Goal: Check status: Check status

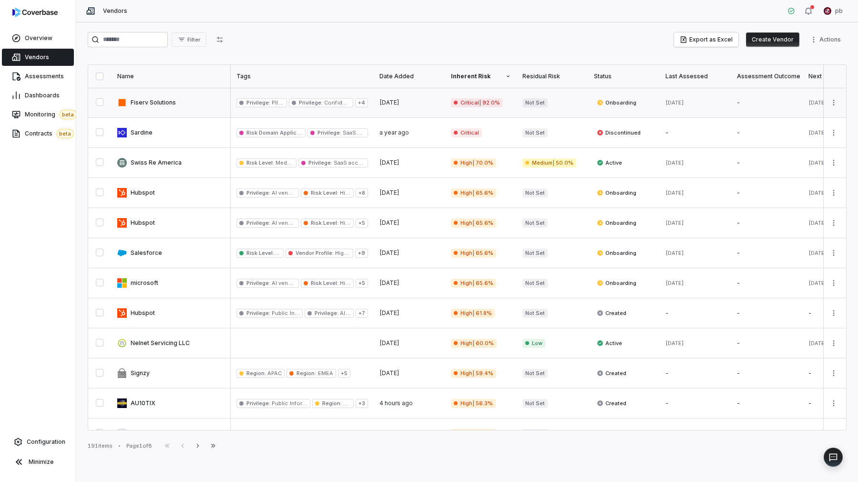
click at [189, 110] on link at bounding box center [171, 103] width 119 height 30
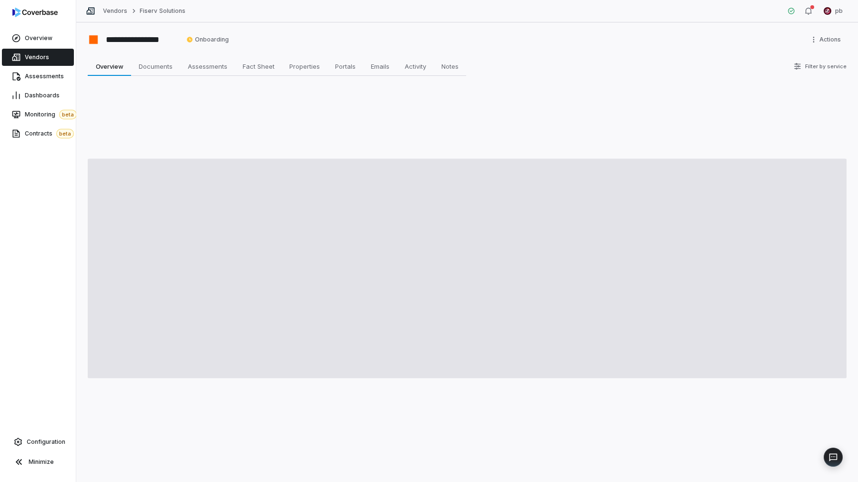
click at [53, 53] on link "Vendors" at bounding box center [38, 57] width 72 height 17
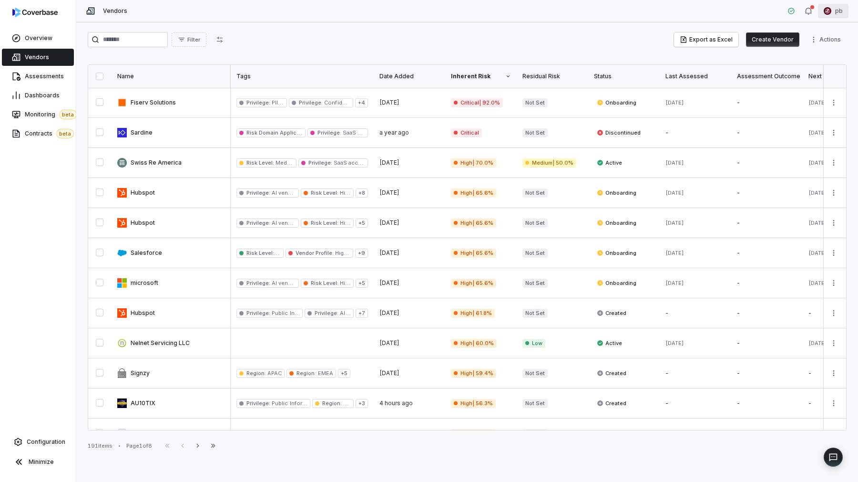
click at [848, 13] on html "Overview Vendors Assessments Dashboards Monitoring beta Contracts beta Configur…" at bounding box center [429, 241] width 858 height 482
click at [821, 51] on div "Organization" at bounding box center [808, 48] width 73 height 15
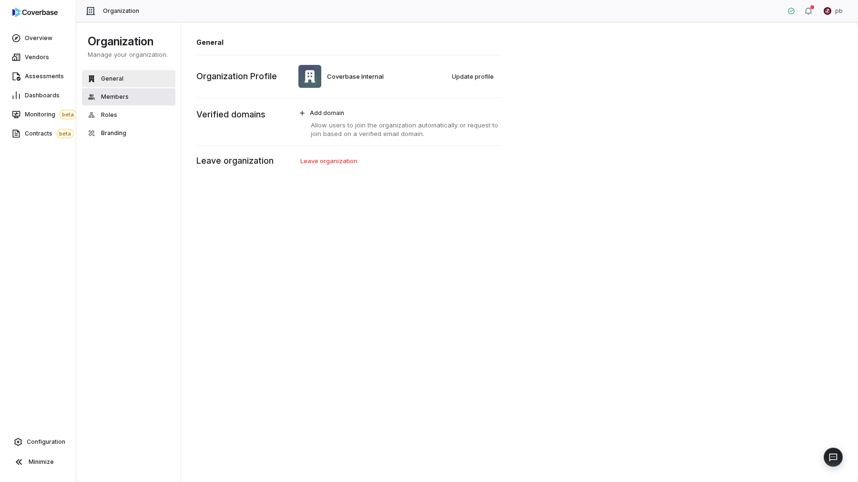
click at [130, 97] on button "Members" at bounding box center [128, 96] width 93 height 17
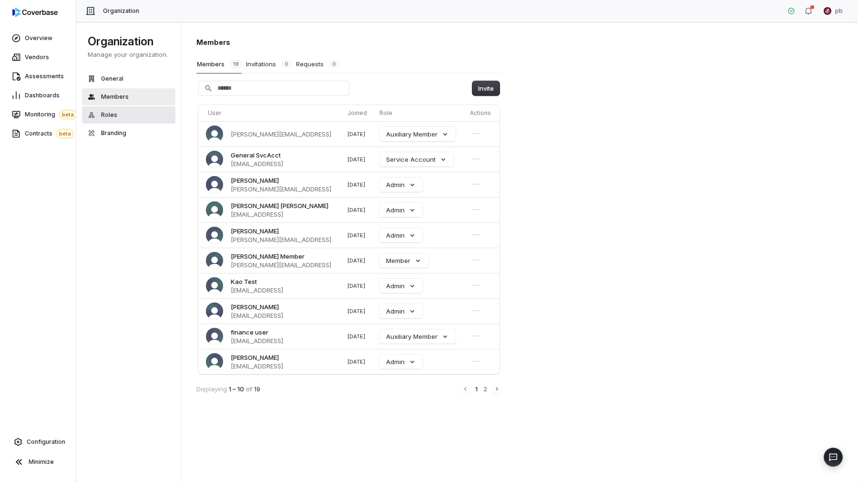
click at [135, 113] on button "Roles" at bounding box center [128, 114] width 93 height 17
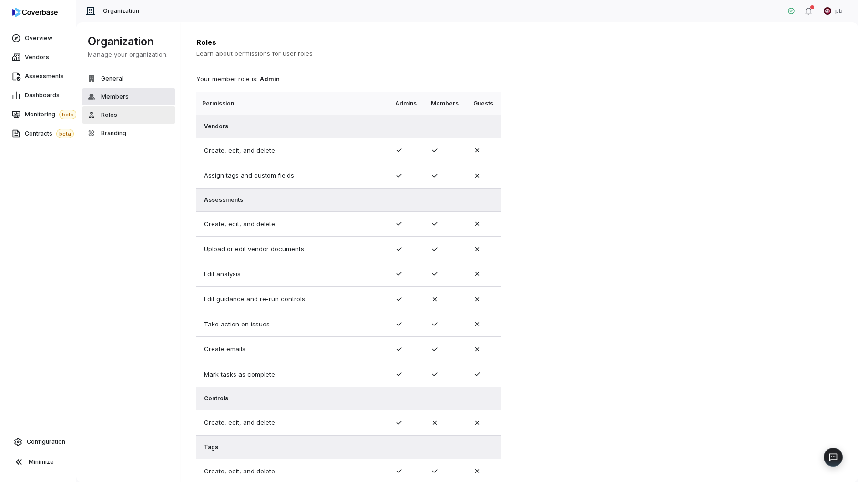
click at [136, 98] on button "Members" at bounding box center [128, 96] width 93 height 17
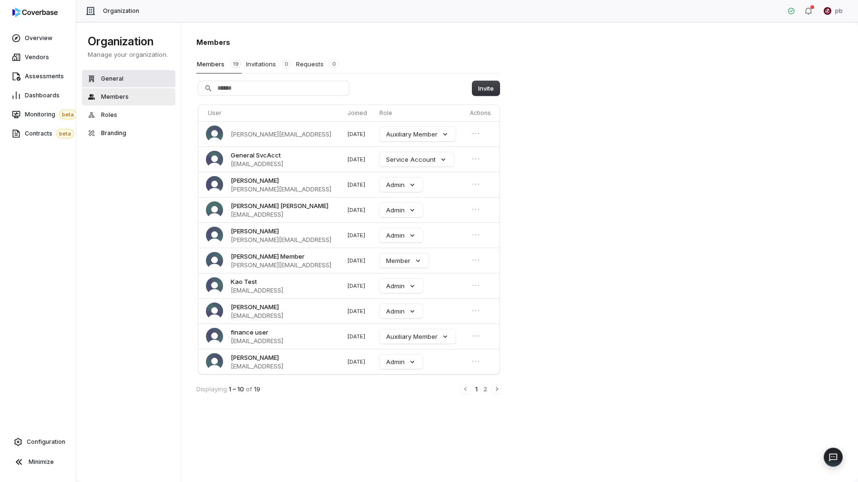
click at [132, 80] on button "General" at bounding box center [128, 78] width 93 height 17
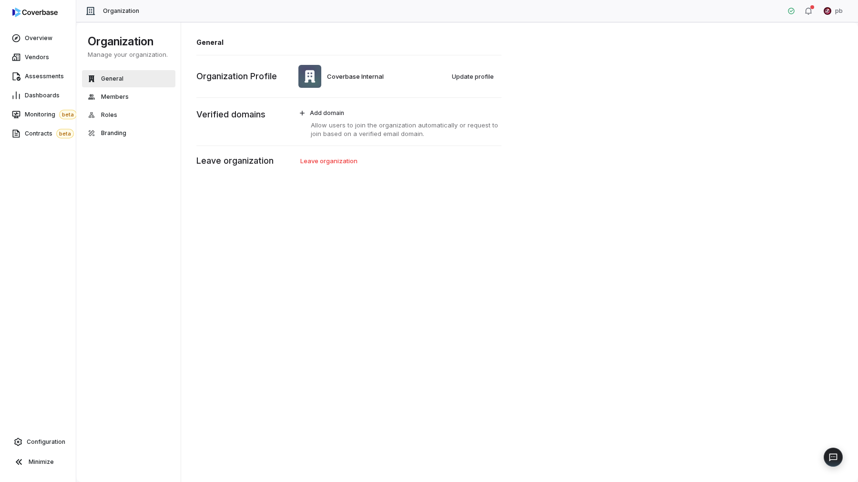
click at [125, 106] on div "General Members Roles Branding" at bounding box center [128, 106] width 93 height 72
click at [125, 100] on span "Members" at bounding box center [115, 97] width 28 height 8
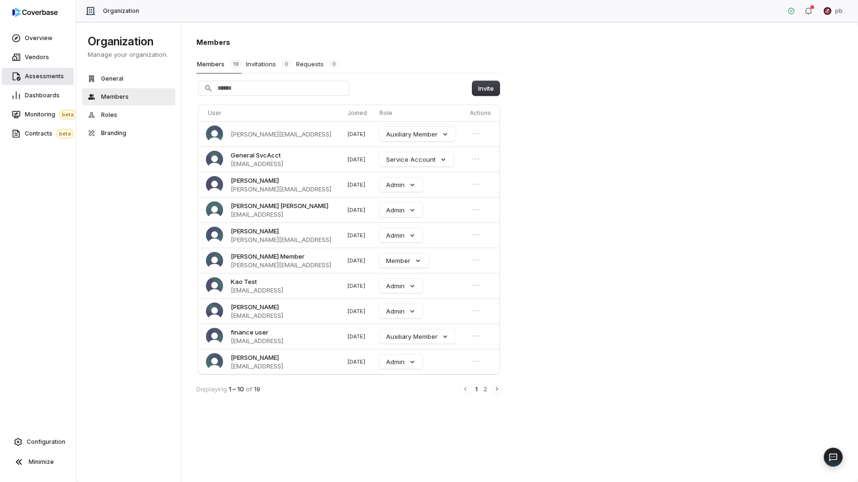
click at [45, 78] on span "Assessments" at bounding box center [44, 76] width 39 height 8
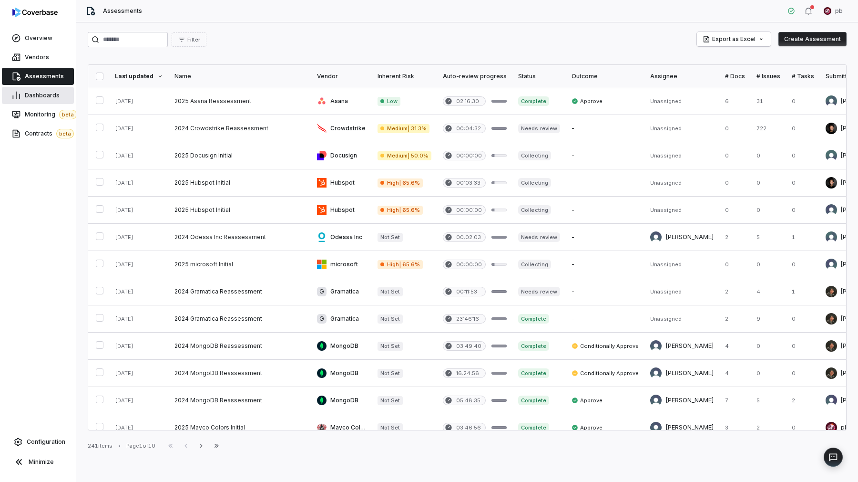
click at [51, 95] on span "Dashboards" at bounding box center [42, 96] width 35 height 8
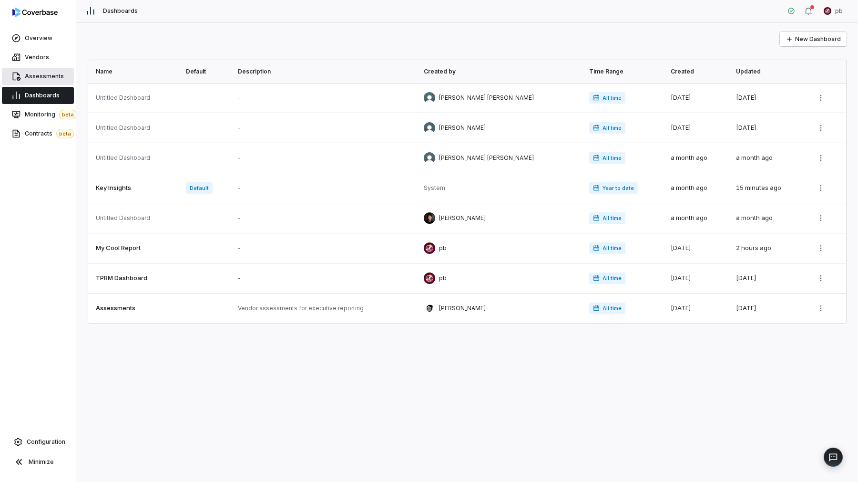
click at [50, 81] on link "Assessments" at bounding box center [38, 76] width 72 height 17
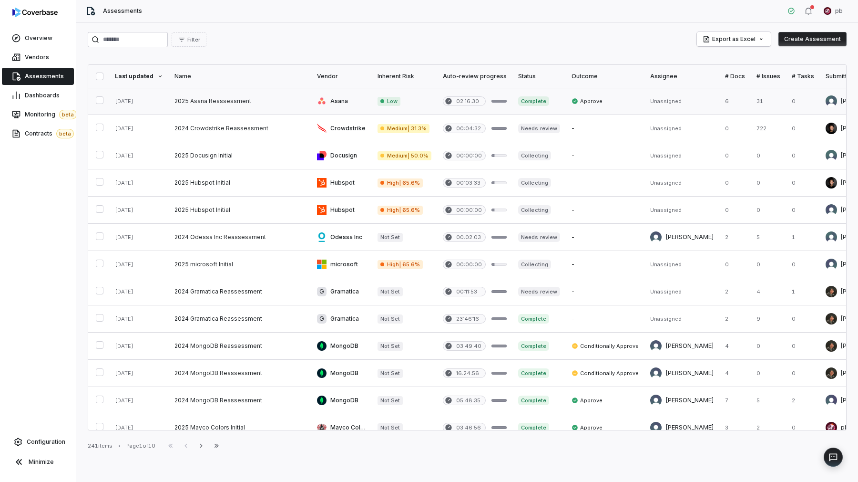
click at [230, 102] on link at bounding box center [240, 101] width 143 height 27
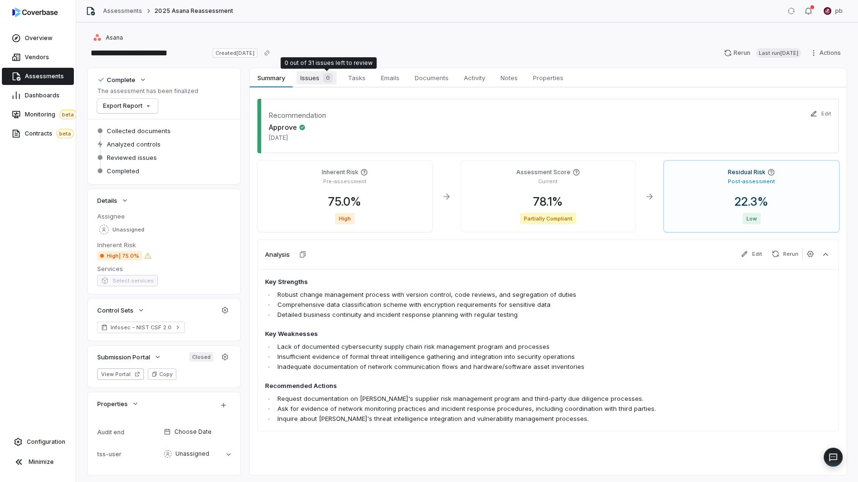
click at [330, 75] on span "0" at bounding box center [328, 78] width 10 height 10
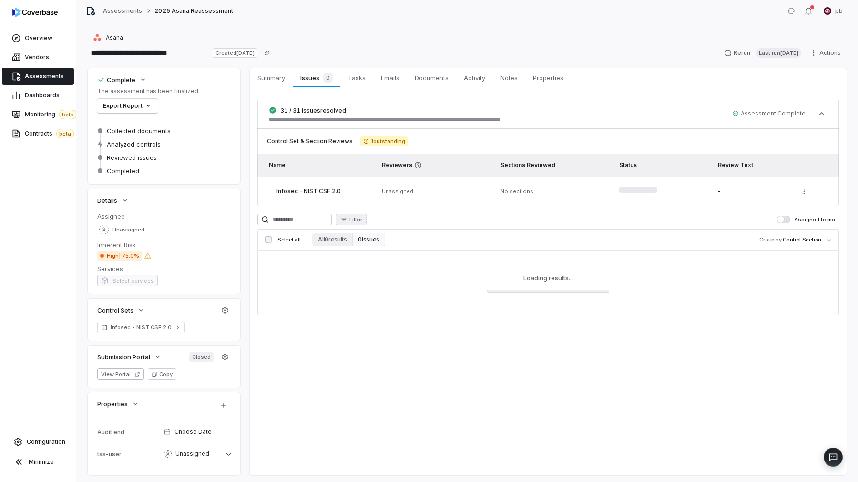
click at [356, 220] on button "Filter" at bounding box center [351, 219] width 31 height 11
click at [312, 297] on html "**********" at bounding box center [429, 241] width 858 height 482
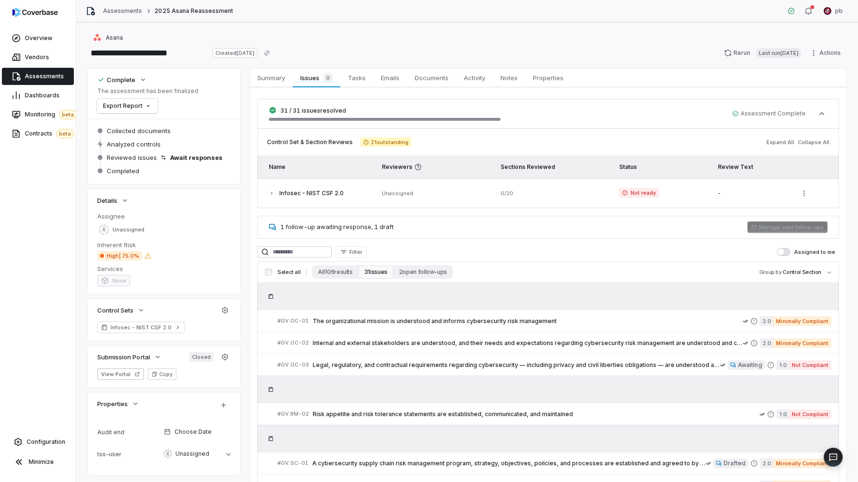
click at [24, 75] on link "Assessments" at bounding box center [38, 76] width 72 height 17
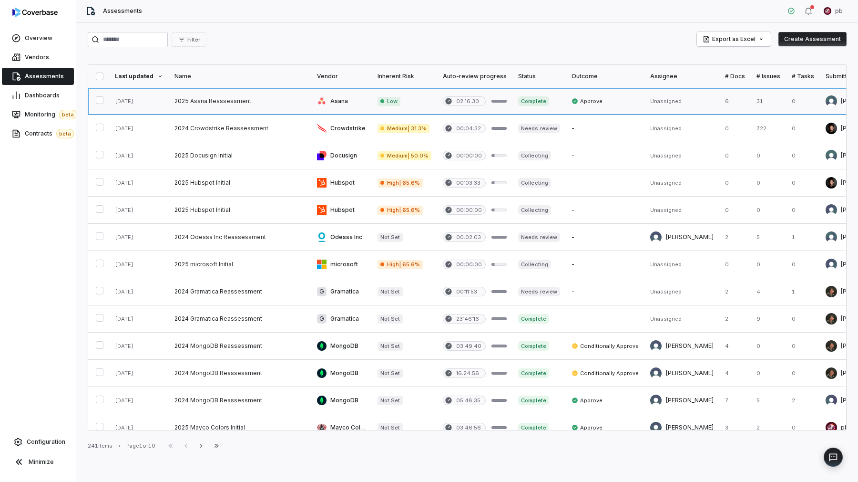
click at [197, 111] on link at bounding box center [240, 101] width 143 height 27
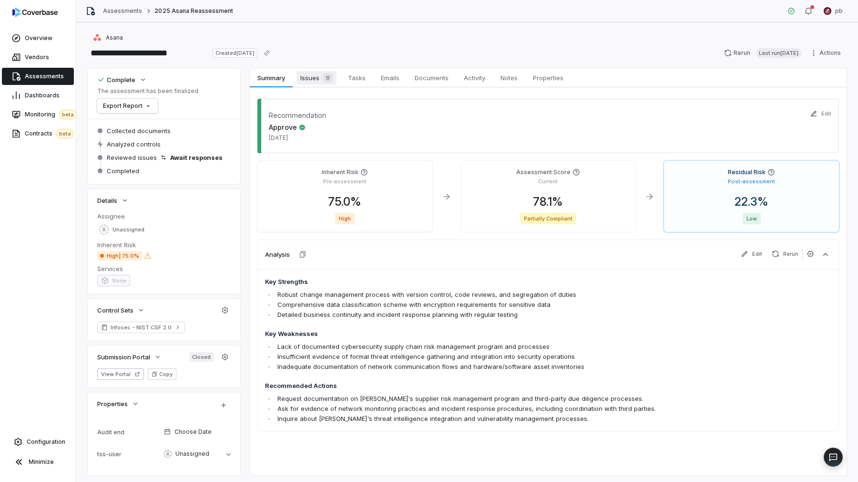
click at [321, 71] on span "Issues 0" at bounding box center [317, 77] width 40 height 13
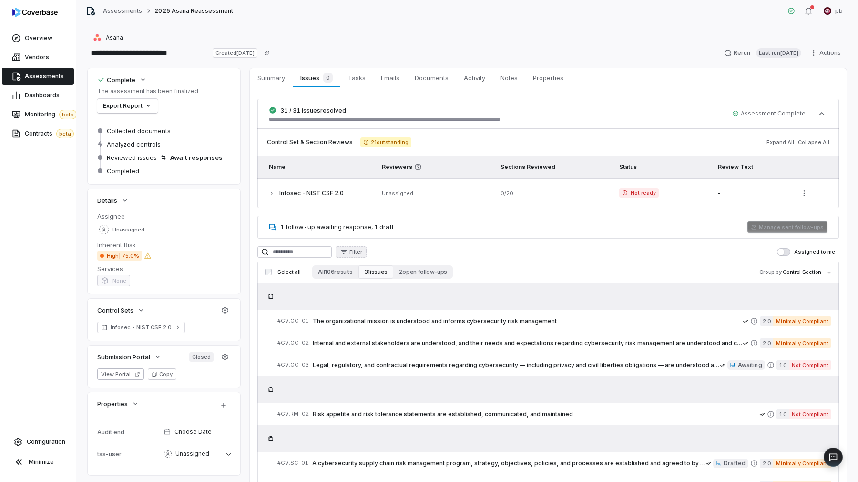
click at [362, 254] on span "Filter" at bounding box center [355, 251] width 13 height 7
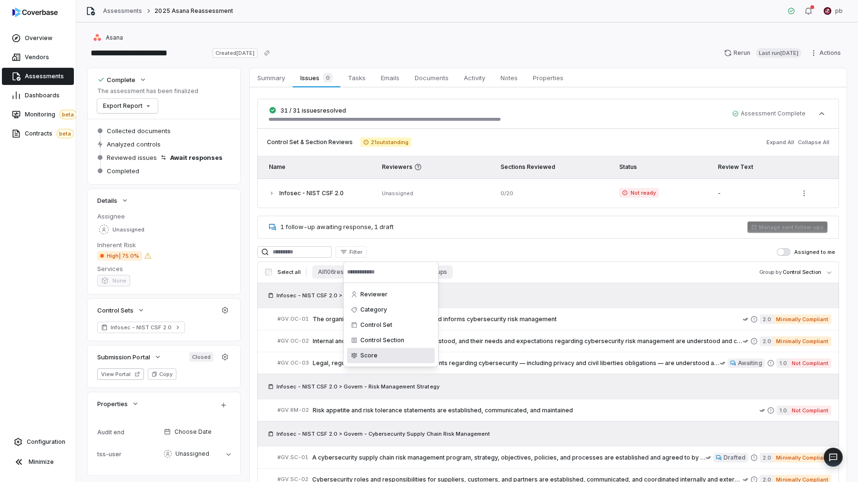
click at [388, 354] on div "Score" at bounding box center [391, 355] width 88 height 15
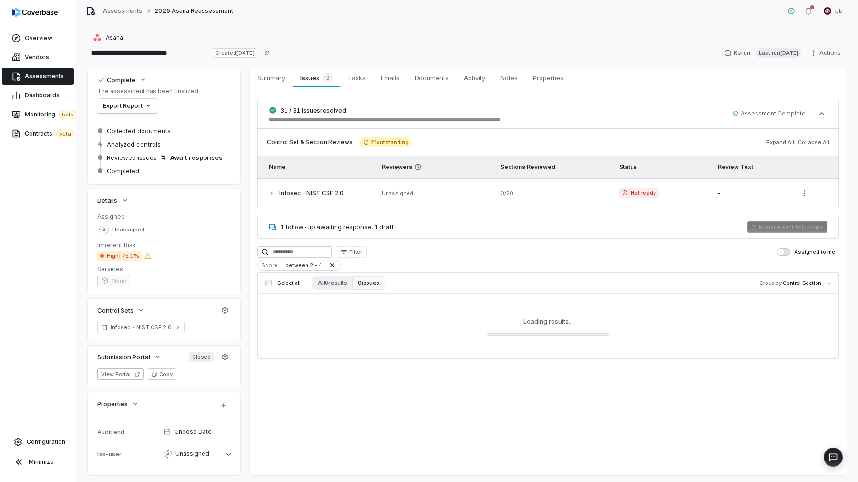
click at [311, 266] on html "**********" at bounding box center [429, 241] width 858 height 482
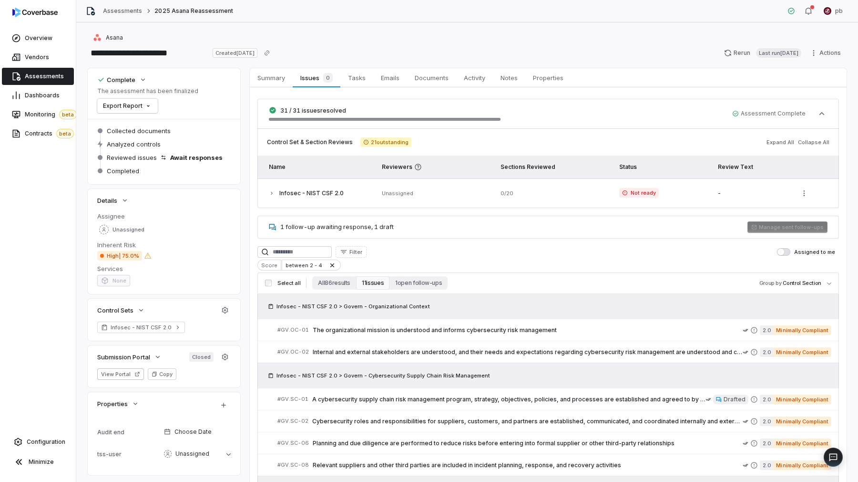
click at [316, 264] on div "between 2 - 4" at bounding box center [311, 264] width 59 height 11
click at [831, 13] on html "**********" at bounding box center [429, 241] width 858 height 482
click at [830, 13] on html "**********" at bounding box center [429, 241] width 858 height 482
click at [462, 246] on html "**********" at bounding box center [429, 241] width 858 height 482
click at [318, 268] on div "between 2 - 4" at bounding box center [311, 264] width 59 height 11
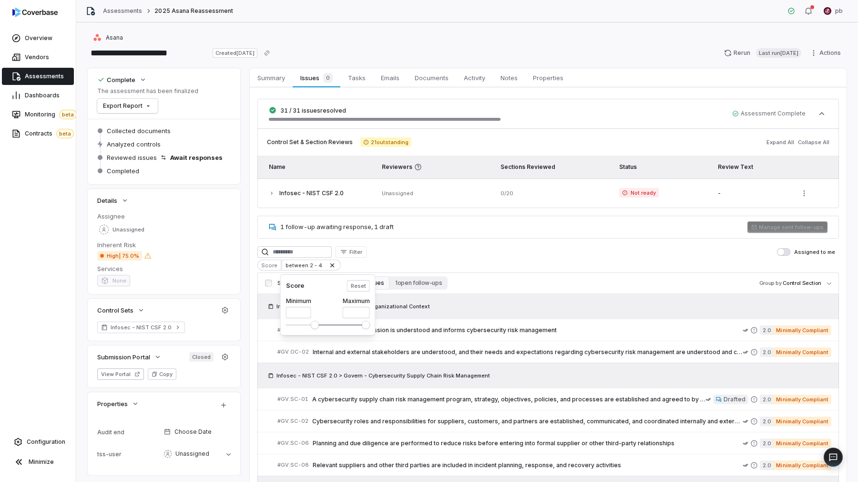
click at [319, 321] on span "Minimum" at bounding box center [315, 325] width 8 height 8
click at [311, 326] on span "Minimum" at bounding box center [315, 325] width 8 height 8
click at [31, 120] on html "**********" at bounding box center [429, 241] width 858 height 482
click at [31, 111] on span "Monitoring beta" at bounding box center [51, 115] width 52 height 10
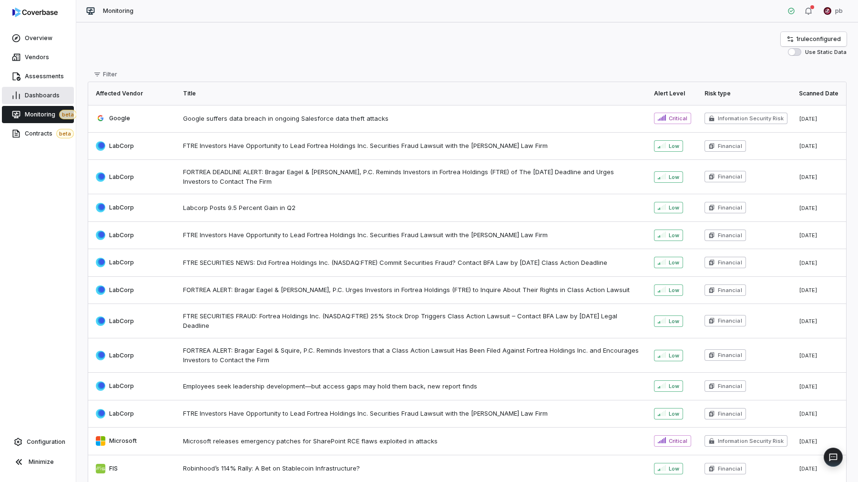
click at [31, 98] on span "Dashboards" at bounding box center [42, 96] width 35 height 8
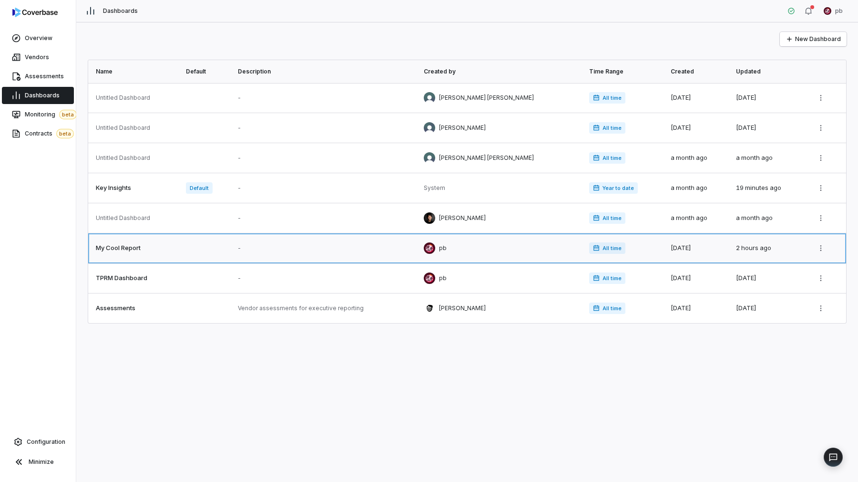
click at [154, 258] on link at bounding box center [134, 248] width 92 height 30
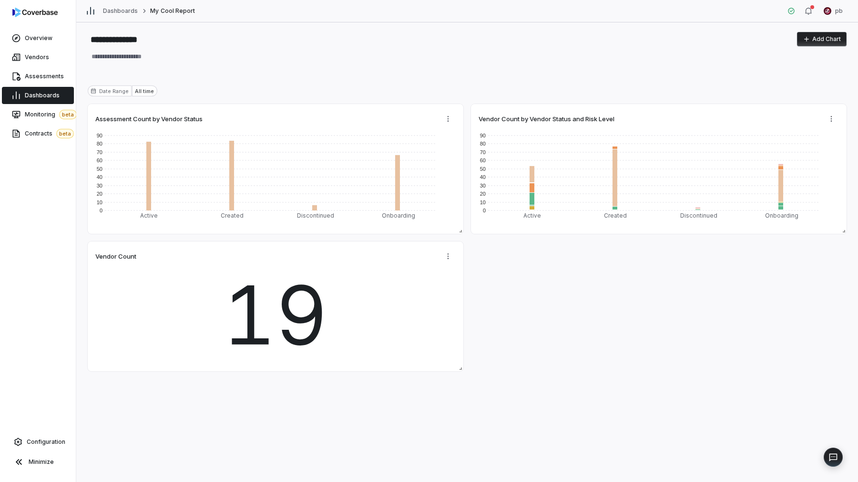
click at [141, 90] on div "All time" at bounding box center [144, 90] width 25 height 11
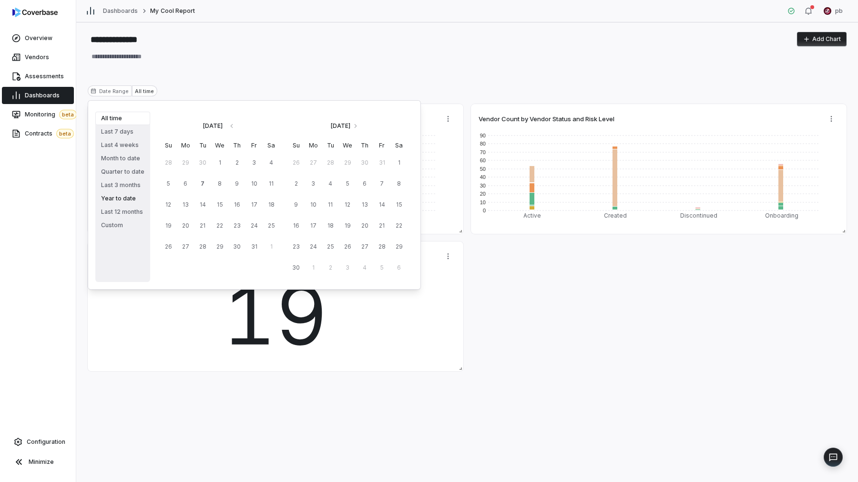
click at [127, 193] on button "Year to date" at bounding box center [122, 198] width 55 height 13
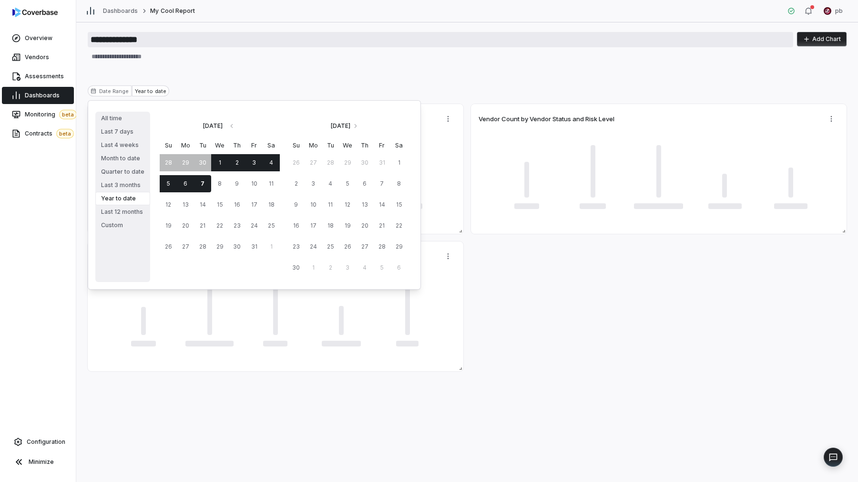
click at [349, 40] on input "**********" at bounding box center [441, 39] width 706 height 15
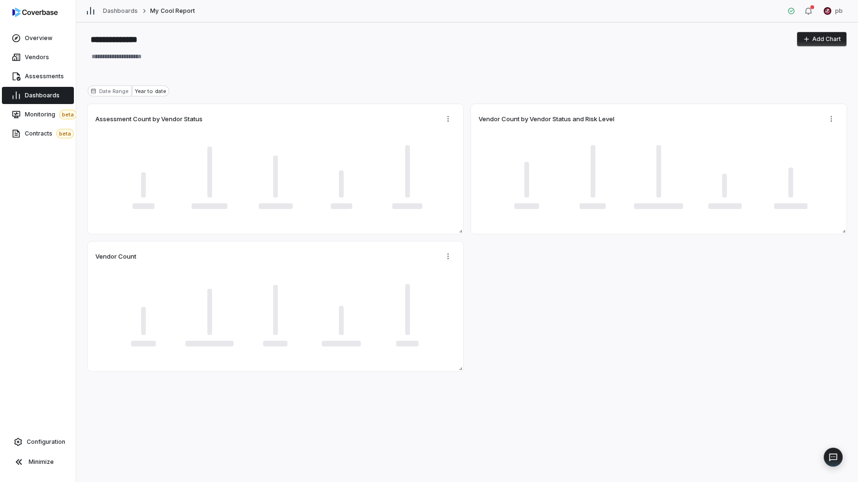
click at [449, 102] on div "Date Range Year to date" at bounding box center [467, 94] width 759 height 19
click at [451, 123] on html "**********" at bounding box center [429, 241] width 858 height 482
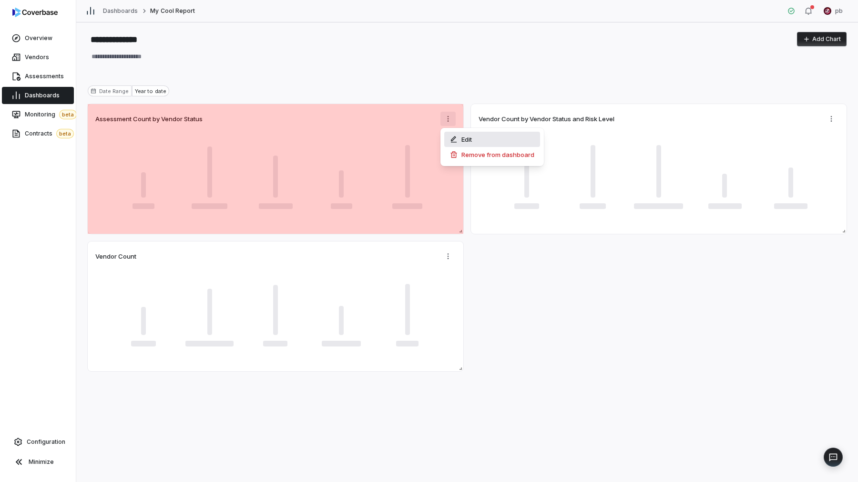
click at [457, 140] on icon at bounding box center [454, 139] width 8 height 8
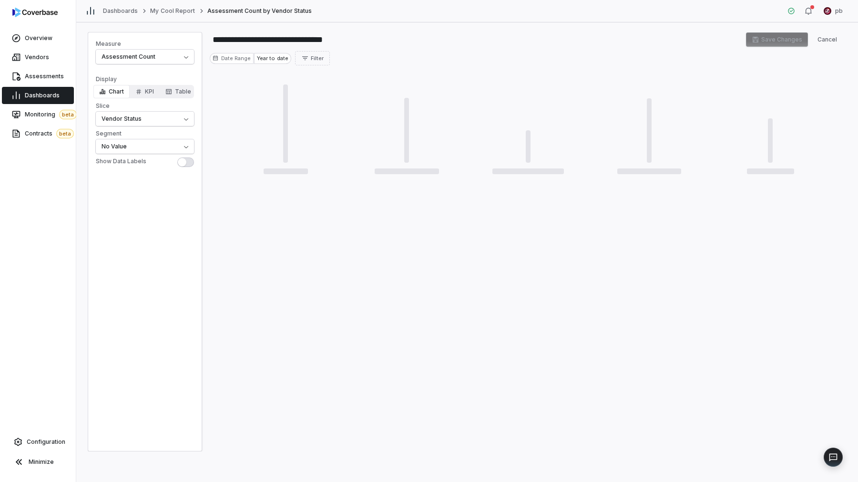
click at [275, 52] on div "Date Range Year to date Filter" at bounding box center [528, 58] width 637 height 14
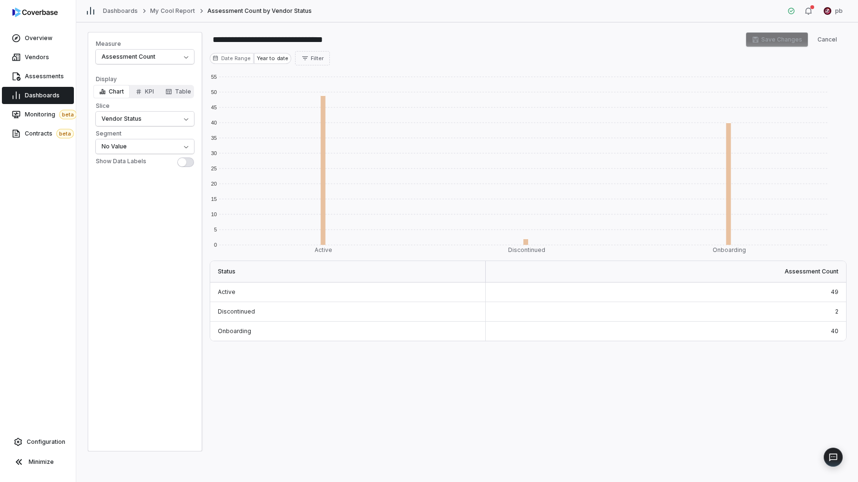
click at [268, 57] on div "Year to date" at bounding box center [272, 58] width 37 height 11
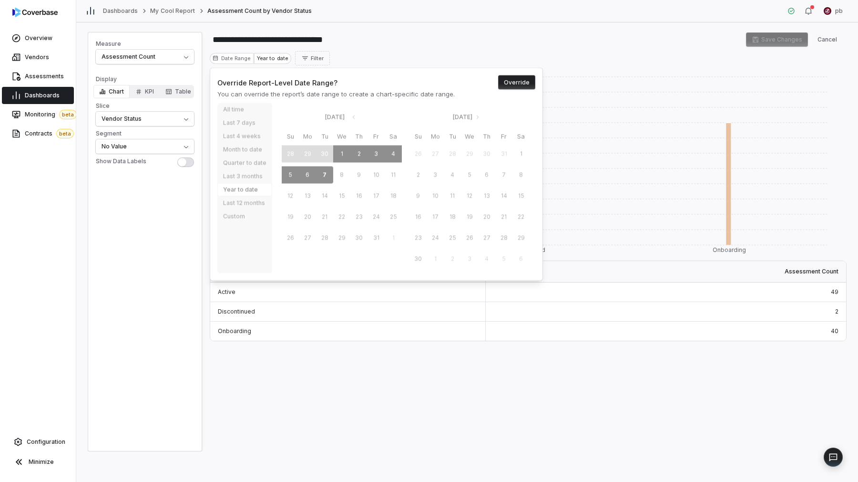
click at [509, 83] on button "Override" at bounding box center [516, 82] width 37 height 14
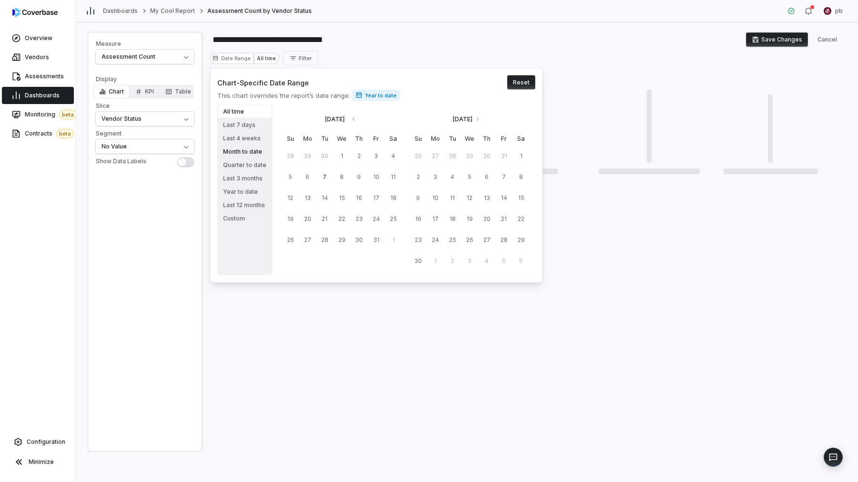
click at [236, 151] on button "Month to date" at bounding box center [244, 151] width 55 height 13
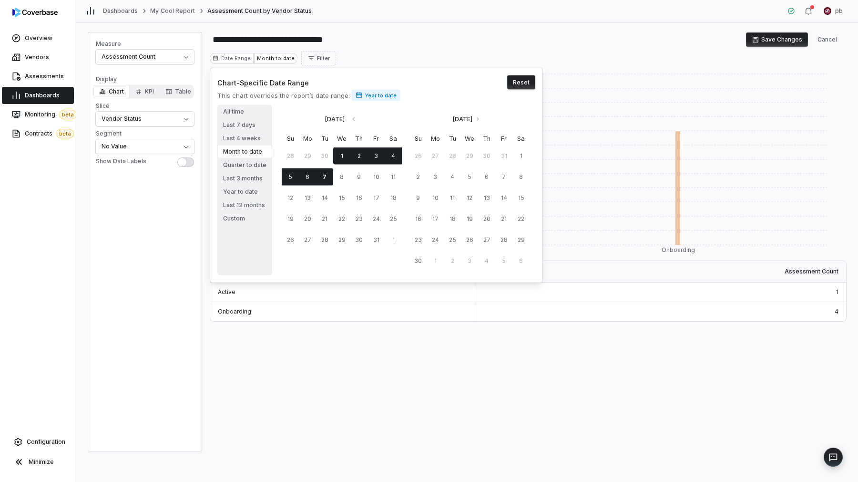
click at [596, 68] on div "**********" at bounding box center [528, 241] width 637 height 419
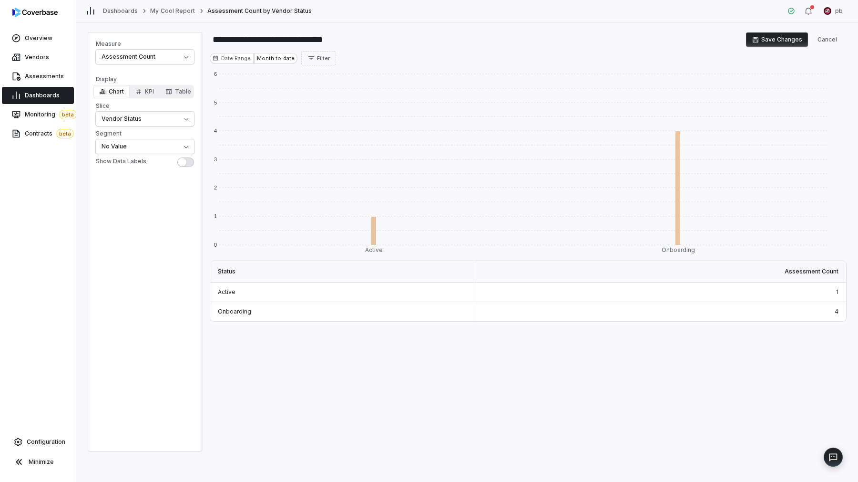
click at [786, 51] on div "Date Range Month to date Filter" at bounding box center [528, 58] width 637 height 14
click at [782, 41] on button "Save Changes" at bounding box center [777, 39] width 62 height 14
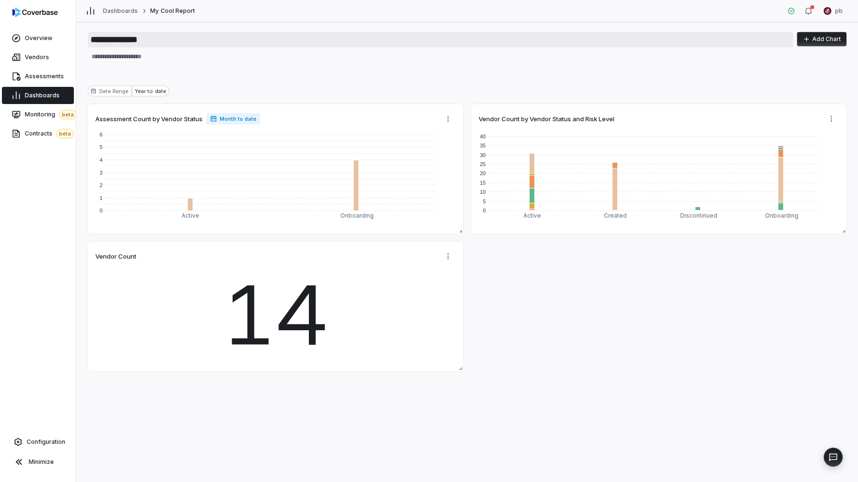
click at [131, 46] on input "**********" at bounding box center [441, 39] width 706 height 15
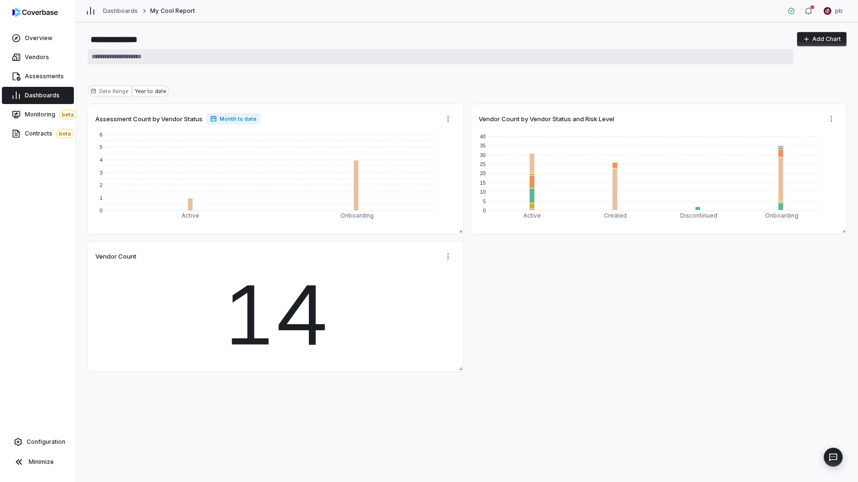
click at [155, 61] on textarea at bounding box center [441, 56] width 706 height 15
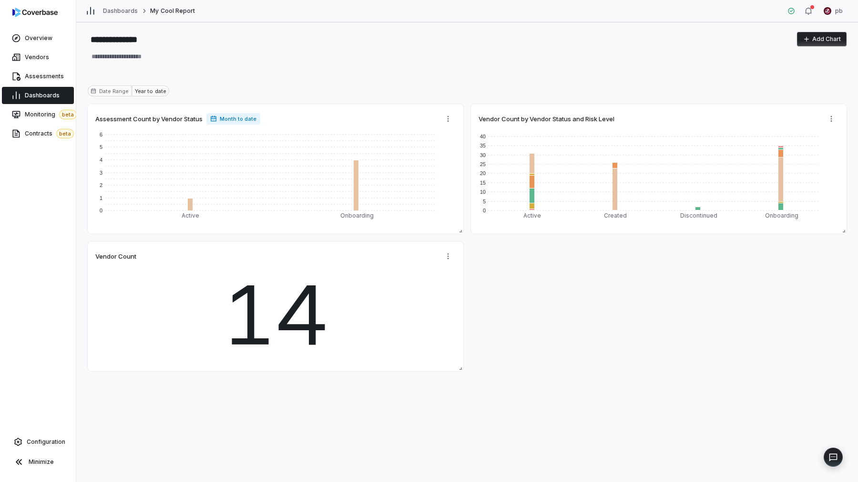
click at [151, 30] on div "**********" at bounding box center [467, 251] width 782 height 459
click at [151, 37] on input "**********" at bounding box center [441, 39] width 706 height 15
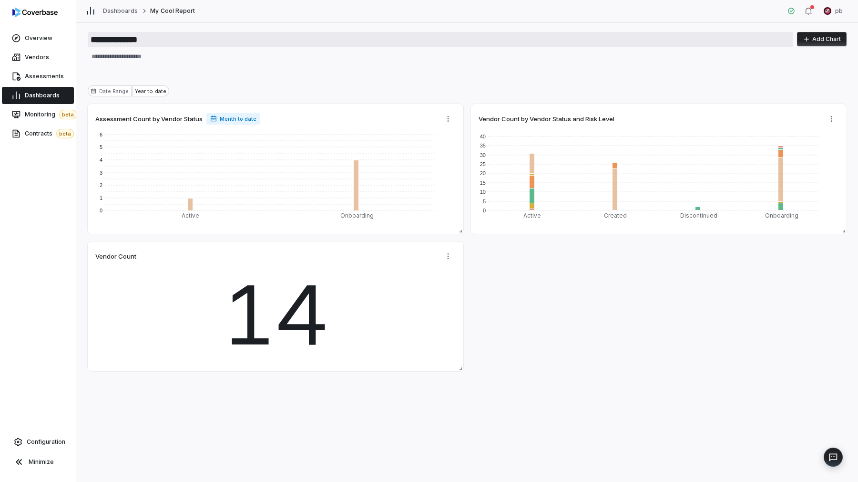
click at [151, 37] on input "**********" at bounding box center [441, 39] width 706 height 15
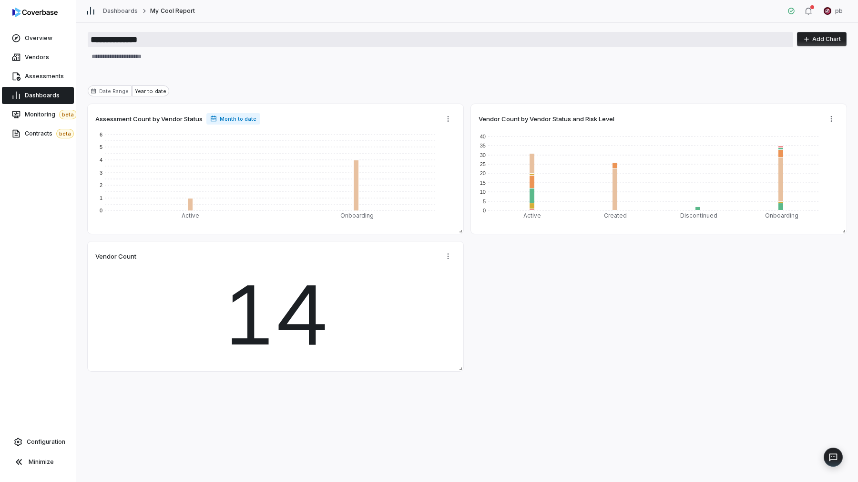
click at [151, 37] on input "**********" at bounding box center [441, 39] width 706 height 15
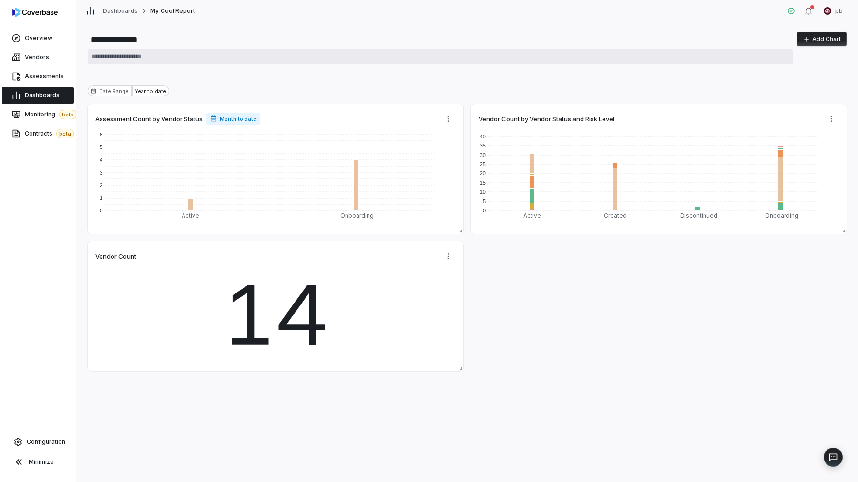
click at [175, 52] on textarea at bounding box center [441, 56] width 706 height 15
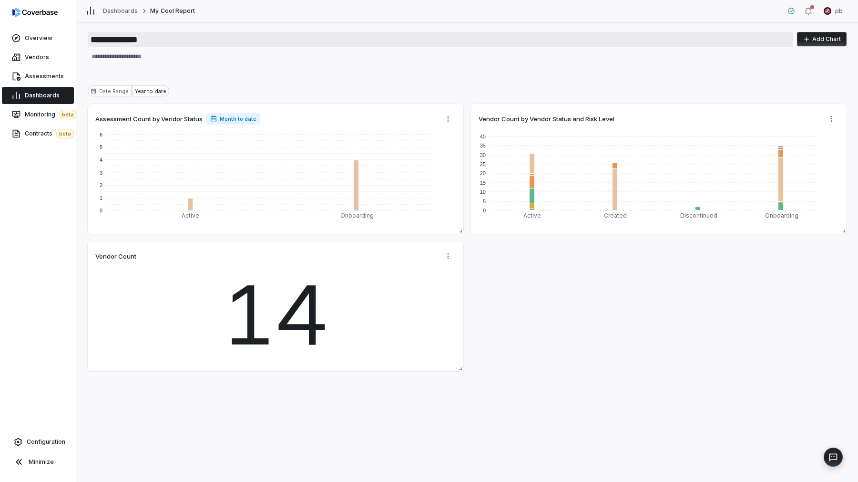
click at [172, 43] on input "**********" at bounding box center [441, 39] width 706 height 15
click at [173, 67] on div "**********" at bounding box center [467, 251] width 782 height 459
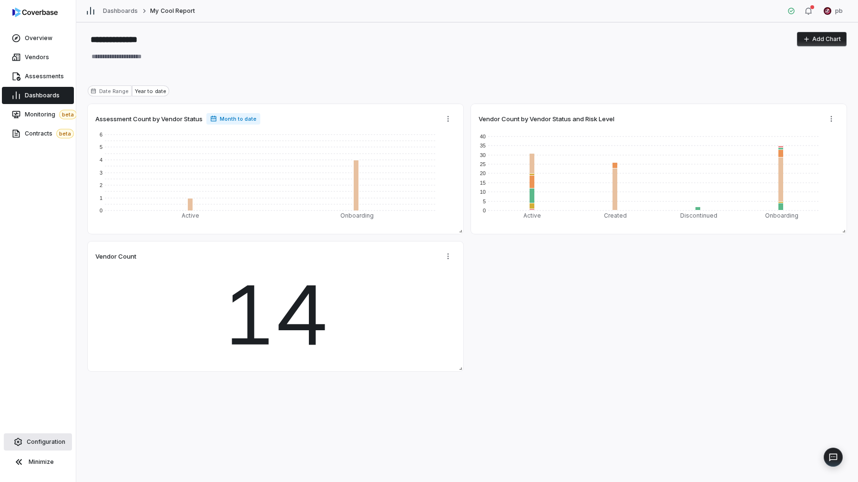
click at [49, 439] on span "Configuration" at bounding box center [46, 442] width 39 height 8
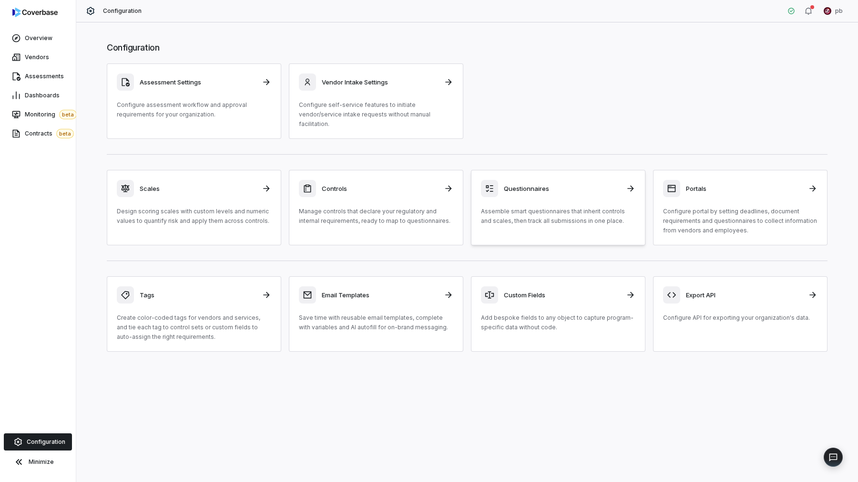
click at [509, 194] on div "Questionnaires Assemble smart questionnaires that inherit controls and scales, …" at bounding box center [558, 203] width 154 height 46
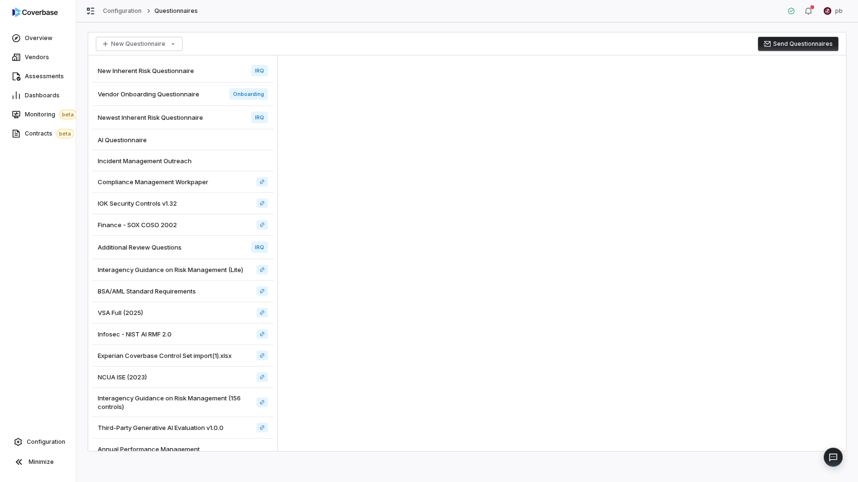
click at [232, 80] on div "New Inherent Risk Questionnaire IRQ" at bounding box center [183, 70] width 182 height 23
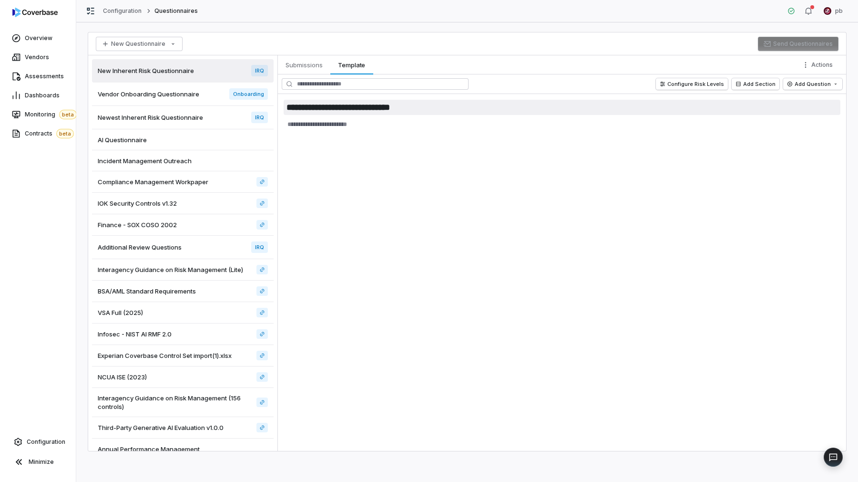
click at [384, 107] on input "**********" at bounding box center [562, 107] width 557 height 15
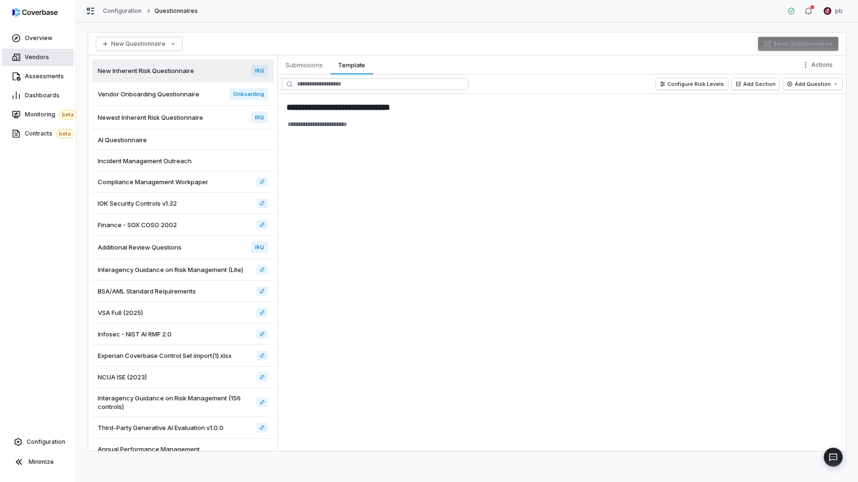
click at [59, 62] on link "Vendors" at bounding box center [38, 57] width 72 height 17
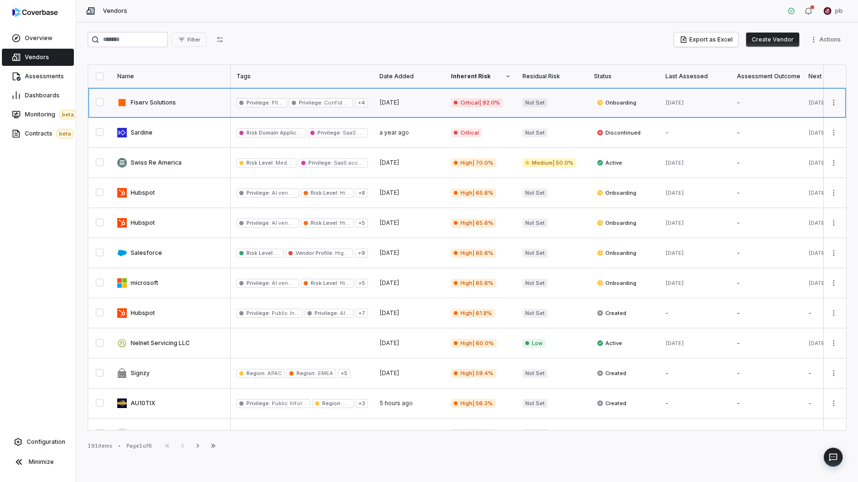
click at [177, 101] on link at bounding box center [171, 103] width 119 height 30
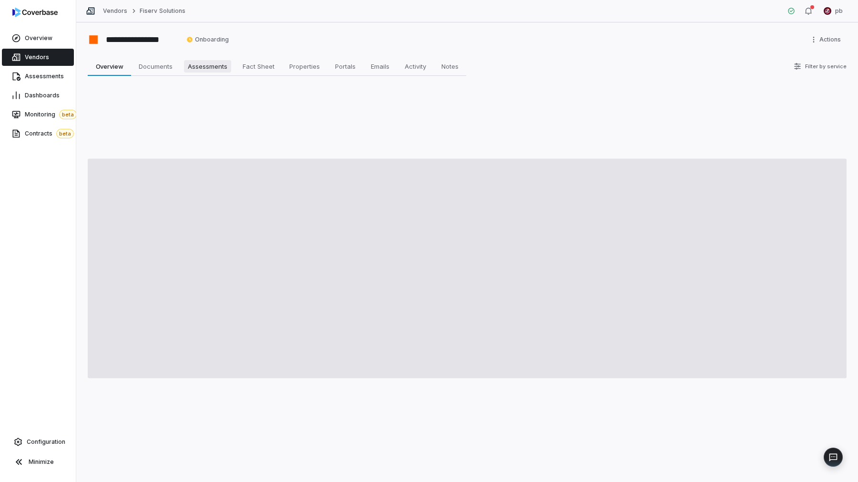
click at [228, 65] on span "Assessments" at bounding box center [207, 66] width 47 height 12
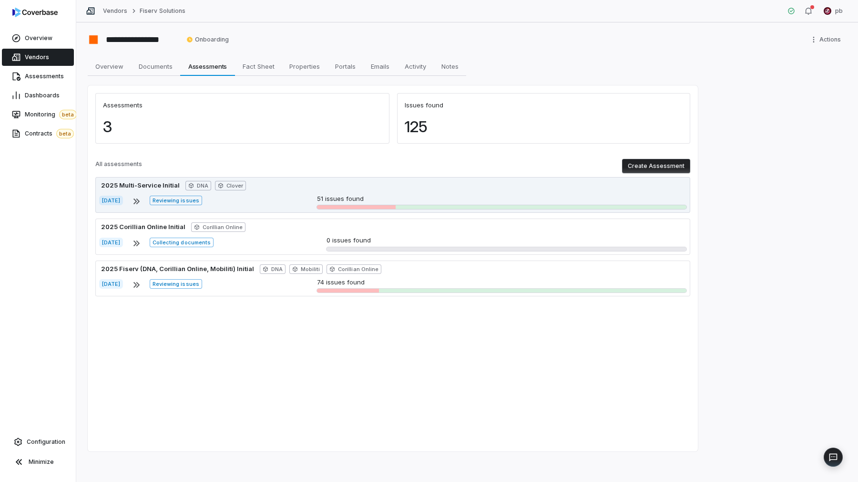
click at [166, 195] on div "[DATE] Reviewing issues 51 issues found" at bounding box center [392, 201] width 587 height 15
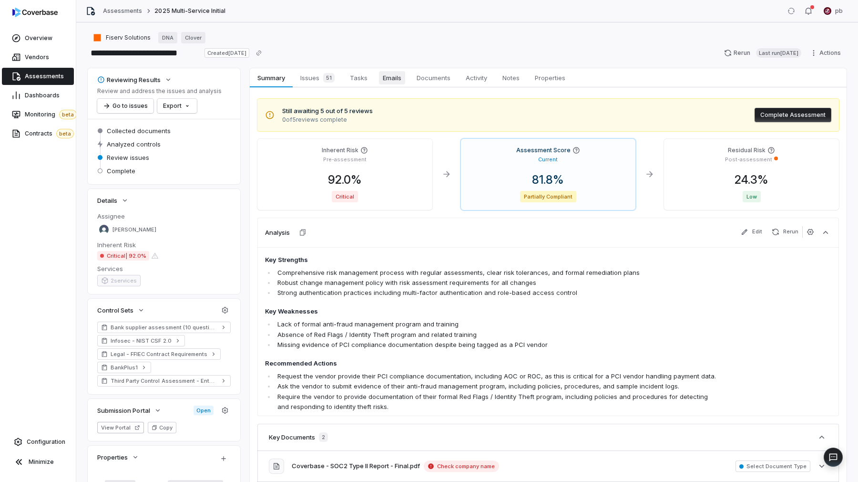
click at [399, 72] on span "Emails" at bounding box center [392, 77] width 26 height 13
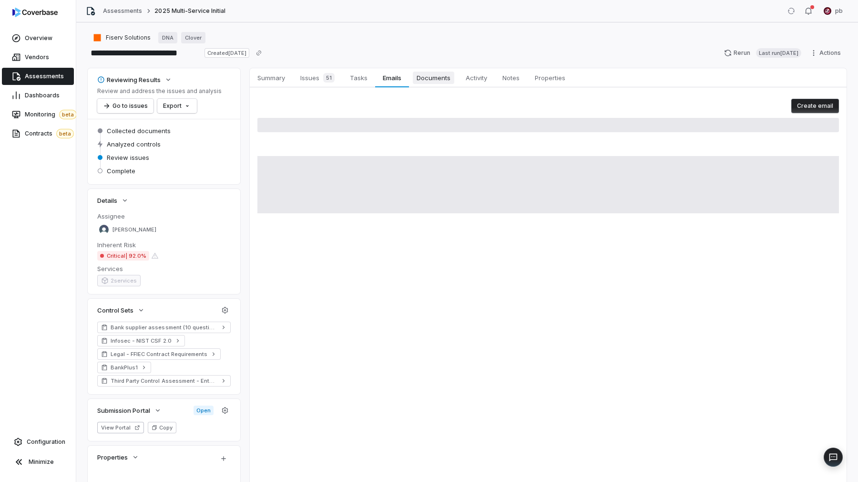
click at [423, 79] on span "Documents" at bounding box center [433, 78] width 41 height 12
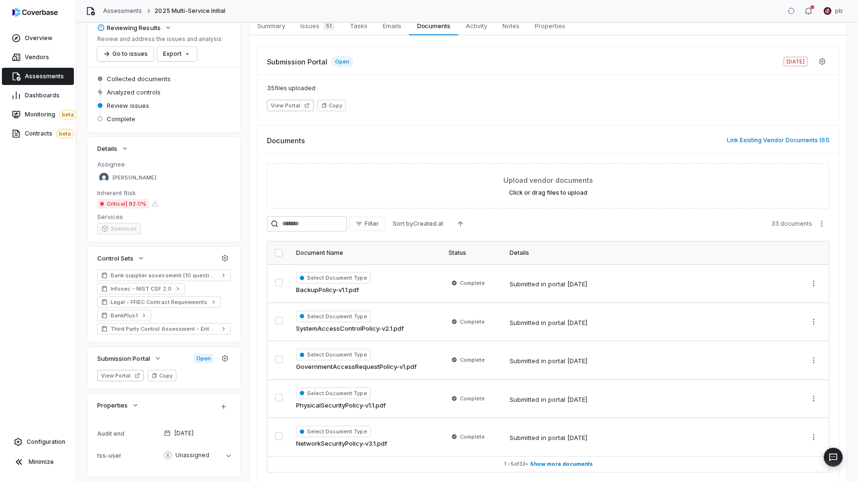
scroll to position [67, 0]
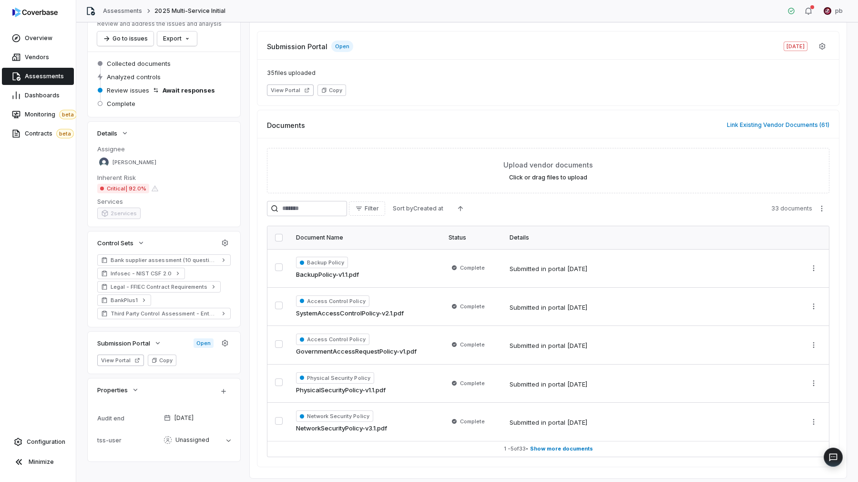
click at [816, 199] on div "Upload vendor documents Click or drag files to upload Filter Sort by Created at…" at bounding box center [548, 302] width 582 height 328
click at [816, 210] on html "**********" at bounding box center [429, 241] width 858 height 482
click at [419, 210] on html "**********" at bounding box center [429, 241] width 858 height 482
click at [420, 210] on html "**********" at bounding box center [429, 241] width 858 height 482
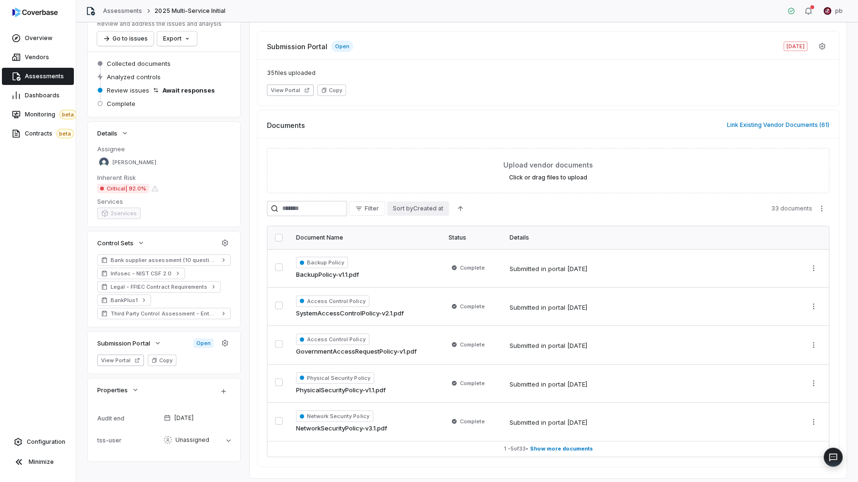
scroll to position [0, 0]
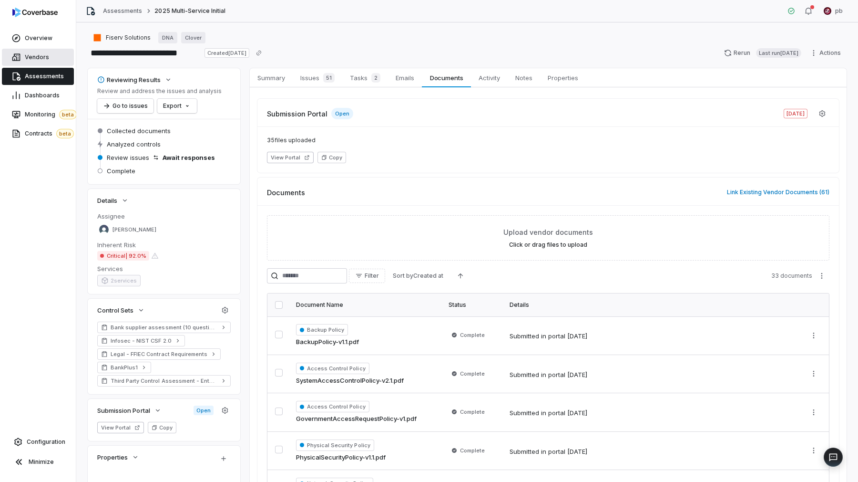
click at [54, 64] on link "Vendors" at bounding box center [38, 57] width 72 height 17
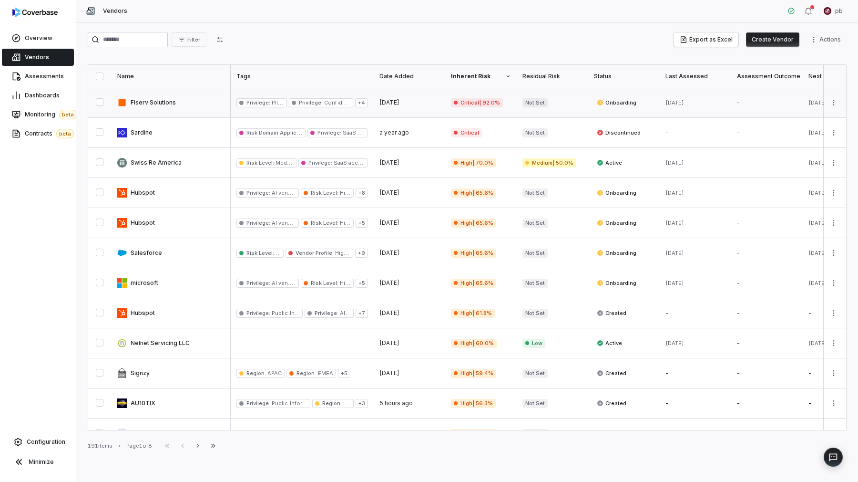
click at [153, 110] on link at bounding box center [171, 103] width 119 height 30
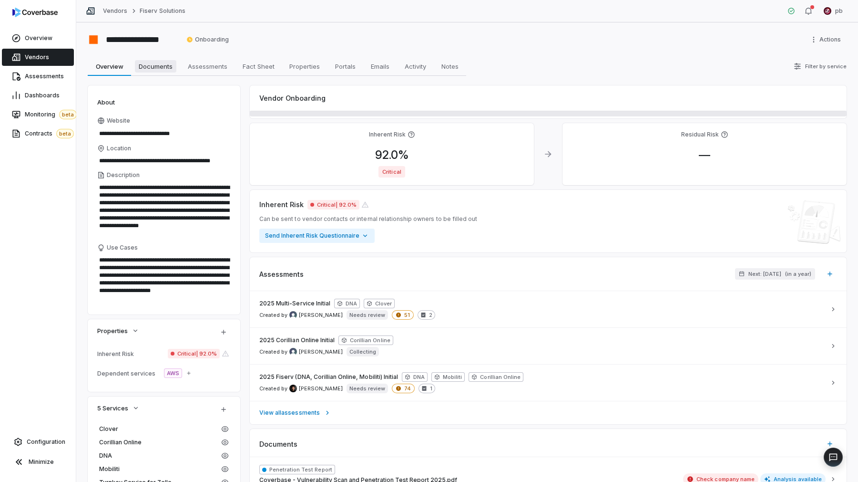
click at [159, 61] on span "Documents" at bounding box center [155, 66] width 41 height 12
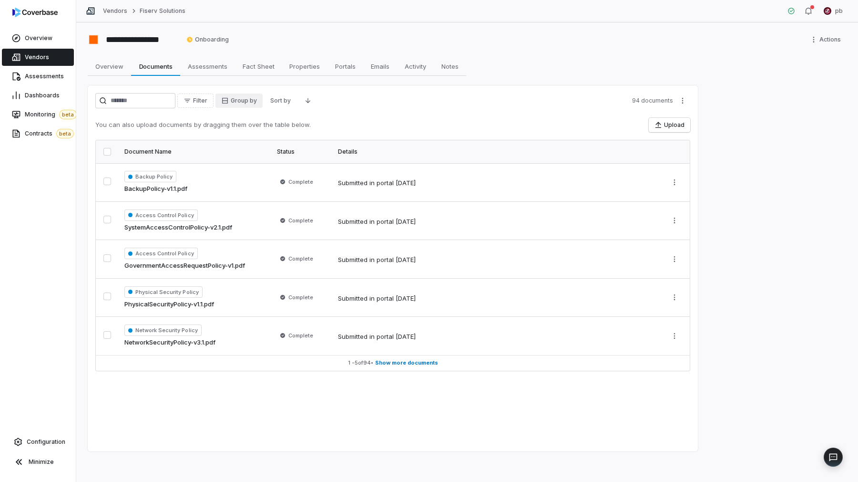
click at [247, 106] on html "**********" at bounding box center [429, 241] width 858 height 482
click at [253, 132] on div "Assessment" at bounding box center [257, 136] width 61 height 15
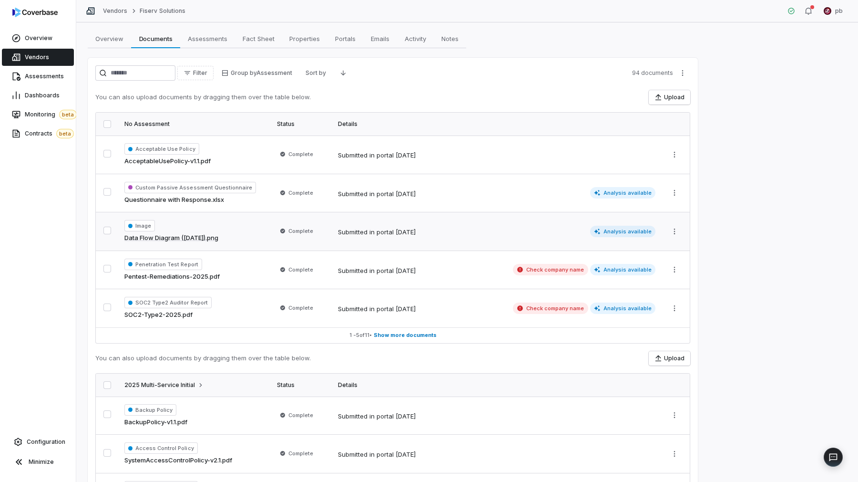
scroll to position [25, 0]
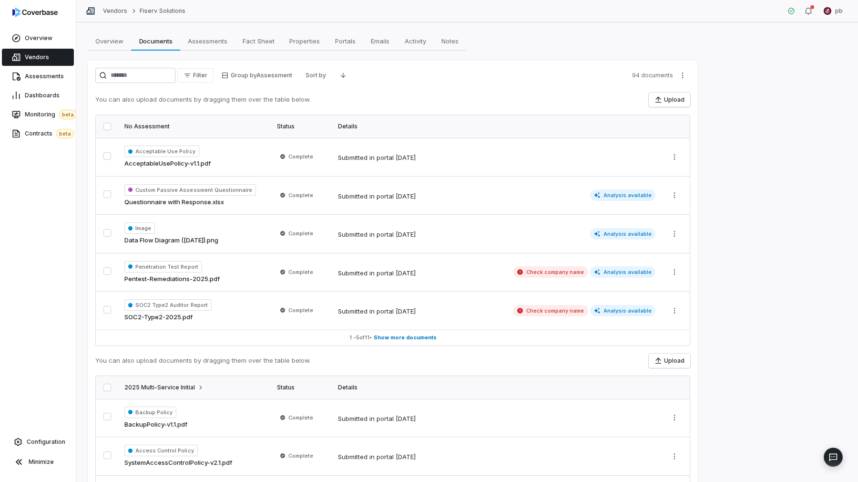
click at [108, 126] on button "button" at bounding box center [107, 127] width 8 height 8
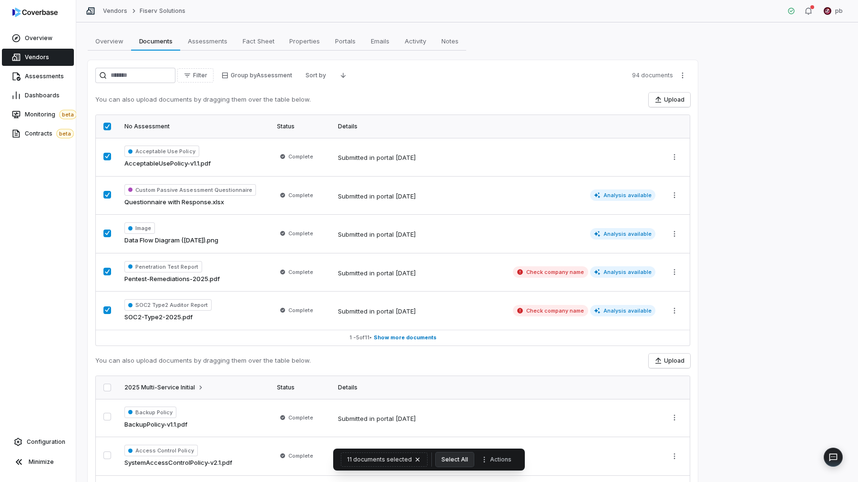
click at [109, 126] on button "button" at bounding box center [107, 127] width 8 height 8
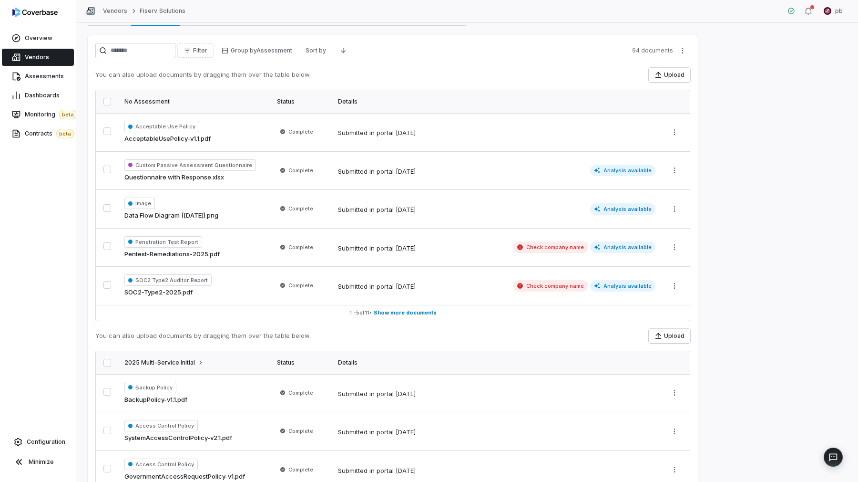
scroll to position [56, 0]
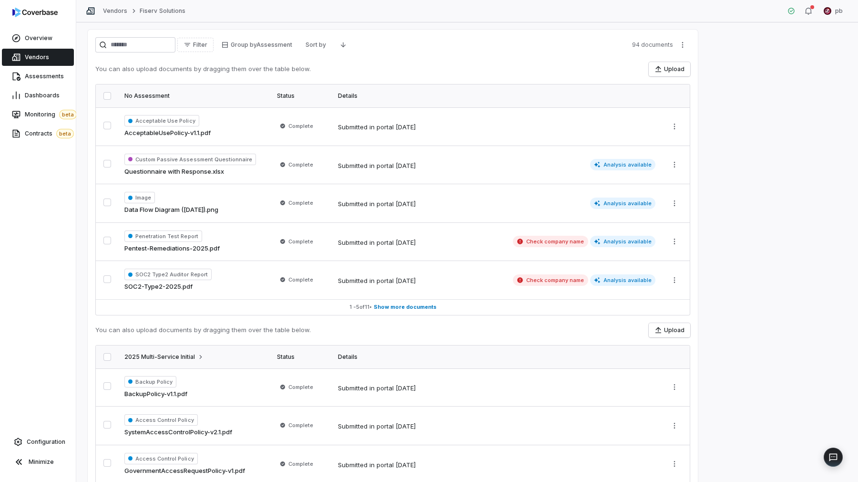
click at [310, 315] on div "Filter Group by Assessment Sort by 94 documents You can also upload documents b…" at bounding box center [392, 436] width 595 height 799
click at [310, 309] on button "1 - 5 of 11 • Show more documents" at bounding box center [393, 306] width 594 height 15
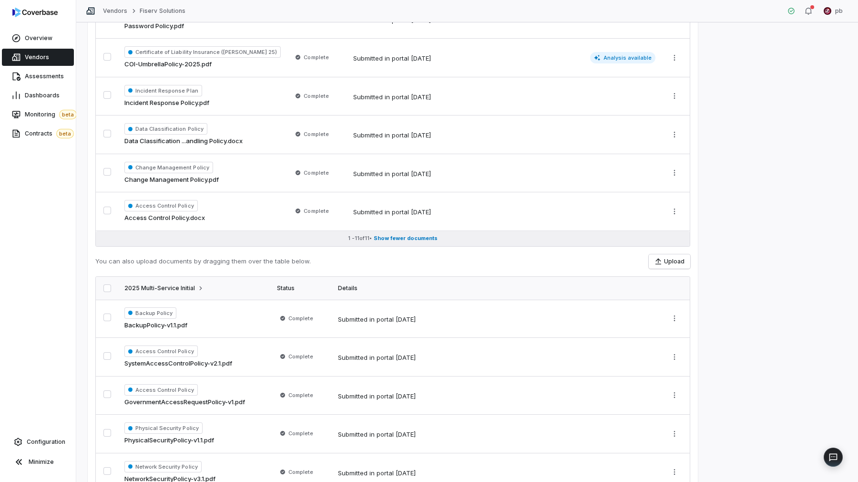
scroll to position [355, 0]
click at [308, 243] on button "1 - 11 of 11 • Show fewer documents" at bounding box center [393, 237] width 594 height 15
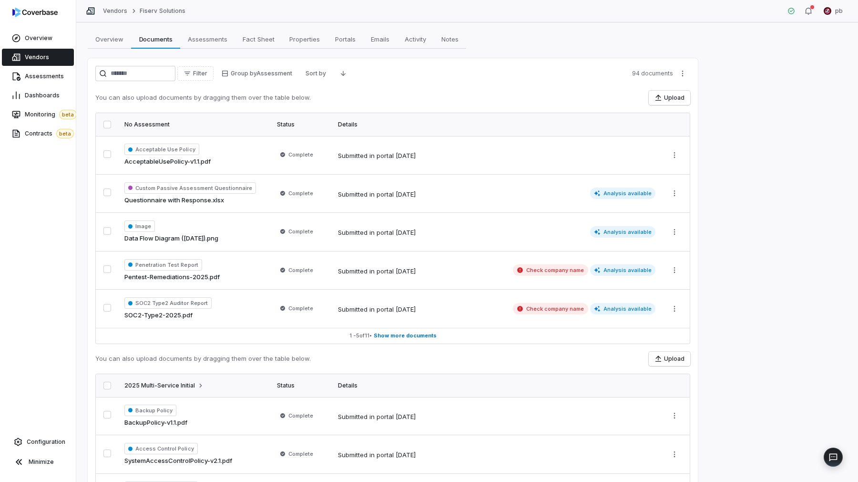
scroll to position [0, 0]
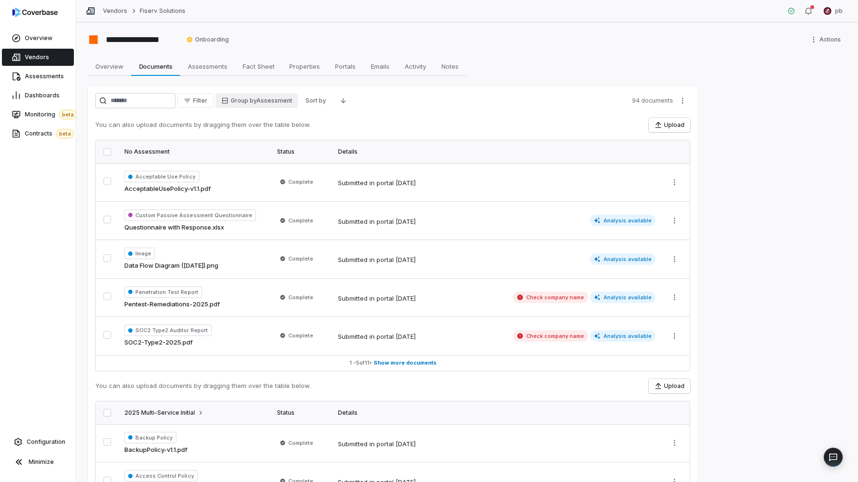
click at [277, 96] on html "**********" at bounding box center [429, 241] width 858 height 482
click at [263, 150] on div "Service" at bounding box center [257, 151] width 61 height 15
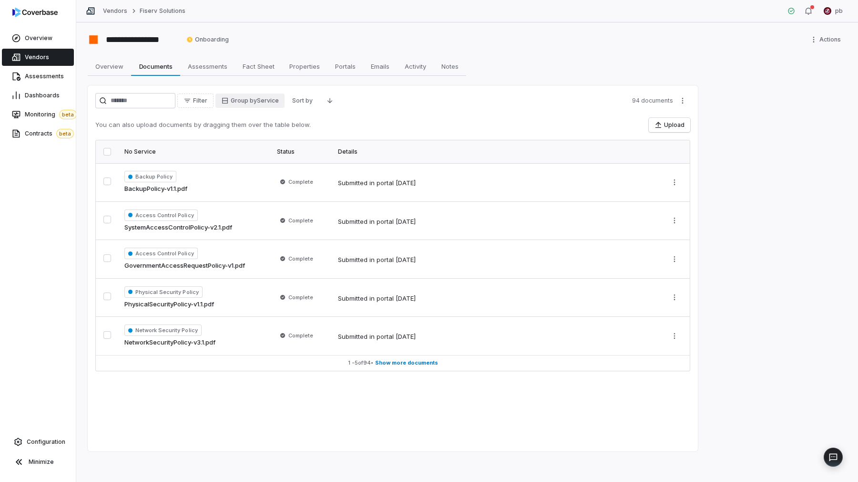
click at [274, 107] on html "**********" at bounding box center [429, 241] width 858 height 482
click at [272, 136] on div "Assessment" at bounding box center [257, 136] width 61 height 15
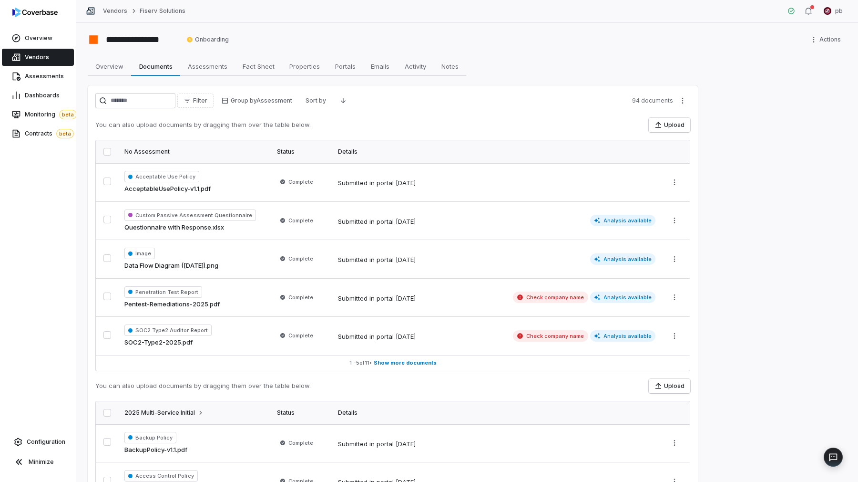
click at [420, 120] on div "You can also upload documents by dragging them over the table below. Upload" at bounding box center [392, 125] width 595 height 14
click at [216, 193] on div "Acceptable Use Policy AcceptableUsePolicy-v1.1.pdf" at bounding box center [194, 182] width 141 height 23
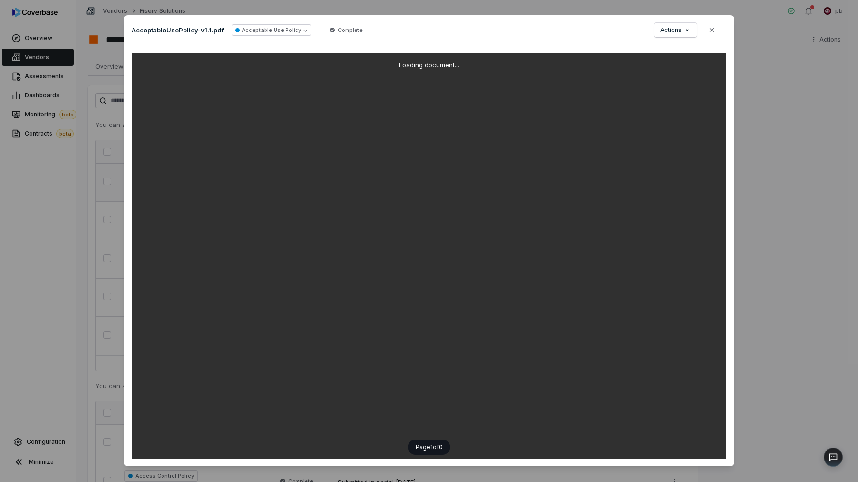
click at [126, 135] on div "Loading document... Page 1 of 0" at bounding box center [429, 255] width 610 height 421
click at [100, 140] on div "Document Preview AcceptableUsePolicy-v1.1.pdf Acceptable Use Policy Complete Ac…" at bounding box center [429, 241] width 858 height 482
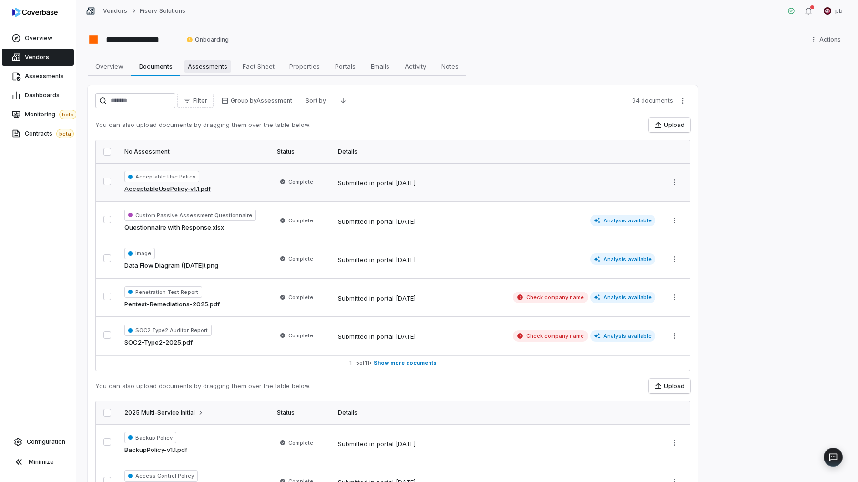
click at [211, 75] on link "Assessments Assessments" at bounding box center [207, 66] width 55 height 19
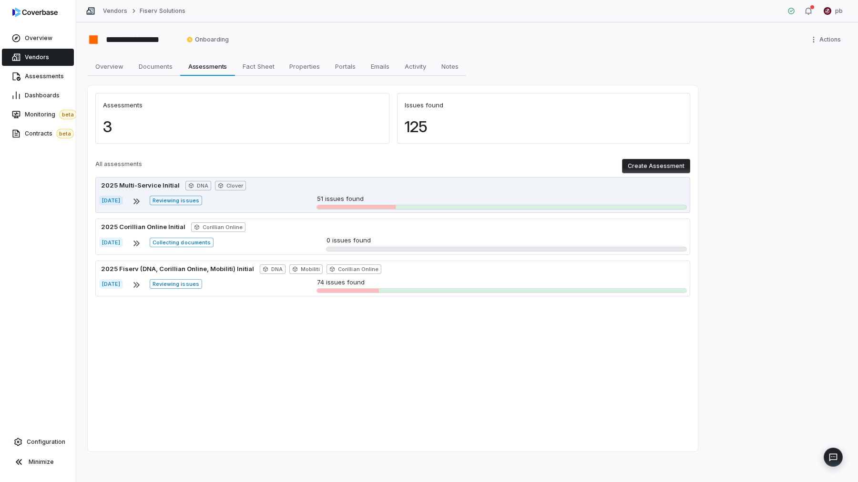
click at [164, 193] on div "2025 Multi-Service Initial DNA Clover [DATE] Reviewing issues 51 issues found" at bounding box center [392, 195] width 595 height 36
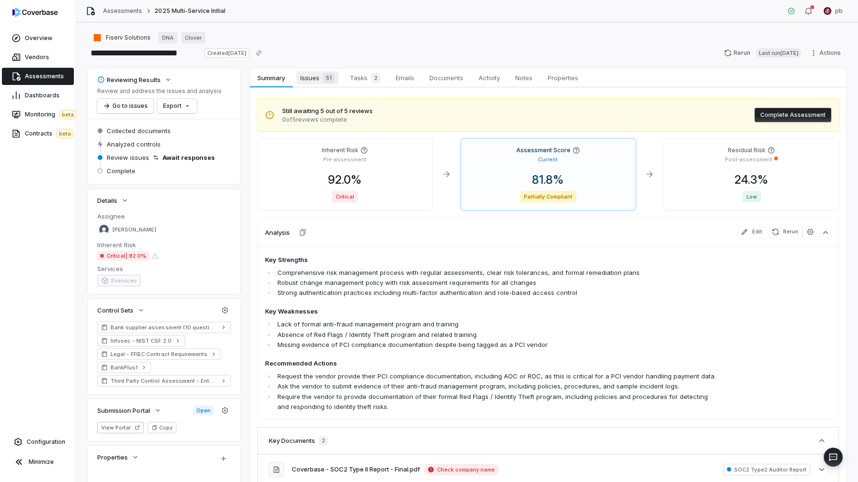
click at [323, 77] on div "51" at bounding box center [326, 78] width 15 height 10
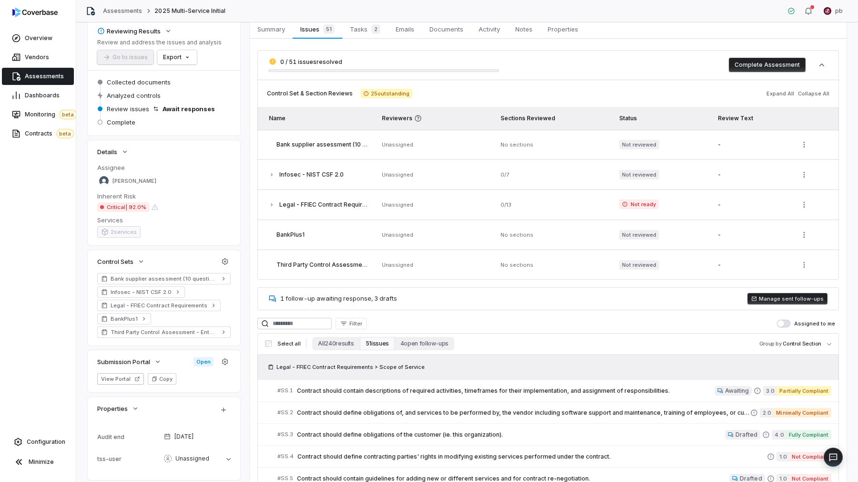
scroll to position [177, 0]
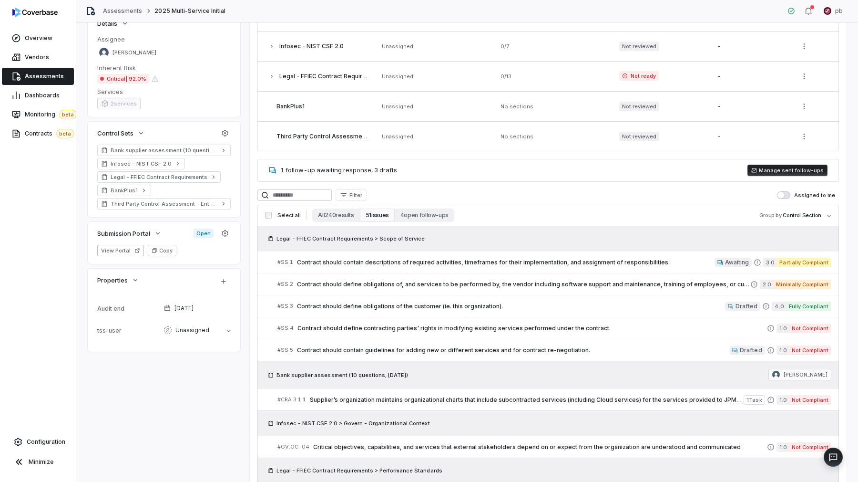
click at [549, 239] on div "Legal - FFIEC Contract Requirements > Scope of Service" at bounding box center [548, 239] width 566 height 10
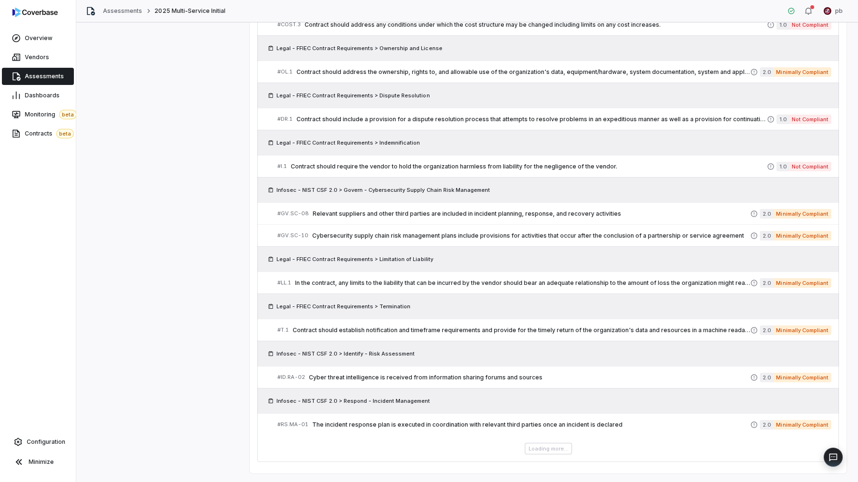
scroll to position [1566, 0]
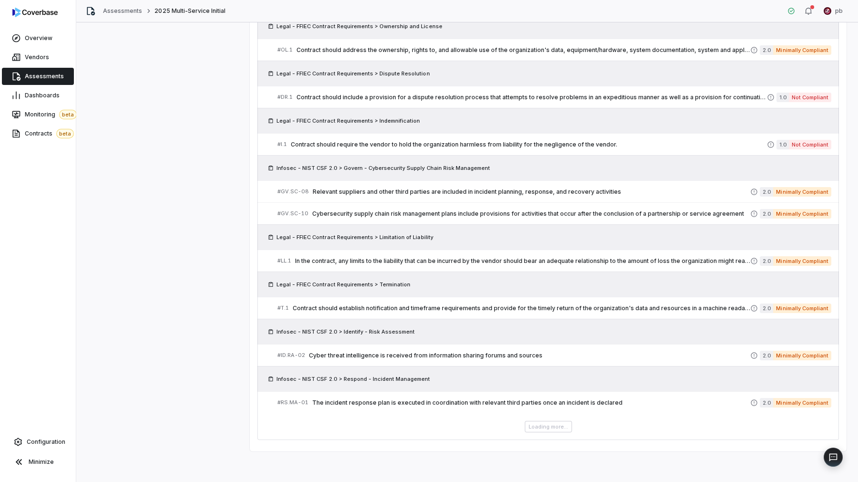
click at [556, 421] on div "Loading more..." at bounding box center [548, 426] width 582 height 11
click at [552, 425] on div "Loading more..." at bounding box center [548, 426] width 582 height 11
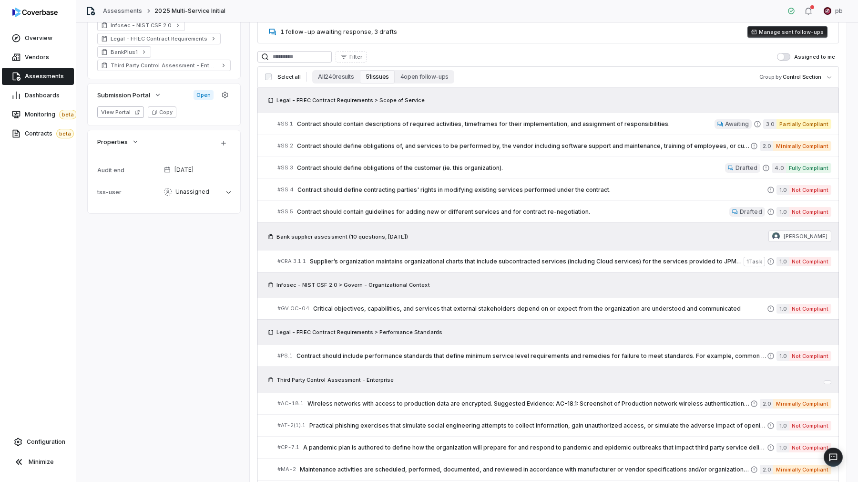
scroll to position [250, 0]
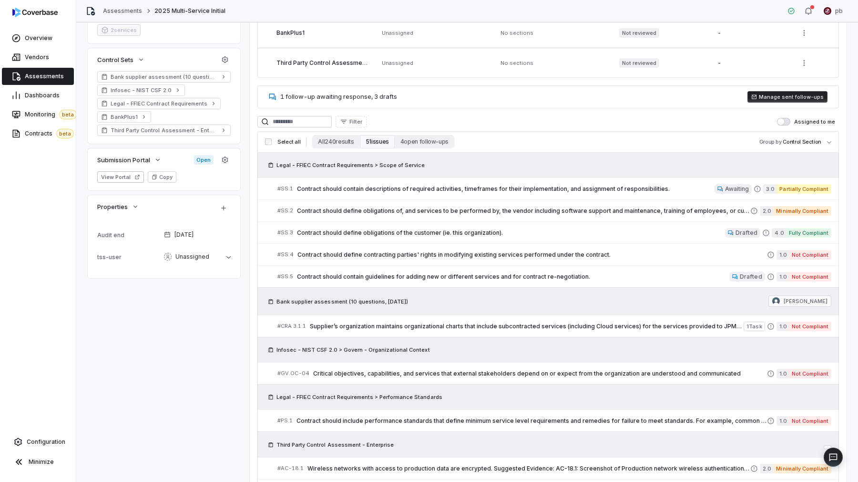
click at [779, 151] on div "Select all All 240 results 51 issues 4 open follow-ups Group by Control Section" at bounding box center [548, 141] width 582 height 21
click at [779, 149] on body "**********" at bounding box center [429, 241] width 858 height 482
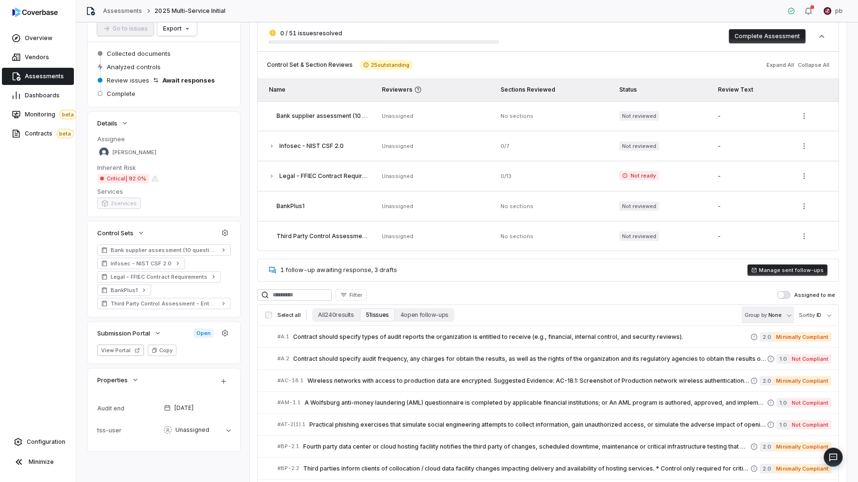
click at [762, 307] on body "**********" at bounding box center [429, 241] width 858 height 482
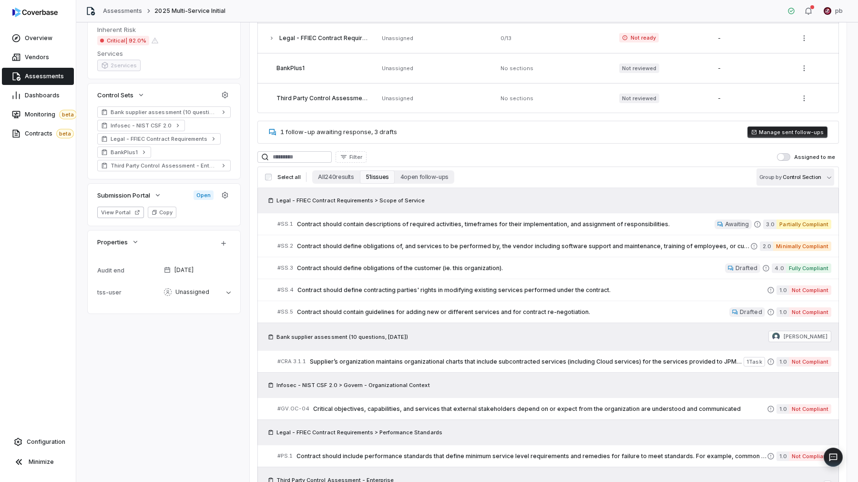
scroll to position [221, 0]
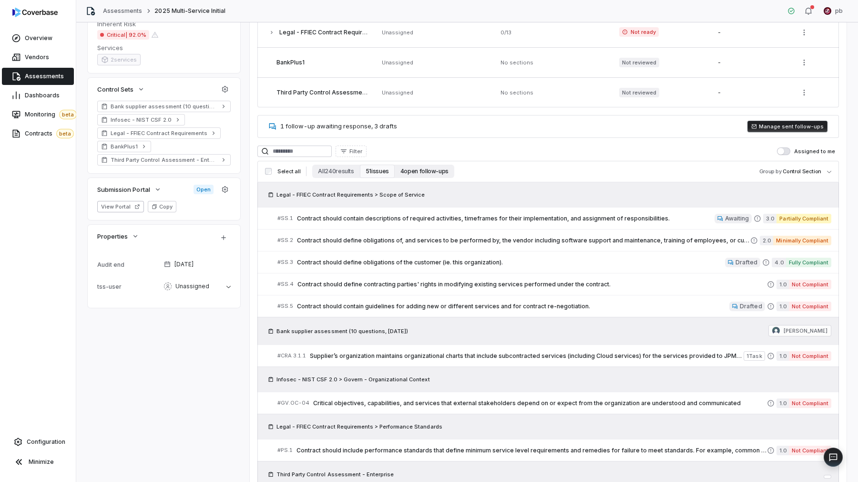
click at [417, 168] on button "4 open follow-ups" at bounding box center [425, 170] width 60 height 13
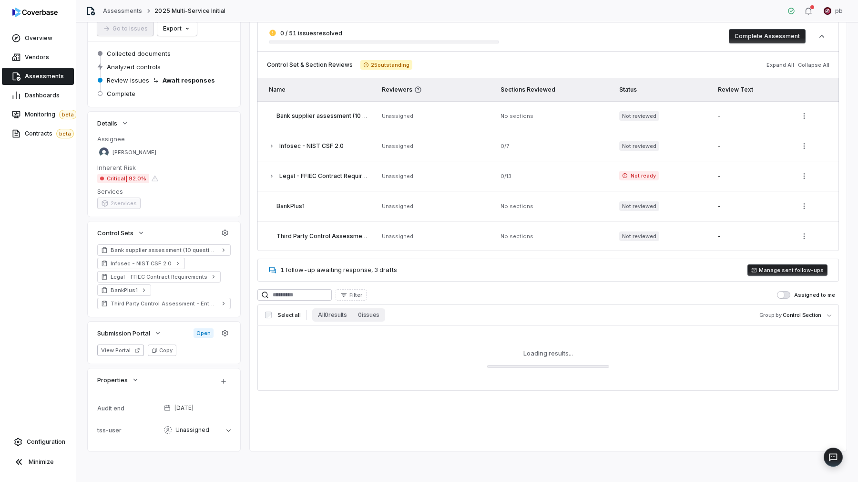
scroll to position [128, 0]
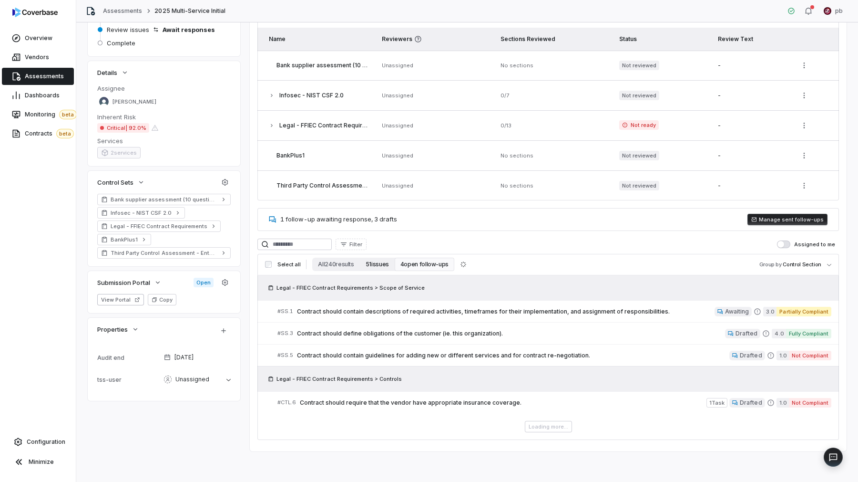
click at [375, 263] on button "51 issues" at bounding box center [377, 263] width 35 height 13
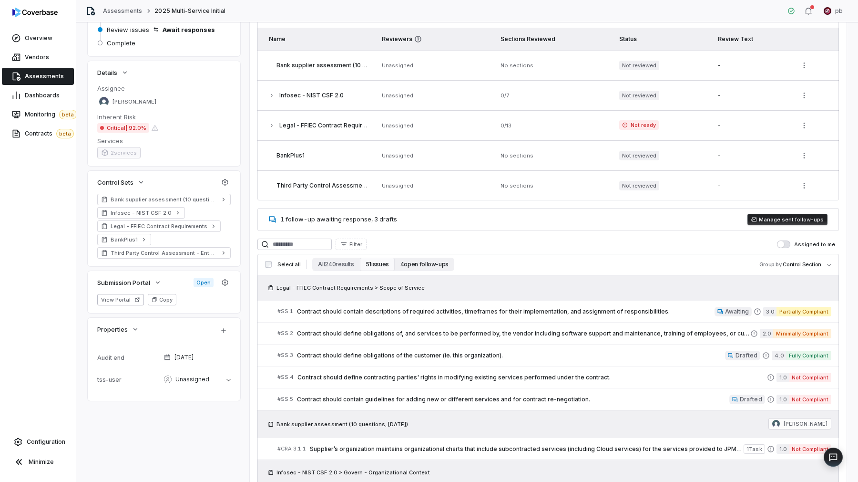
click at [431, 267] on button "4 open follow-ups" at bounding box center [425, 263] width 60 height 13
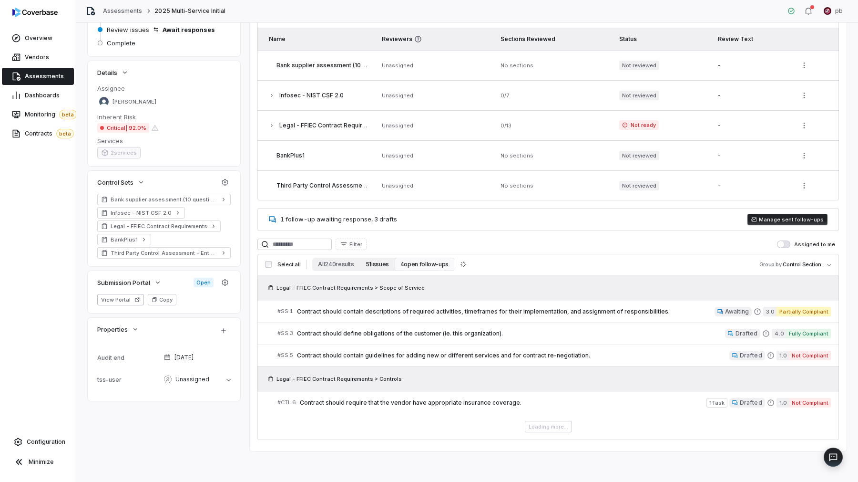
click at [384, 265] on button "51 issues" at bounding box center [377, 263] width 35 height 13
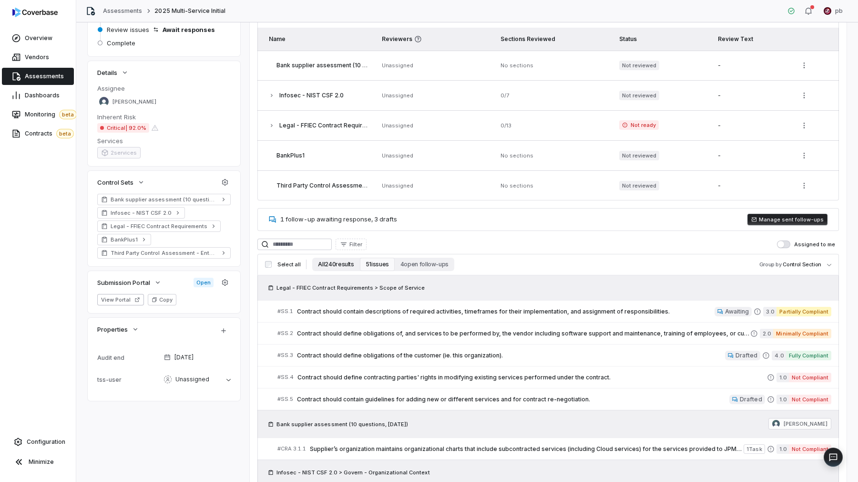
click at [352, 263] on button "All 240 results" at bounding box center [335, 263] width 47 height 13
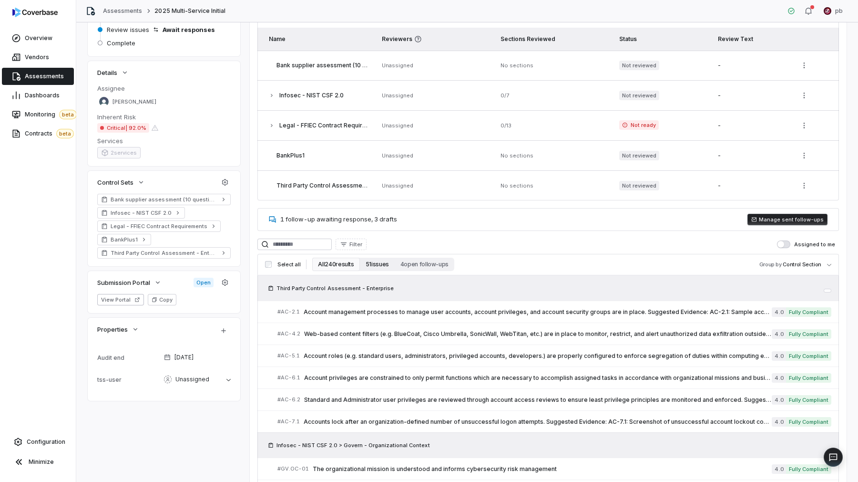
click at [375, 267] on button "51 issues" at bounding box center [377, 263] width 35 height 13
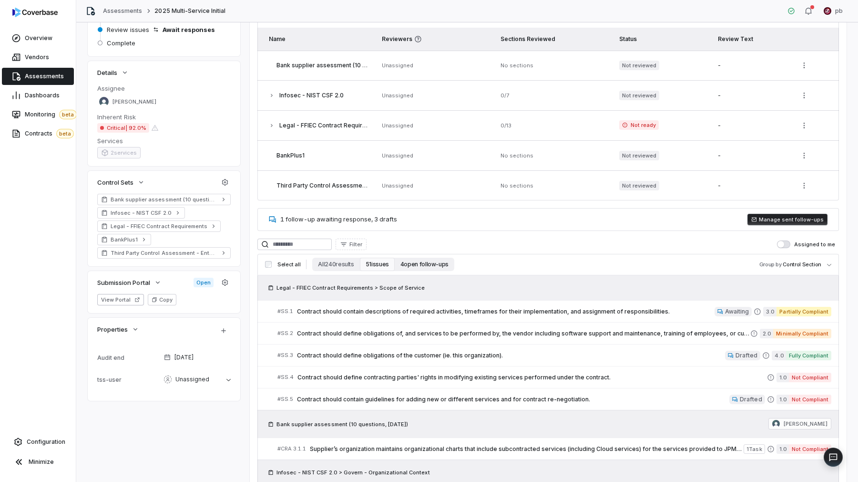
click at [415, 263] on button "4 open follow-ups" at bounding box center [425, 263] width 60 height 13
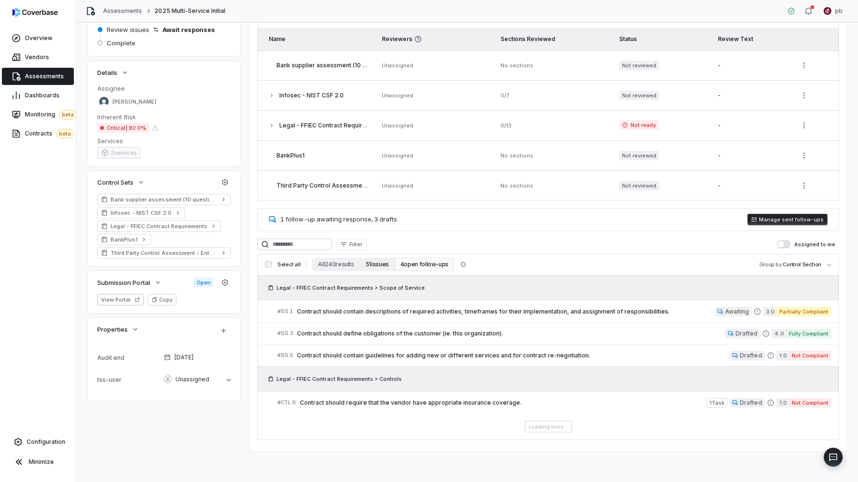
click at [377, 262] on button "51 issues" at bounding box center [377, 263] width 35 height 13
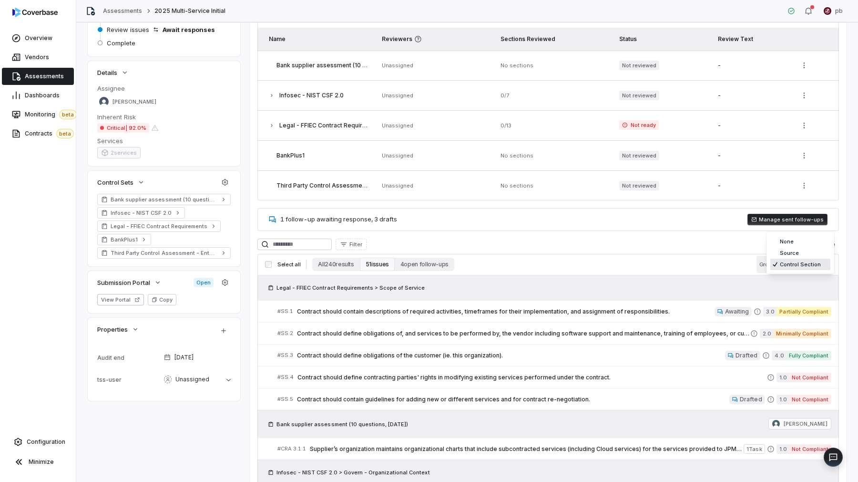
click at [798, 259] on body "**********" at bounding box center [429, 241] width 858 height 482
click at [724, 269] on html "**********" at bounding box center [429, 241] width 858 height 482
click at [344, 262] on button "All 240 results" at bounding box center [335, 263] width 47 height 13
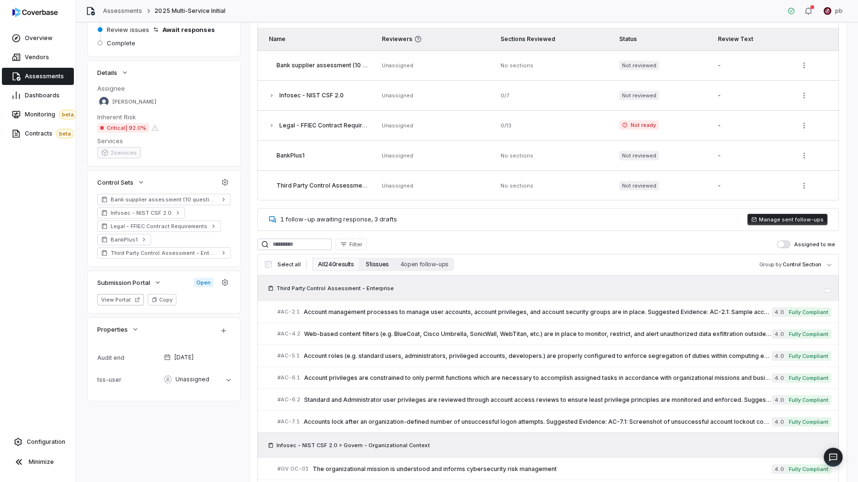
click at [373, 261] on button "51 issues" at bounding box center [377, 263] width 35 height 13
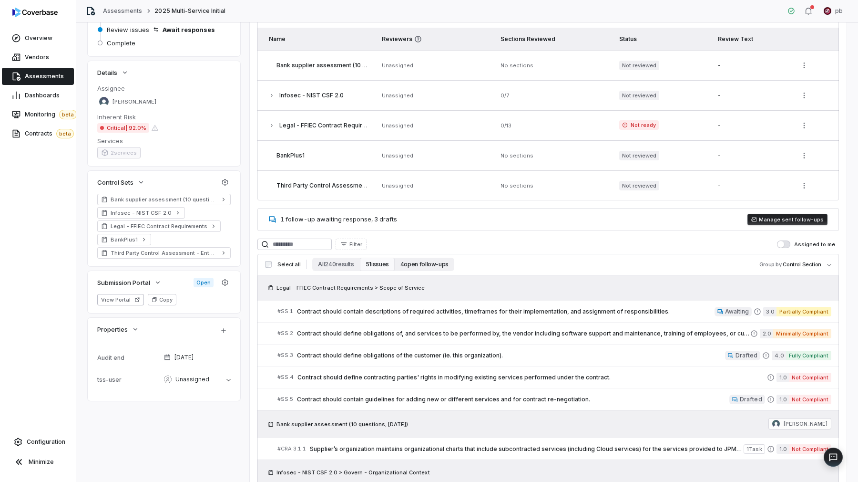
click at [406, 270] on button "4 open follow-ups" at bounding box center [425, 263] width 60 height 13
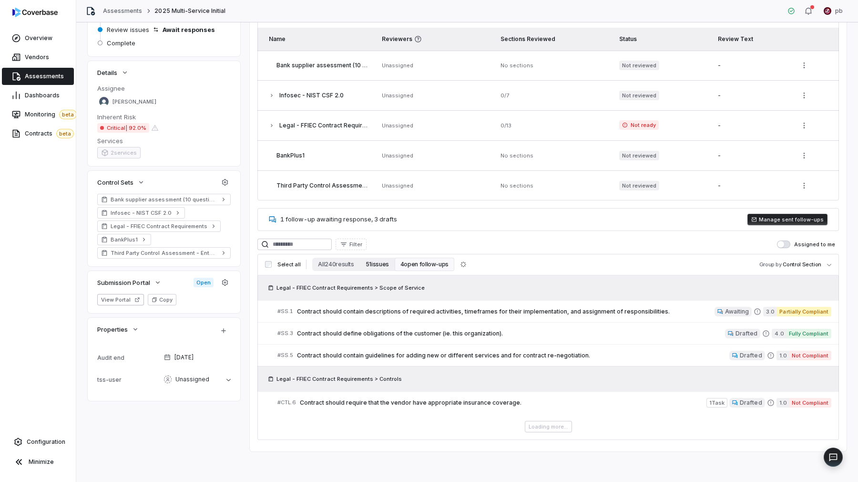
click at [380, 267] on button "51 issues" at bounding box center [377, 263] width 35 height 13
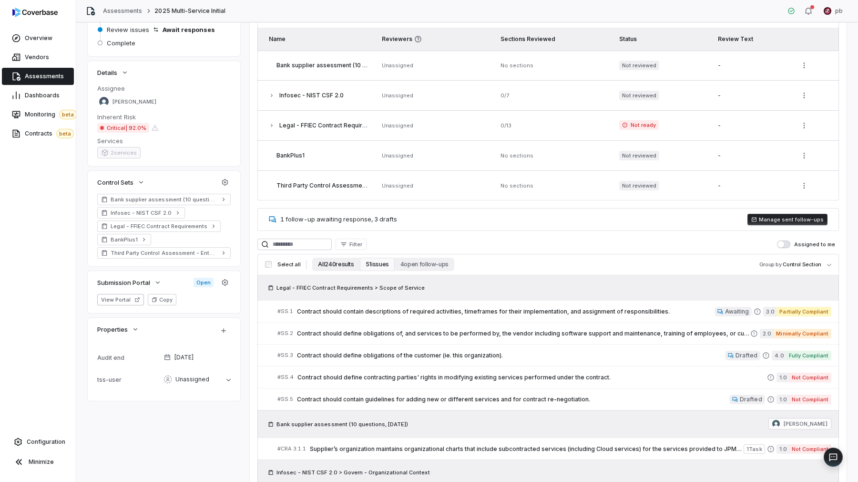
click at [337, 265] on button "All 240 results" at bounding box center [335, 263] width 47 height 13
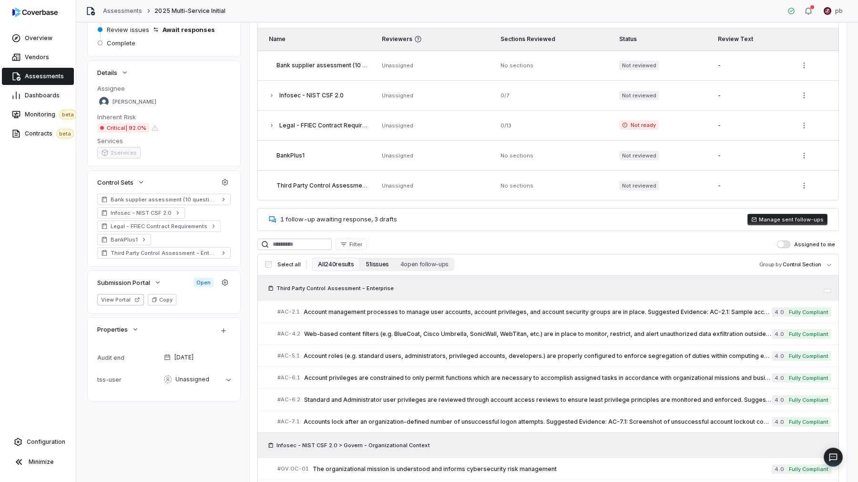
click at [372, 265] on button "51 issues" at bounding box center [377, 263] width 35 height 13
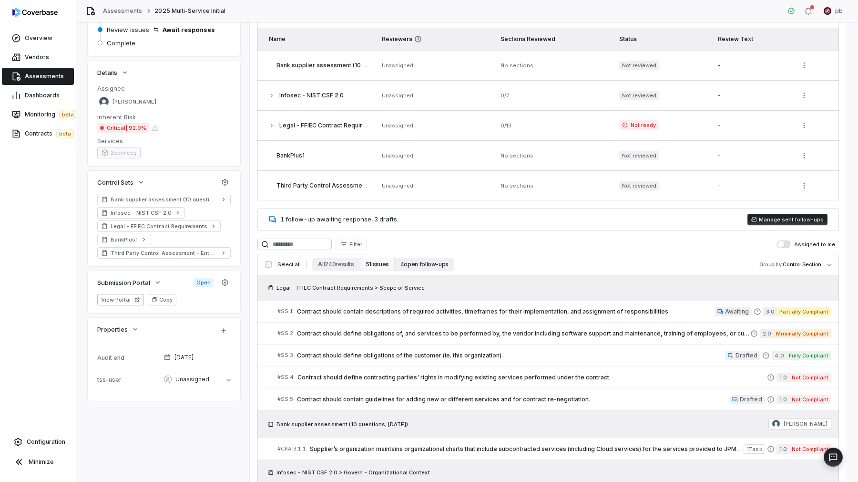
click at [406, 265] on button "4 open follow-ups" at bounding box center [425, 263] width 60 height 13
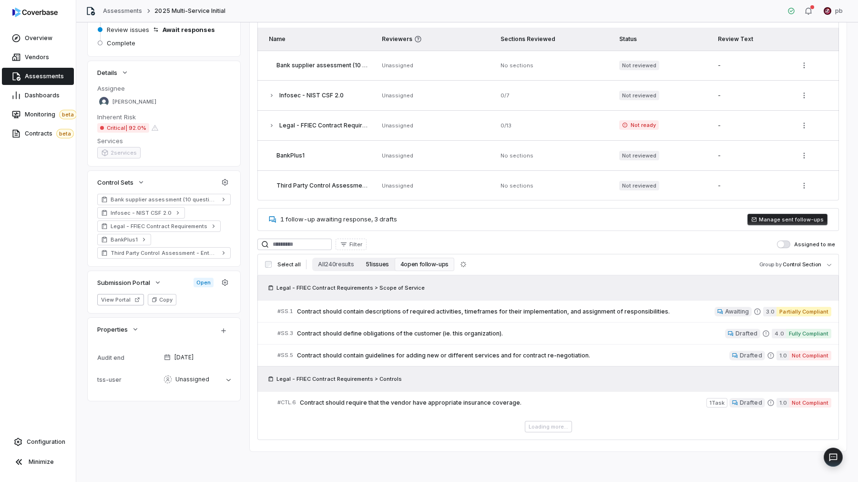
click at [384, 264] on button "51 issues" at bounding box center [377, 263] width 35 height 13
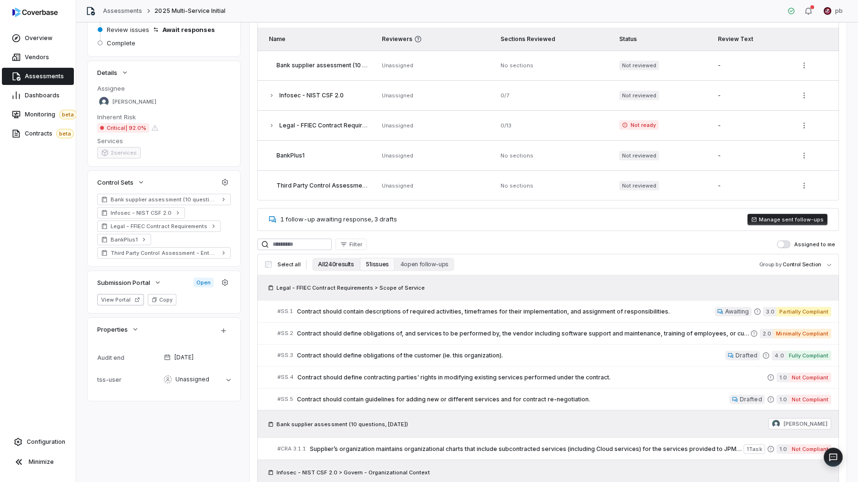
click at [344, 262] on button "All 240 results" at bounding box center [335, 263] width 47 height 13
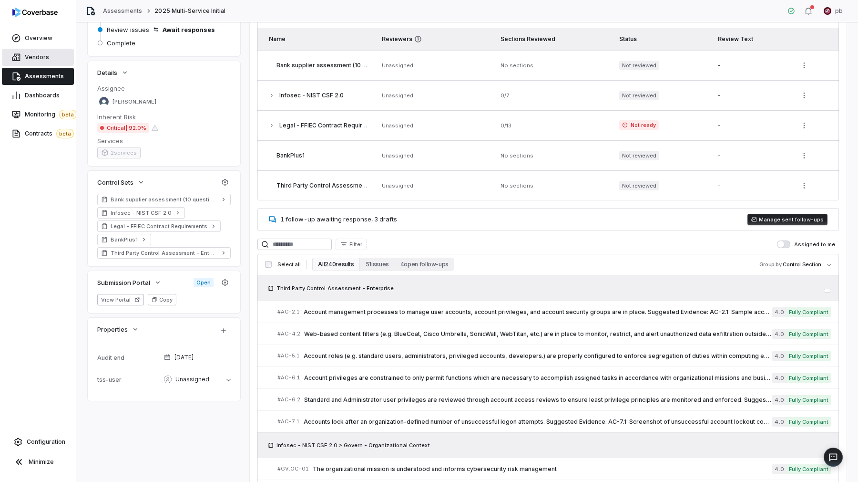
click at [54, 52] on link "Vendors" at bounding box center [38, 57] width 72 height 17
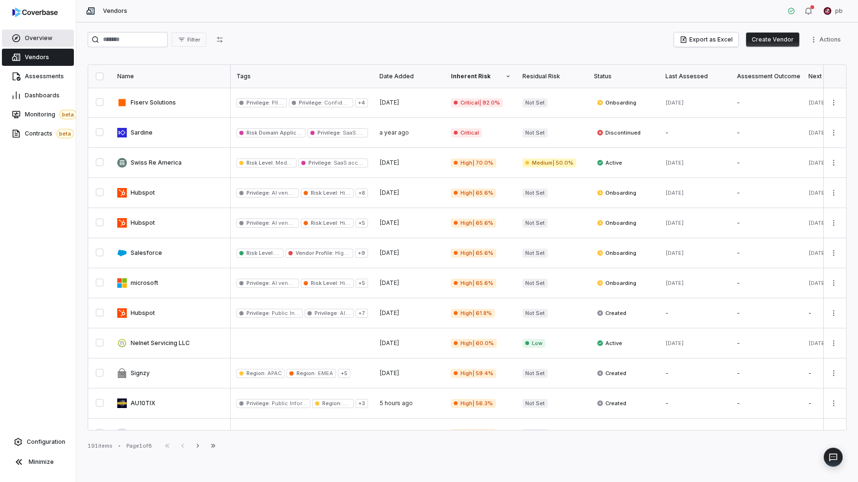
click at [54, 39] on link "Overview" at bounding box center [38, 38] width 72 height 17
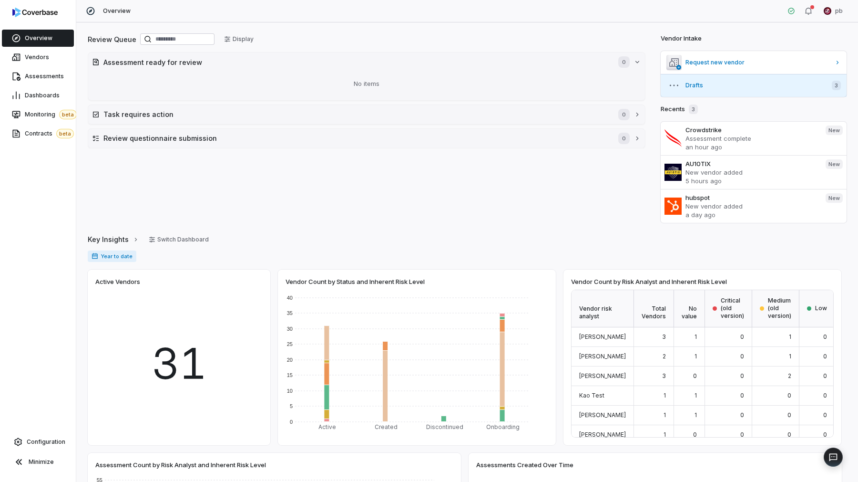
click at [689, 80] on button "Drafts 3" at bounding box center [754, 85] width 186 height 23
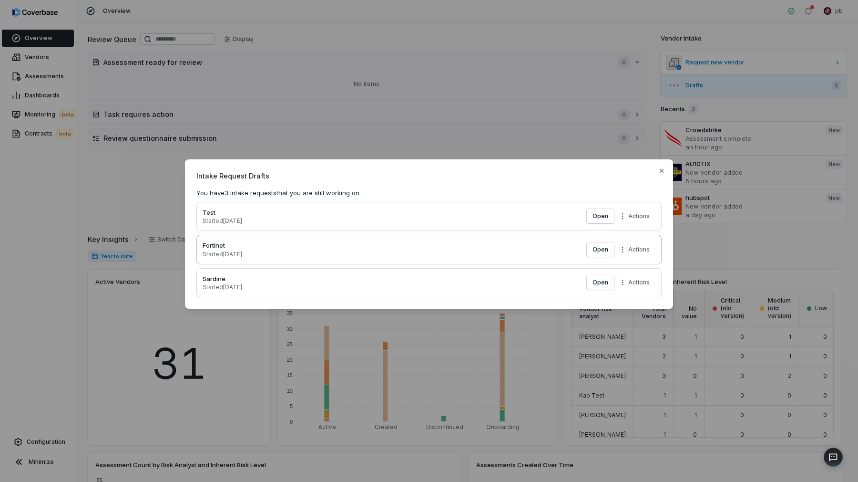
click at [504, 246] on p "Fortinet" at bounding box center [394, 246] width 382 height 10
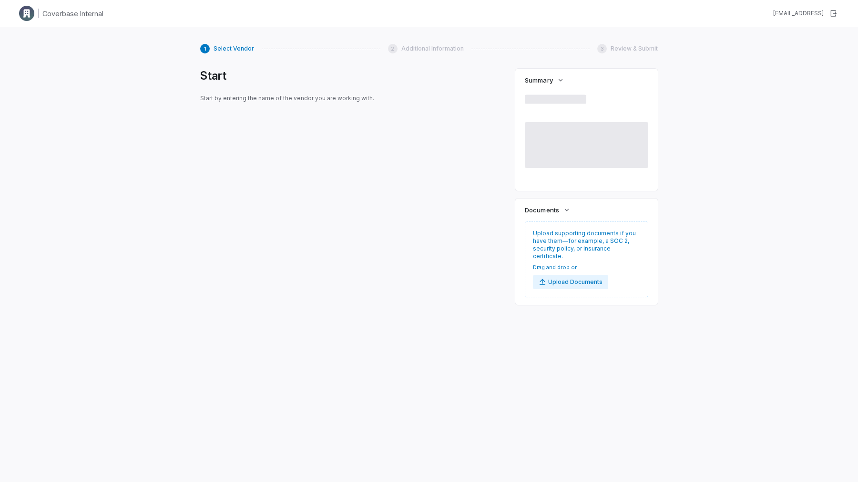
type textarea "*"
type textarea "********"
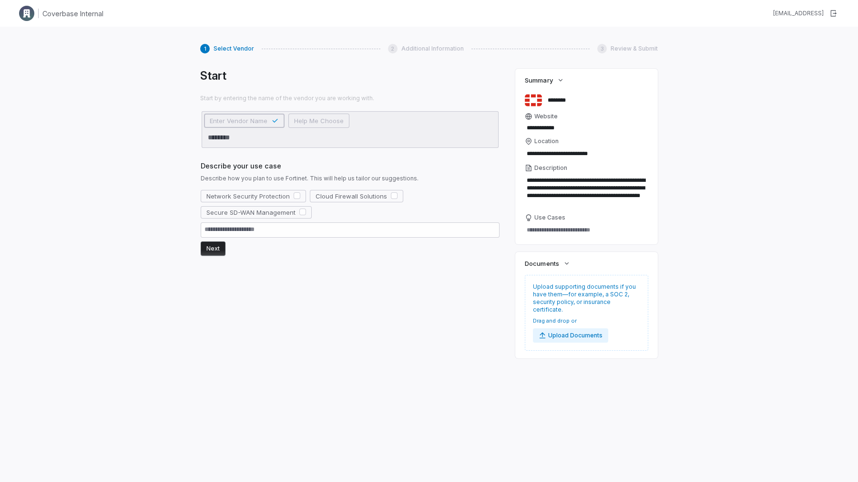
click at [236, 219] on div "Network Security Protection Cloud Firewall Solutions Secure SD-WAN Management" at bounding box center [350, 214] width 299 height 48
click at [236, 218] on button "Secure SD-WAN Management" at bounding box center [256, 212] width 111 height 12
click at [217, 239] on form "Network Security Protection Cloud Firewall Solutions Secure SD-WAN Management N…" at bounding box center [350, 223] width 299 height 66
click at [215, 246] on button "Next" at bounding box center [213, 248] width 25 height 14
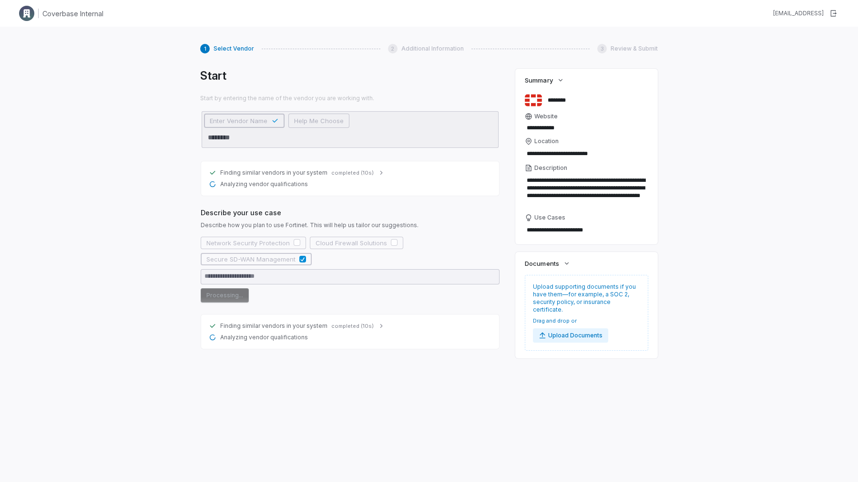
click at [250, 120] on div "Enter Vendor Name Help Me Choose" at bounding box center [276, 120] width 145 height 14
click at [386, 301] on form "Network Security Protection Cloud Firewall Solutions Secure SD-WAN Management P…" at bounding box center [350, 269] width 299 height 66
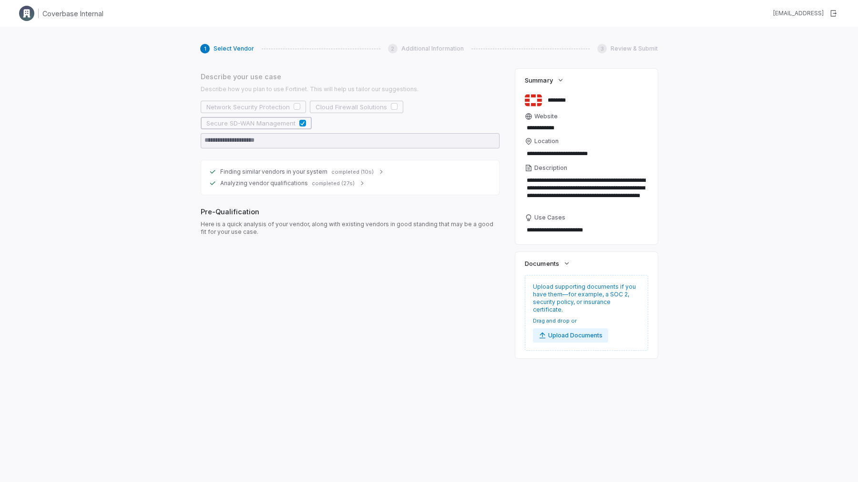
scroll to position [144, 0]
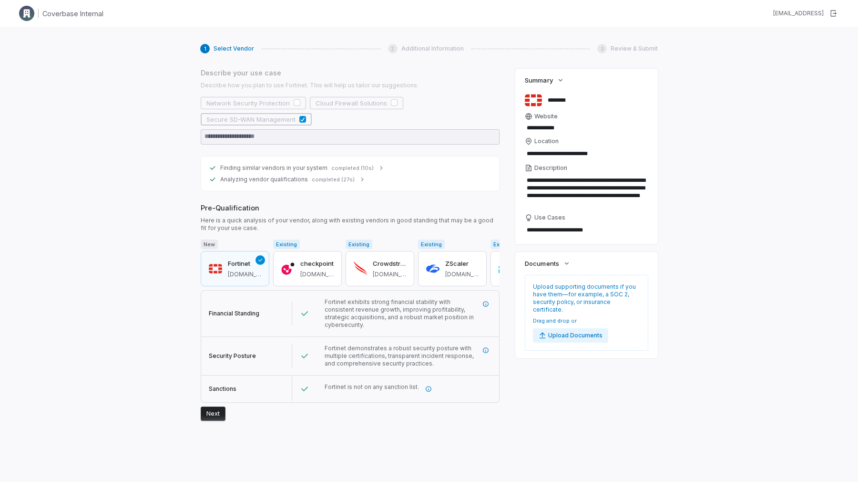
click at [209, 416] on button "Next" at bounding box center [213, 413] width 25 height 14
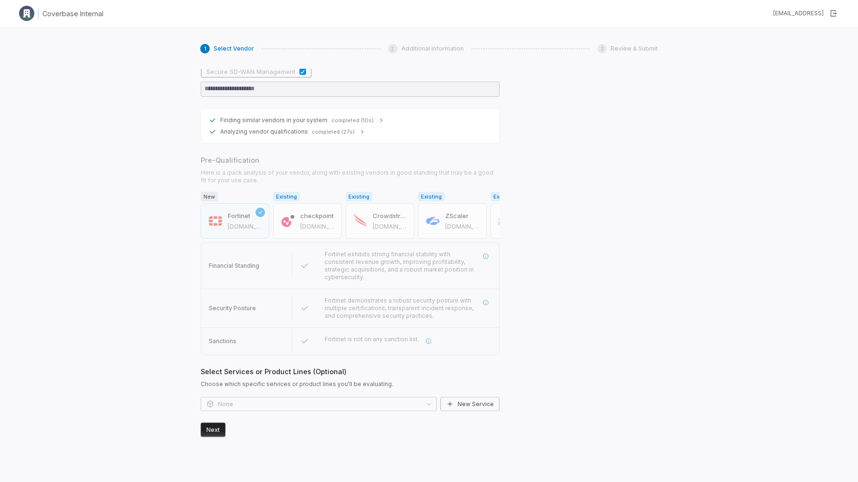
scroll to position [206, 0]
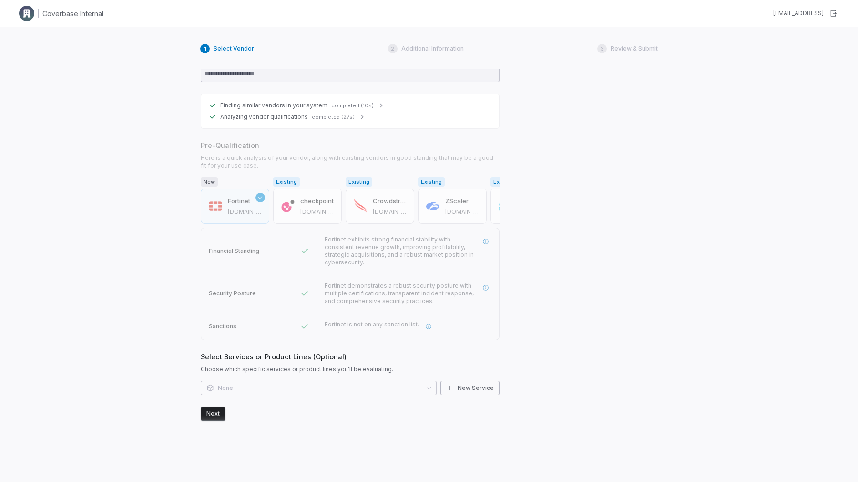
click at [251, 381] on div "None New Service" at bounding box center [350, 387] width 299 height 14
click at [250, 386] on div "None New Service" at bounding box center [350, 387] width 299 height 14
click at [424, 387] on div "None New Service" at bounding box center [350, 387] width 299 height 14
click at [213, 417] on button "Next" at bounding box center [213, 413] width 25 height 14
click at [212, 411] on button "Next" at bounding box center [213, 413] width 25 height 14
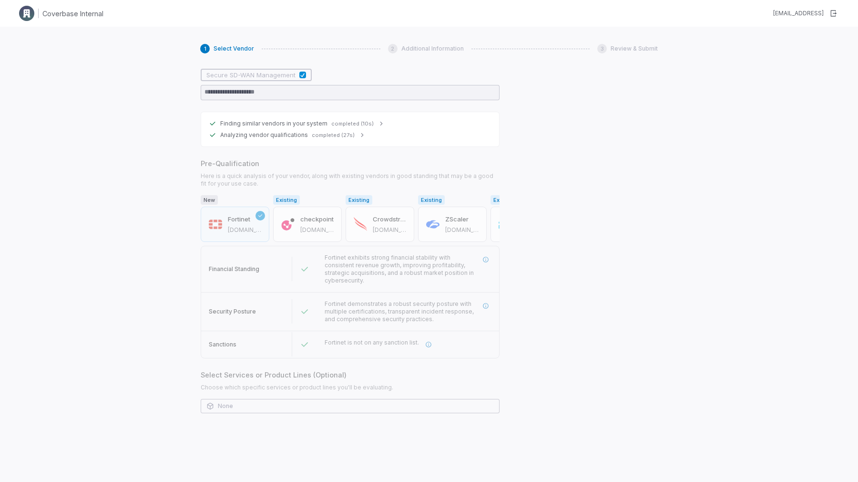
click at [263, 402] on div "Finding similar vendors in your system completed (10s) Analyzing vendor qualifi…" at bounding box center [350, 198] width 300 height 467
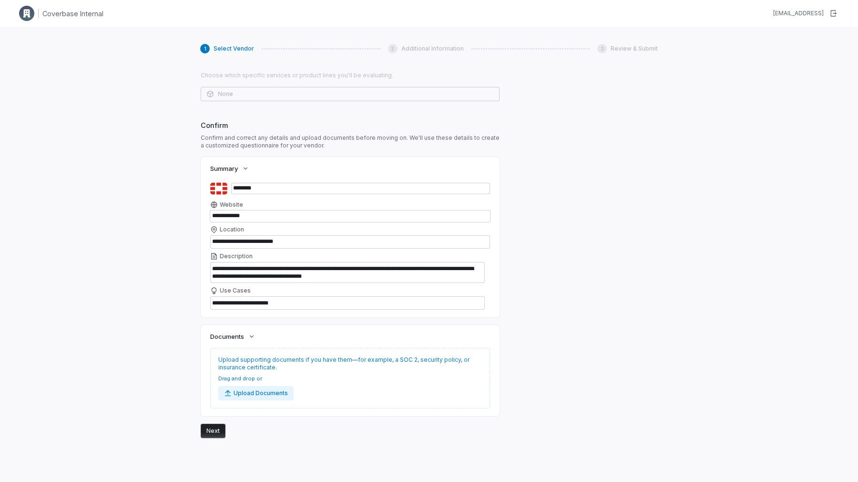
scroll to position [517, 0]
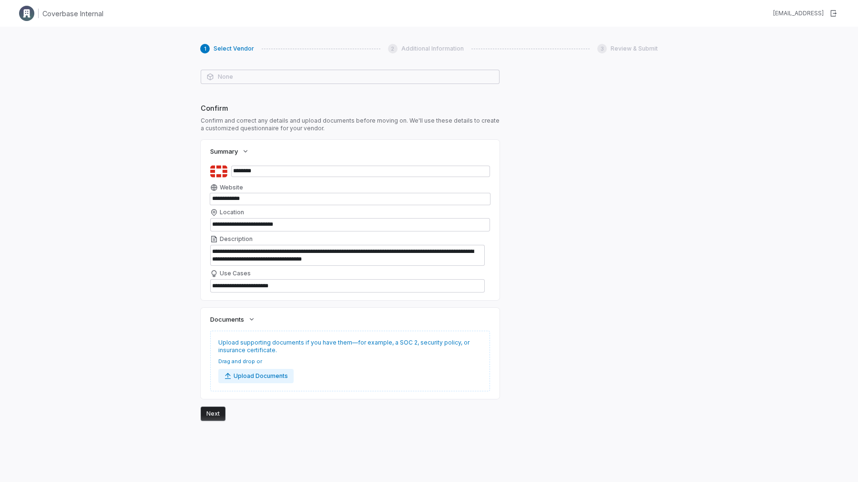
click at [215, 416] on button "Next" at bounding box center [213, 413] width 25 height 14
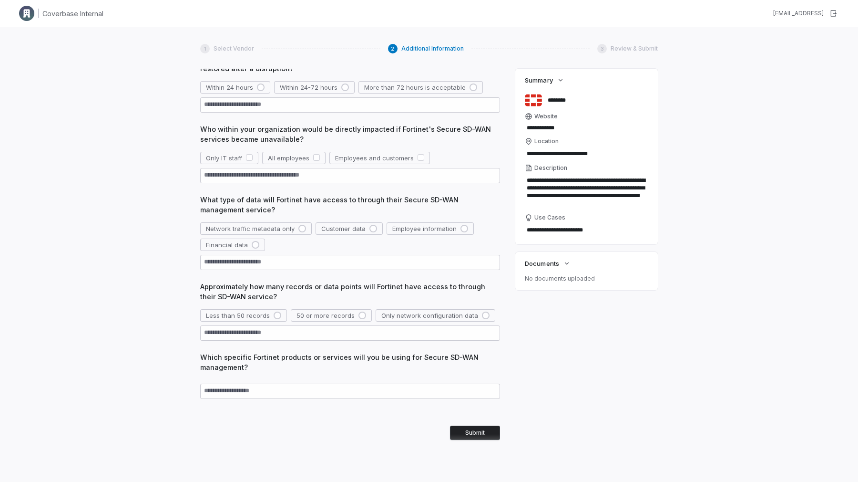
scroll to position [0, 0]
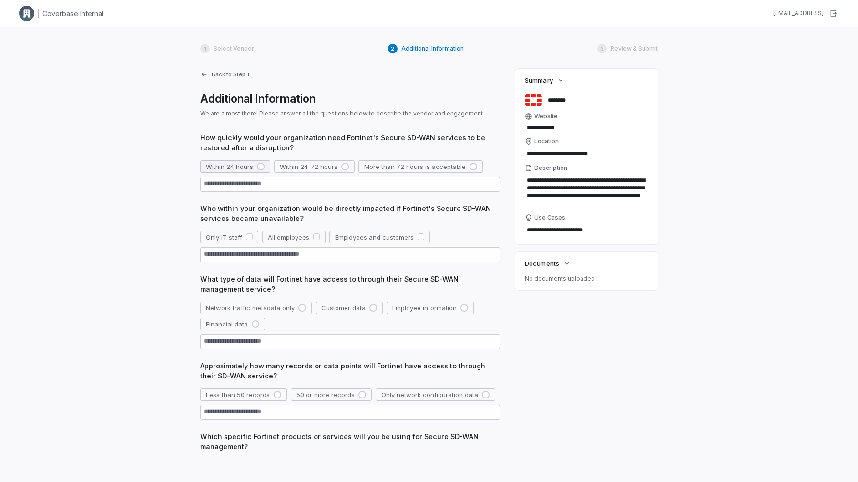
click at [243, 162] on span "Within 24 hours" at bounding box center [229, 166] width 47 height 9
click at [223, 240] on span "Only IT staff" at bounding box center [224, 237] width 36 height 9
click at [231, 316] on div "Network traffic metadata only Customer data Employee information Financial data" at bounding box center [350, 315] width 300 height 29
click at [231, 311] on span "Network traffic metadata only" at bounding box center [250, 307] width 89 height 9
click at [237, 400] on button "Less than 50 records" at bounding box center [243, 394] width 87 height 12
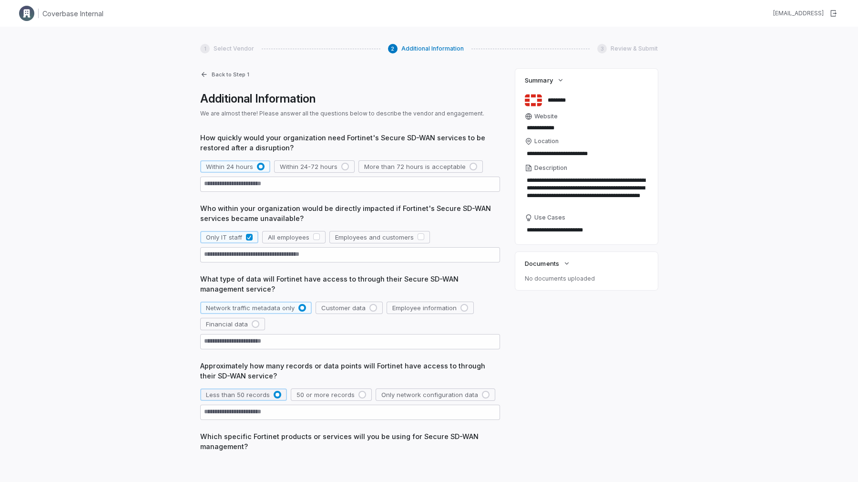
scroll to position [79, 0]
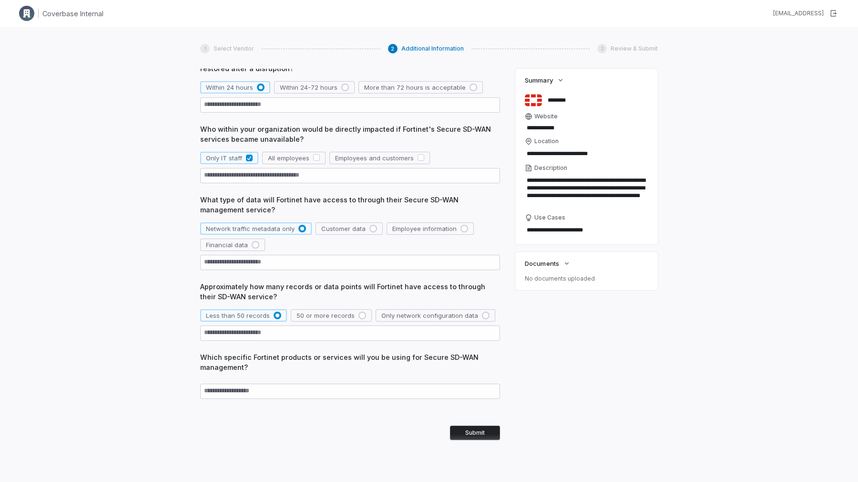
click at [472, 436] on button "Submit" at bounding box center [475, 432] width 50 height 14
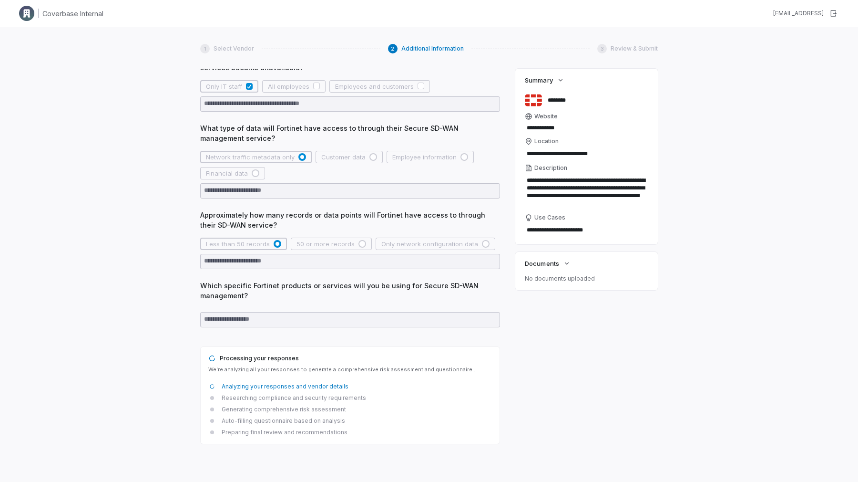
scroll to position [184, 0]
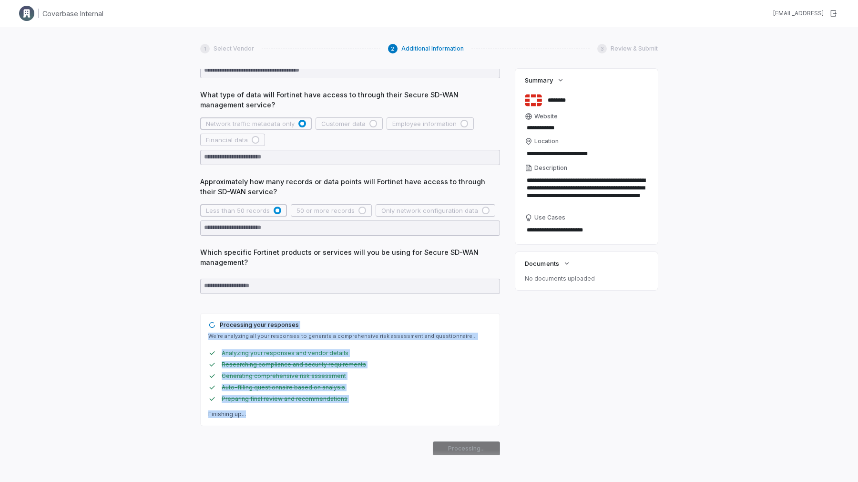
drag, startPoint x: 295, startPoint y: 420, endPoint x: 214, endPoint y: 325, distance: 125.1
click at [214, 325] on div "Processing your responses We're analyzing all your responses to generate a comp…" at bounding box center [350, 369] width 300 height 113
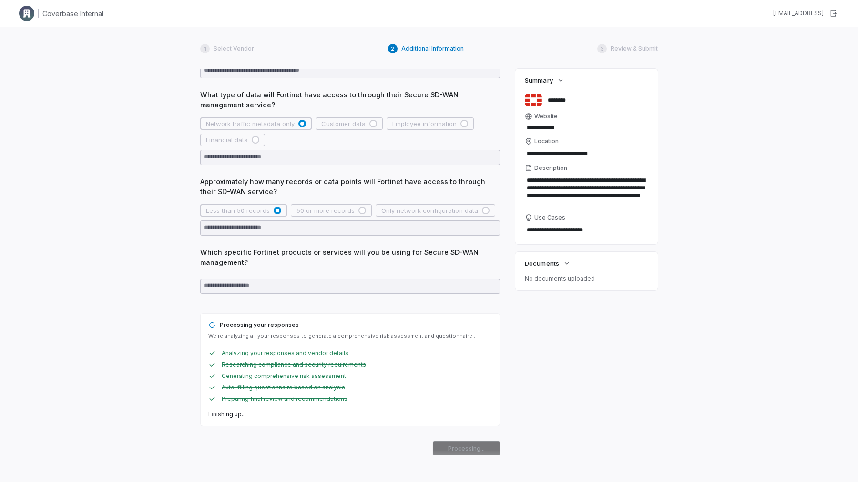
click at [214, 325] on icon at bounding box center [212, 324] width 10 height 10
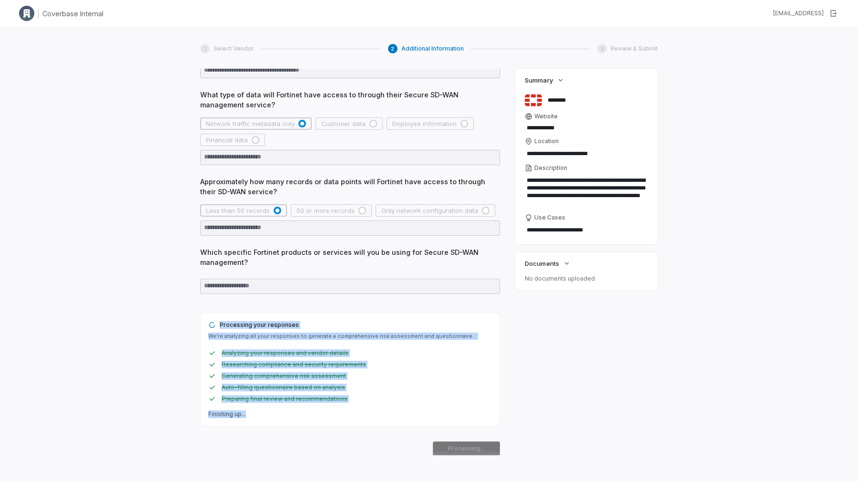
drag, startPoint x: 221, startPoint y: 324, endPoint x: 310, endPoint y: 428, distance: 137.3
click at [310, 428] on div "How quickly would your organization need Fortinet's Secure SD-WAN services to b…" at bounding box center [350, 202] width 300 height 507
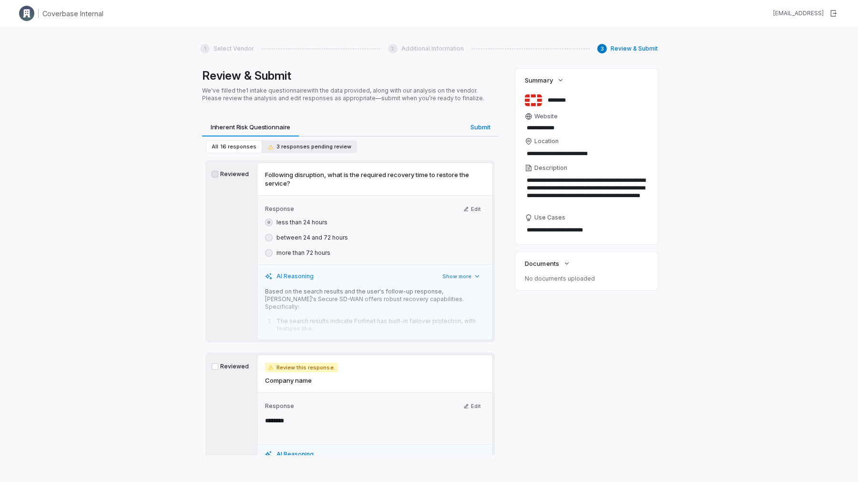
click at [301, 146] on span "3 responses pending review" at bounding box center [309, 146] width 83 height 7
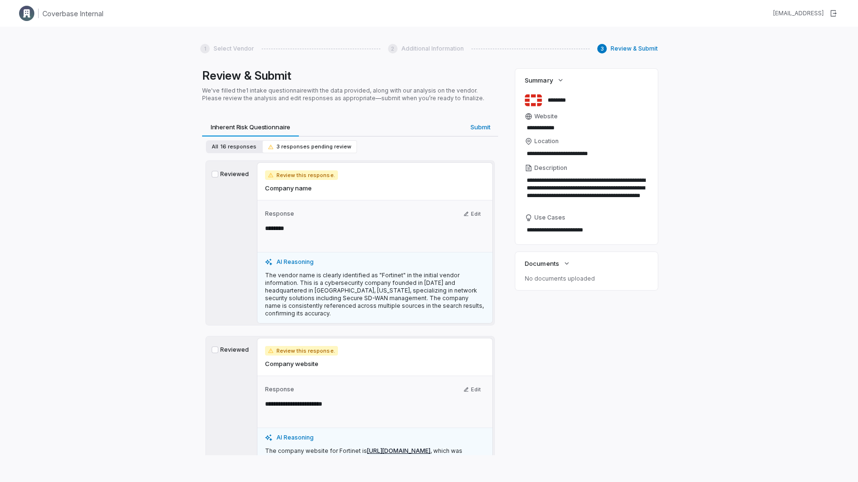
click at [245, 148] on span "16 responses" at bounding box center [238, 146] width 36 height 7
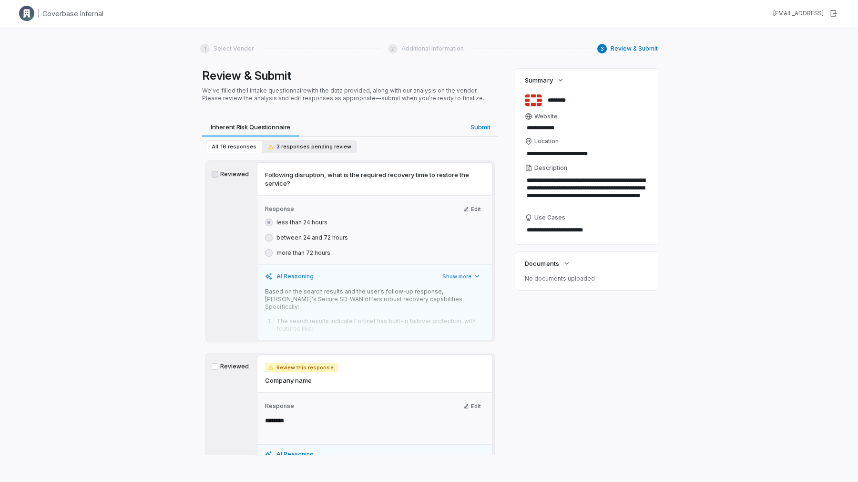
click at [311, 146] on span "3 responses pending review" at bounding box center [309, 146] width 83 height 7
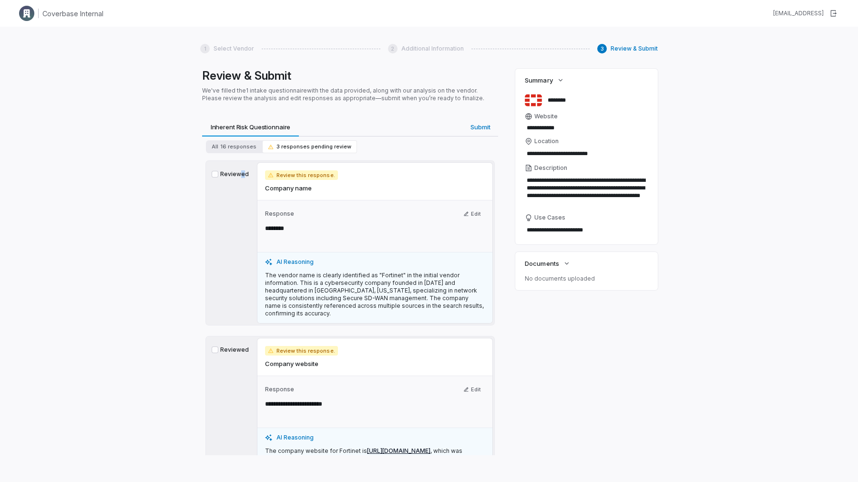
click at [241, 171] on label "Reviewed" at bounding box center [231, 174] width 38 height 8
click at [234, 172] on label "Reviewed" at bounding box center [231, 174] width 38 height 8
click at [218, 172] on button "Reviewed" at bounding box center [215, 174] width 7 height 7
click at [244, 323] on div "Reviewed Review this response. Company name Response Edit ******** AI Reasoning…" at bounding box center [350, 243] width 288 height 164
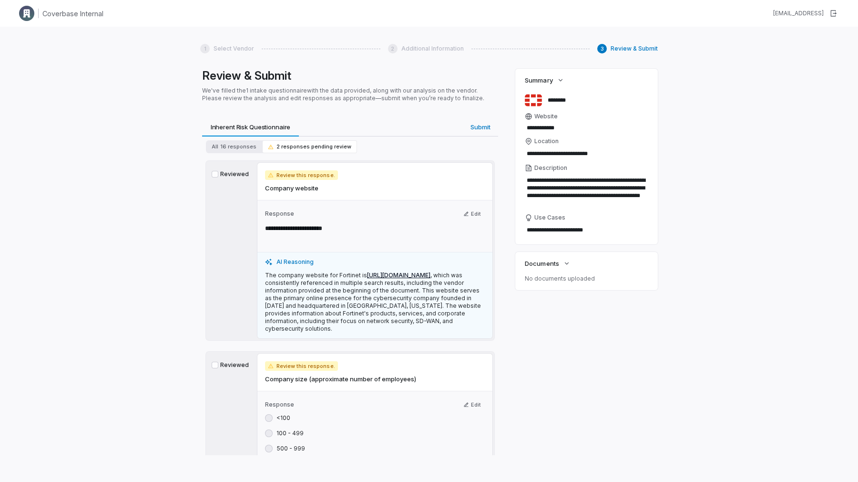
click at [226, 172] on label "Reviewed" at bounding box center [231, 174] width 38 height 8
click at [218, 172] on button "Reviewed" at bounding box center [215, 174] width 7 height 7
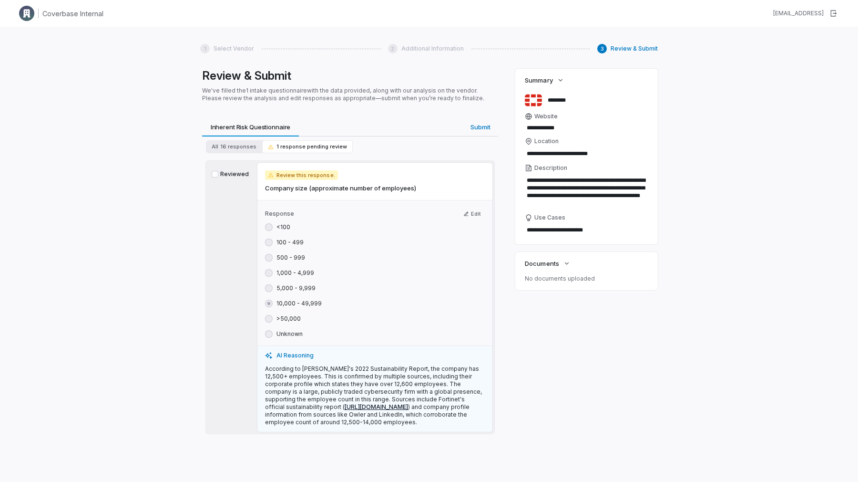
click at [236, 174] on label "Reviewed" at bounding box center [231, 174] width 38 height 8
click at [218, 174] on button "Reviewed" at bounding box center [215, 174] width 7 height 7
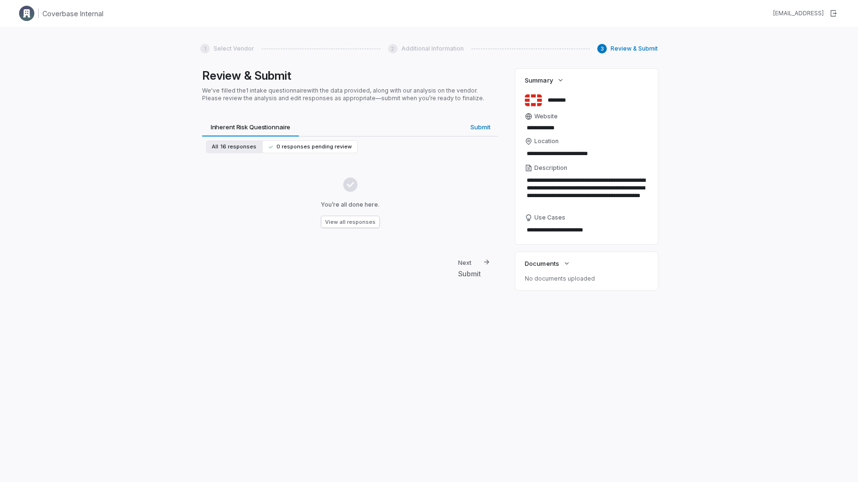
click at [249, 147] on span "16 responses" at bounding box center [238, 146] width 36 height 7
click at [306, 146] on span "0 responses pending review" at bounding box center [310, 146] width 84 height 7
click at [245, 154] on div "All 16 responses 0 responses pending review" at bounding box center [350, 146] width 296 height 21
click at [240, 146] on span "16 responses" at bounding box center [238, 146] width 36 height 7
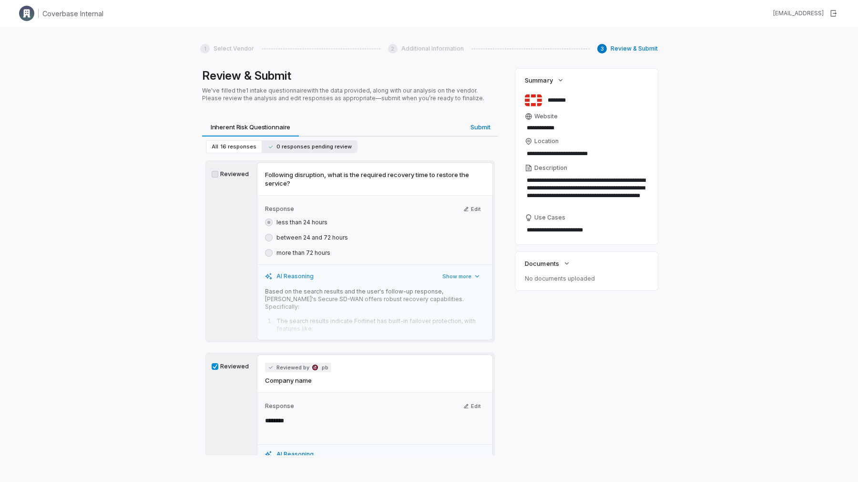
click at [277, 142] on button "0 responses pending review" at bounding box center [309, 146] width 95 height 13
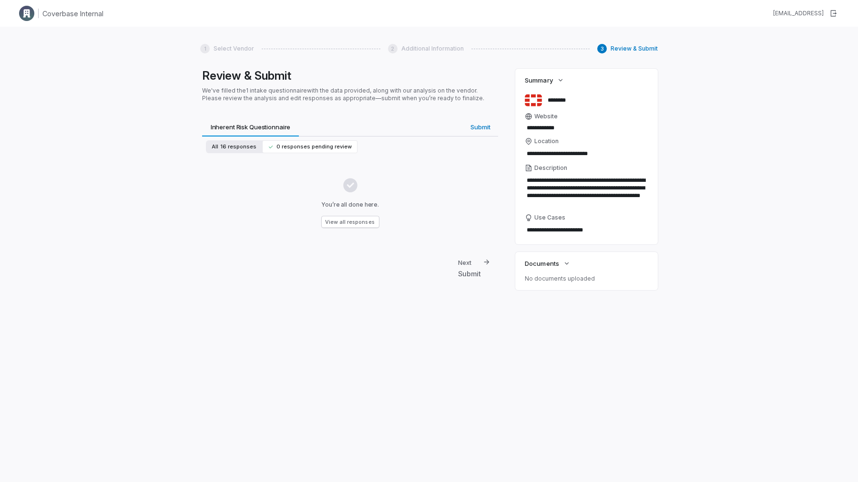
click at [244, 144] on span "16 responses" at bounding box center [238, 146] width 36 height 7
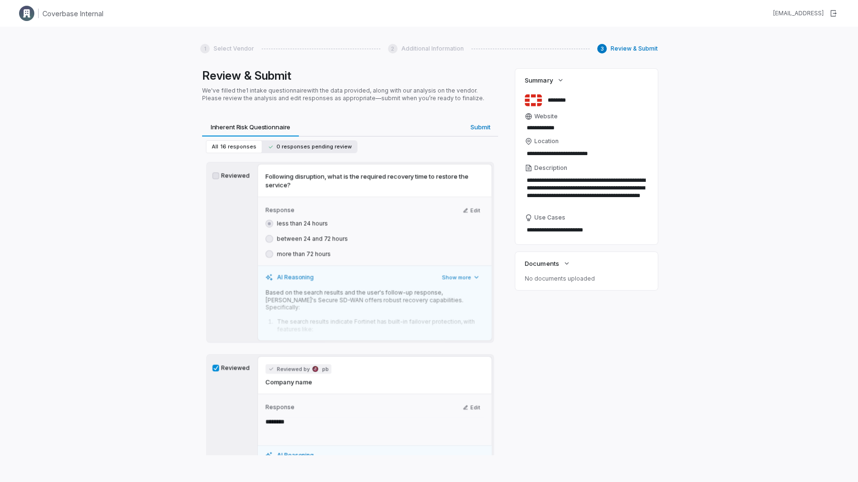
click at [282, 144] on span "0 responses pending review" at bounding box center [310, 146] width 84 height 7
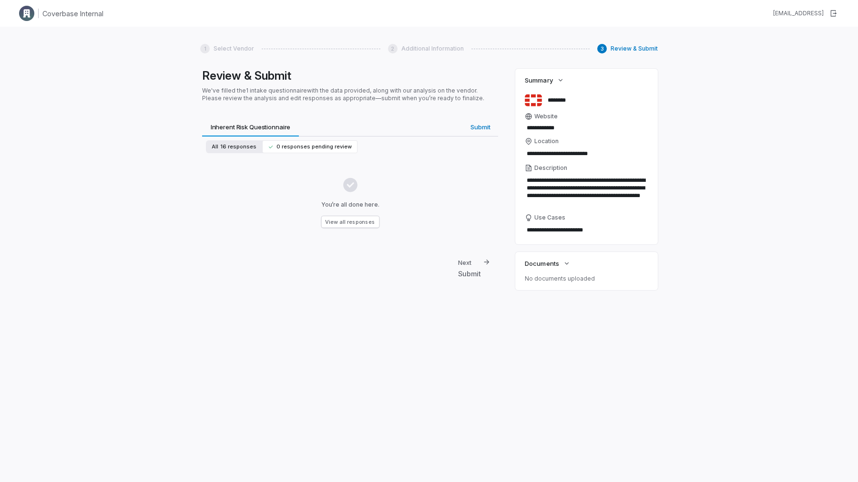
click at [241, 143] on span "16 responses" at bounding box center [238, 146] width 36 height 7
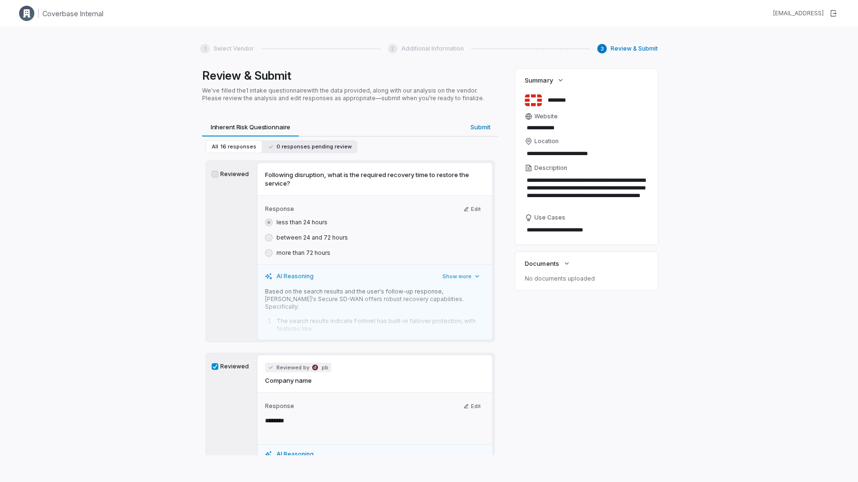
click at [273, 146] on span "0 responses pending review" at bounding box center [310, 146] width 84 height 7
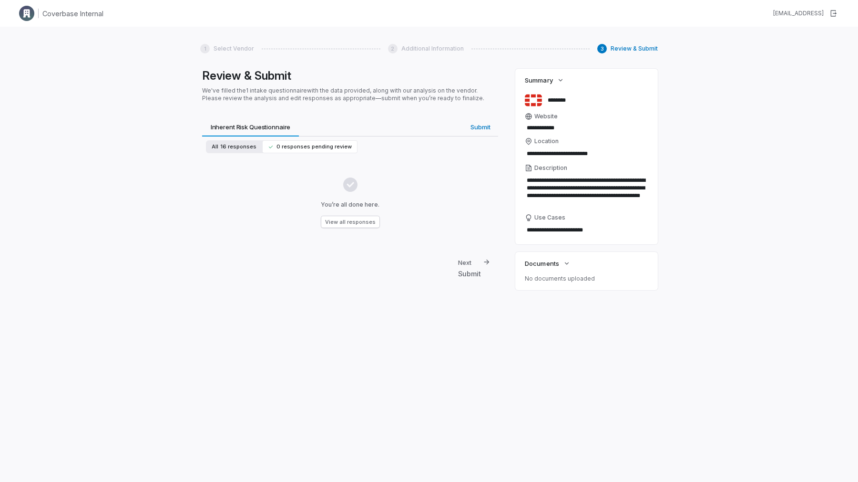
click at [251, 145] on span "16 responses" at bounding box center [238, 146] width 36 height 7
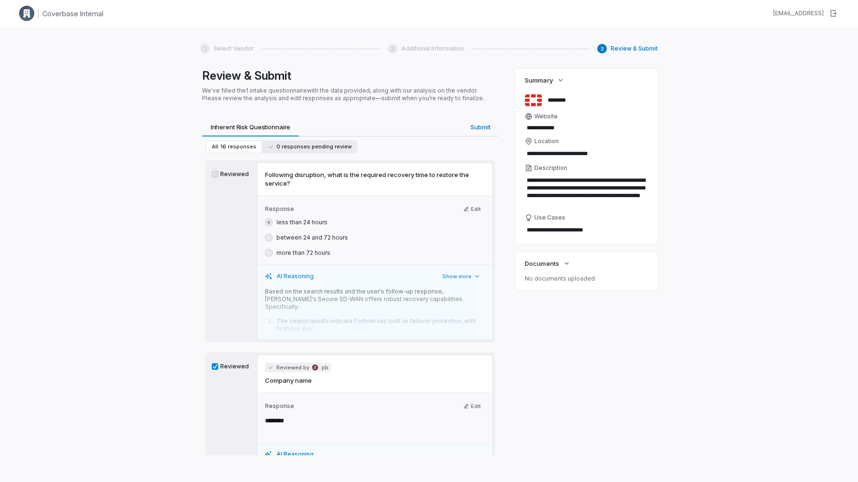
click at [291, 150] on span "0 responses pending review" at bounding box center [310, 146] width 84 height 7
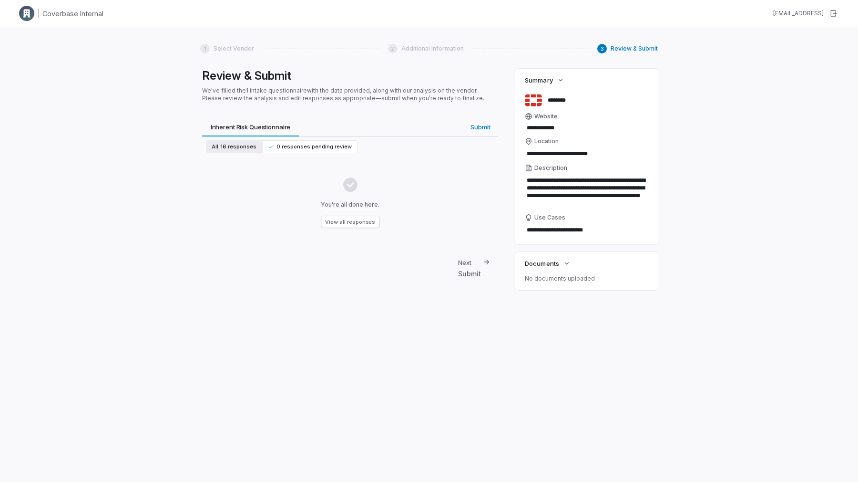
click at [254, 145] on button "All 16 responses" at bounding box center [234, 146] width 56 height 13
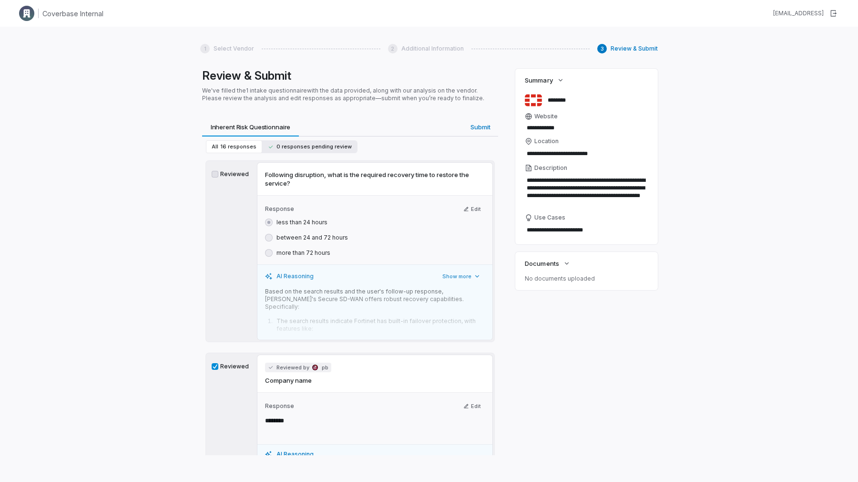
click at [283, 147] on span "0 responses pending review" at bounding box center [310, 146] width 84 height 7
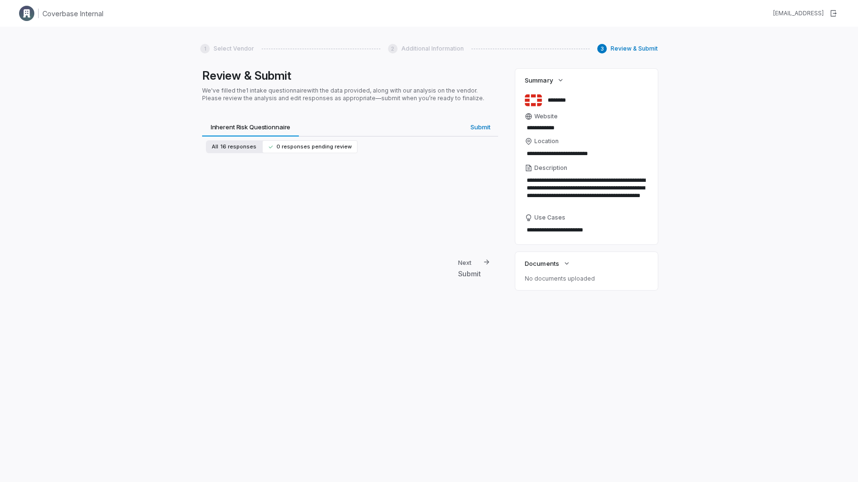
click at [243, 142] on button "All 16 responses" at bounding box center [234, 146] width 56 height 13
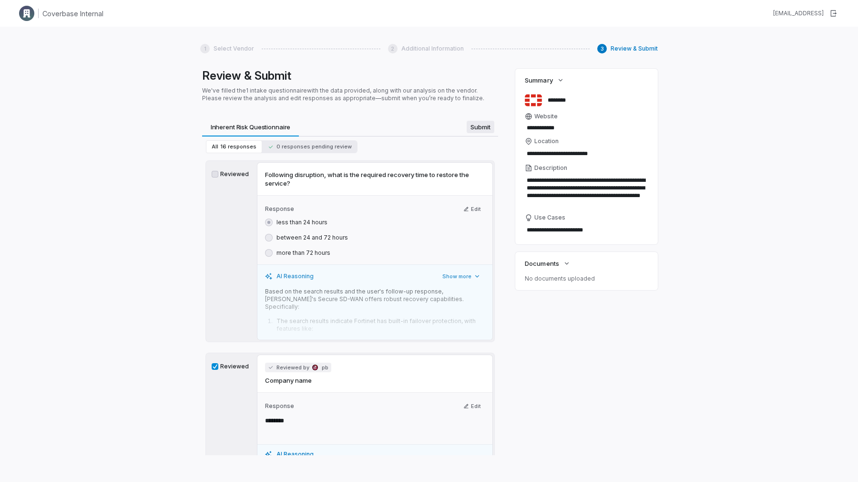
click at [471, 130] on span "Submit" at bounding box center [481, 127] width 28 height 12
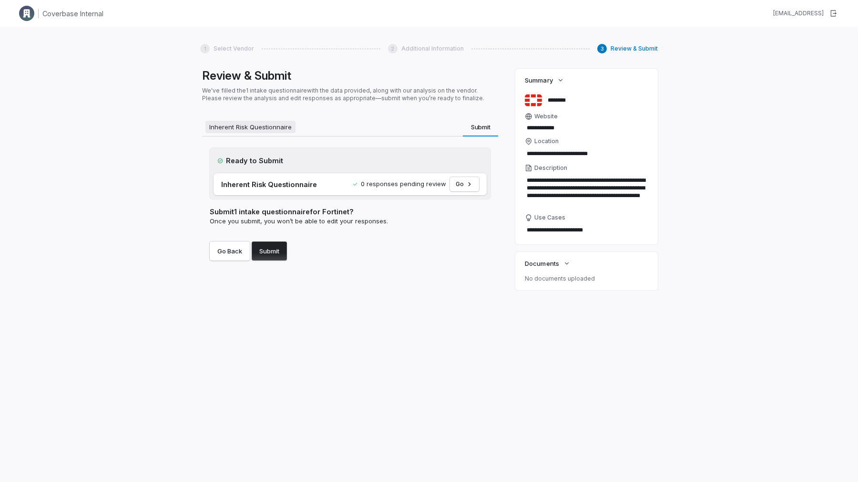
click at [242, 125] on span "Inherent Risk Questionnaire" at bounding box center [250, 127] width 90 height 12
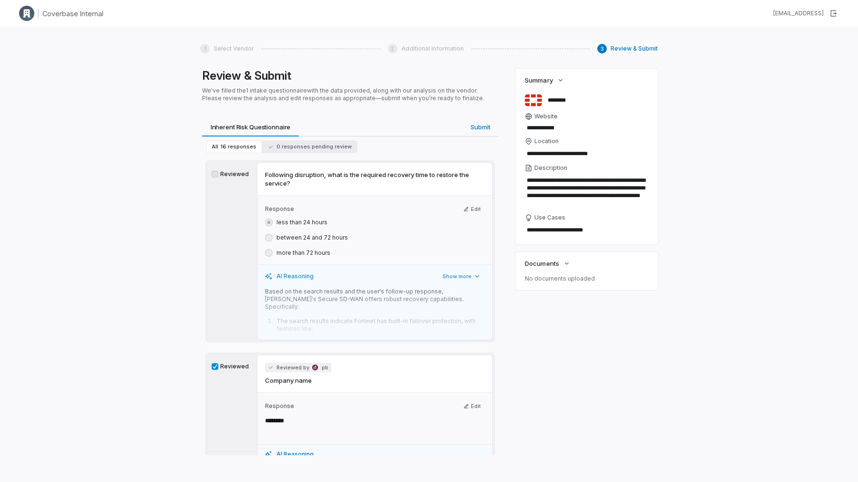
click at [457, 124] on div "Submit Submit" at bounding box center [398, 126] width 199 height 19
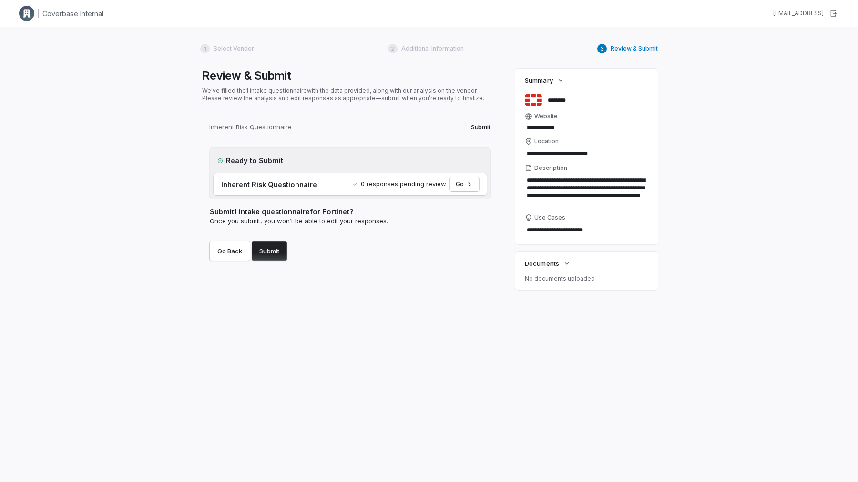
drag, startPoint x: 448, startPoint y: 121, endPoint x: 472, endPoint y: 216, distance: 97.8
click at [472, 217] on div "Inherent Risk Questionnaire Inherent Risk Questionnaire Submit Submit Ready to …" at bounding box center [350, 194] width 296 height 154
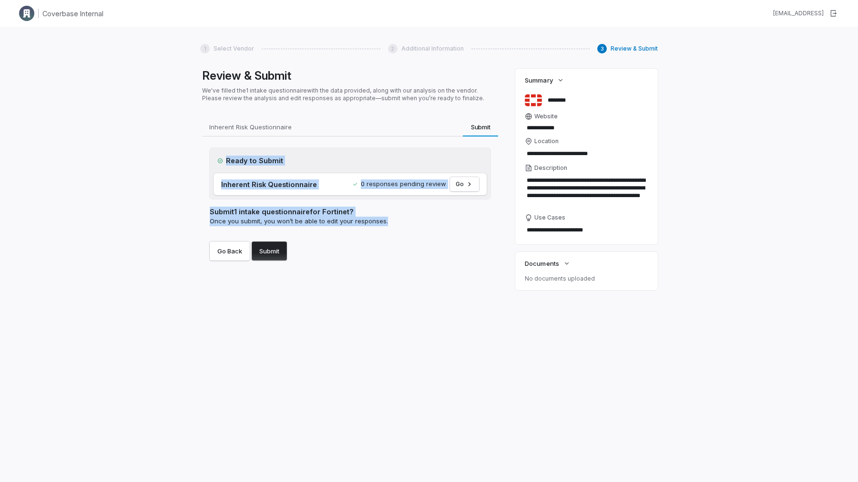
drag, startPoint x: 470, startPoint y: 226, endPoint x: 417, endPoint y: 109, distance: 128.7
click at [417, 109] on div "Review & Submit We've filled the 1 intake questionnaire with the data provided,…" at bounding box center [350, 262] width 300 height 386
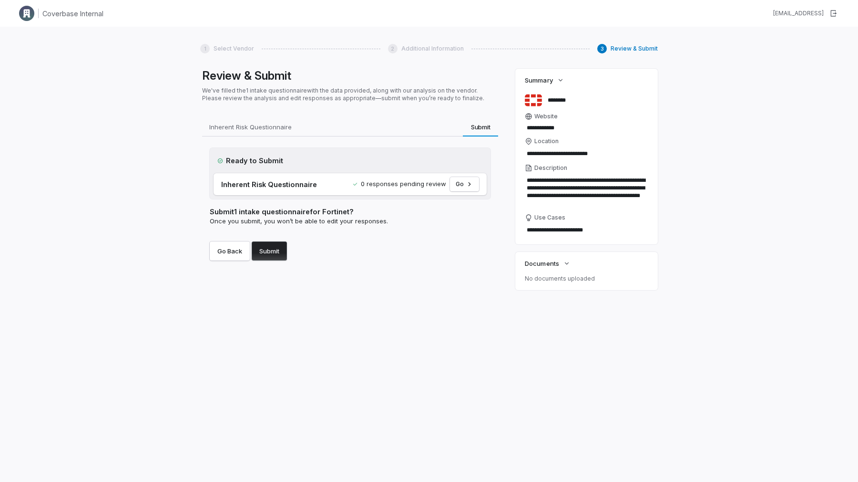
click at [417, 109] on div "Review & Submit We've filled the 1 intake questionnaire with the data provided,…" at bounding box center [350, 262] width 300 height 386
drag, startPoint x: 405, startPoint y: 123, endPoint x: 428, endPoint y: 262, distance: 140.1
click at [428, 262] on div "Inherent Risk Questionnaire Inherent Risk Questionnaire Submit Submit Ready to …" at bounding box center [350, 194] width 296 height 154
drag, startPoint x: 428, startPoint y: 262, endPoint x: 365, endPoint y: 110, distance: 164.0
click at [365, 110] on div "Review & Submit We've filled the 1 intake questionnaire with the data provided,…" at bounding box center [350, 262] width 300 height 386
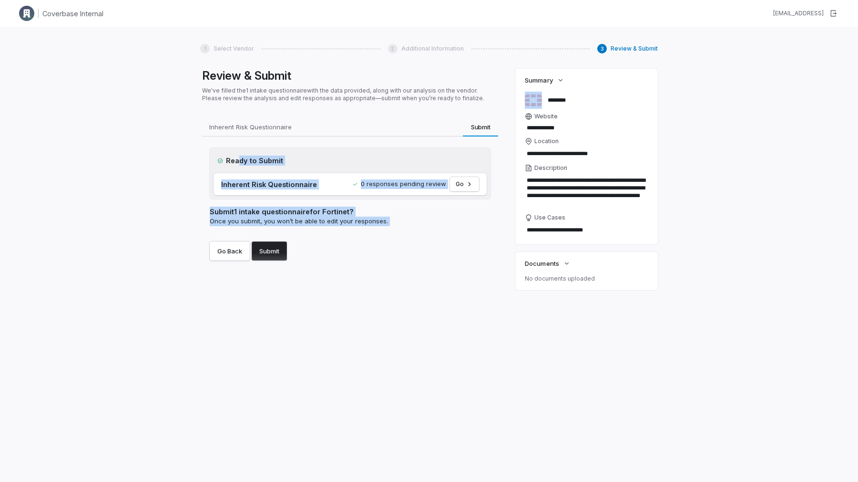
drag, startPoint x: 238, startPoint y: 157, endPoint x: 378, endPoint y: 234, distance: 159.8
click at [378, 234] on div "Ready to Submit Inherent Risk Questionnaire 0 responses pending review Go Submi…" at bounding box center [350, 204] width 281 height 113
click at [378, 234] on div "Go Back Submit" at bounding box center [350, 247] width 281 height 27
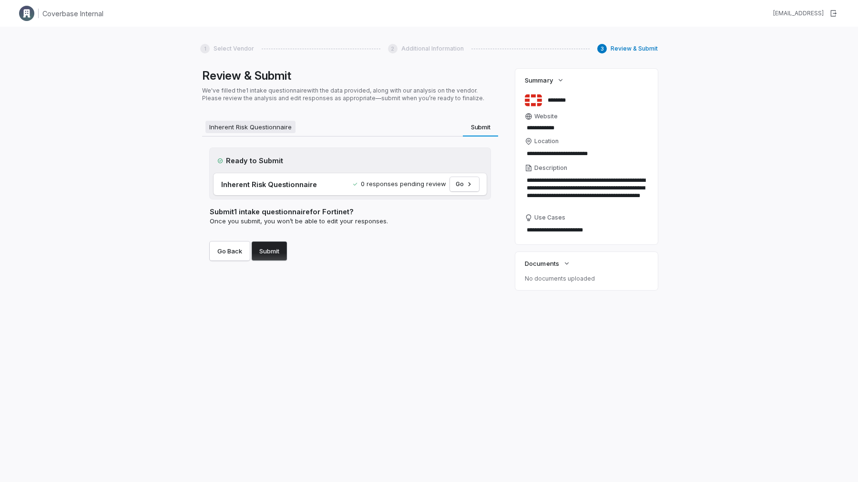
click at [272, 121] on span "Inherent Risk Questionnaire" at bounding box center [250, 127] width 90 height 12
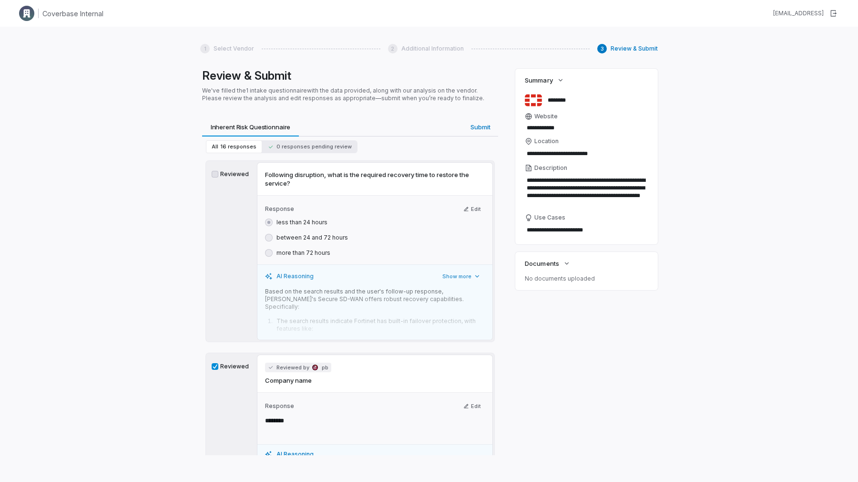
type textarea "*"
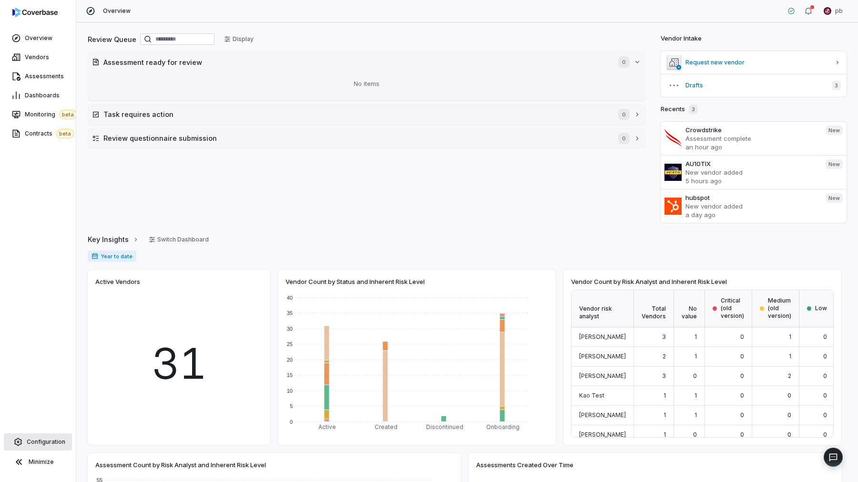
click at [42, 444] on span "Configuration" at bounding box center [46, 442] width 39 height 8
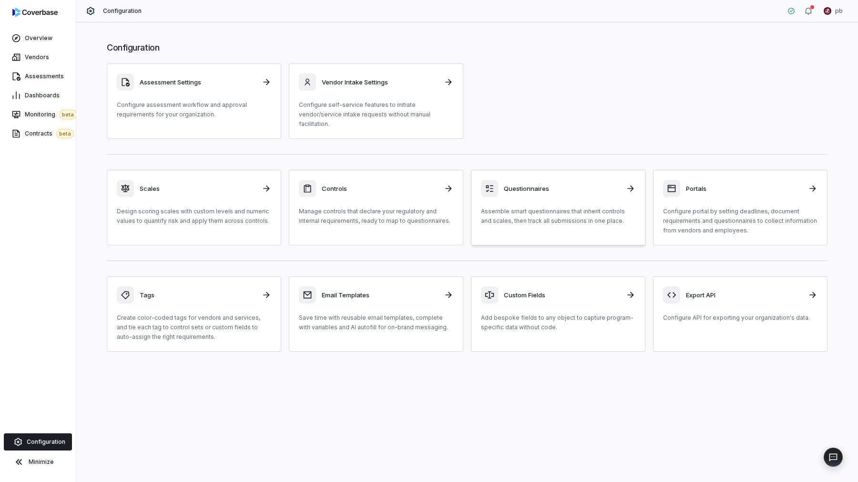
click at [533, 187] on div "Questionnaires Assemble smart questionnaires that inherit controls and scales, …" at bounding box center [558, 203] width 154 height 46
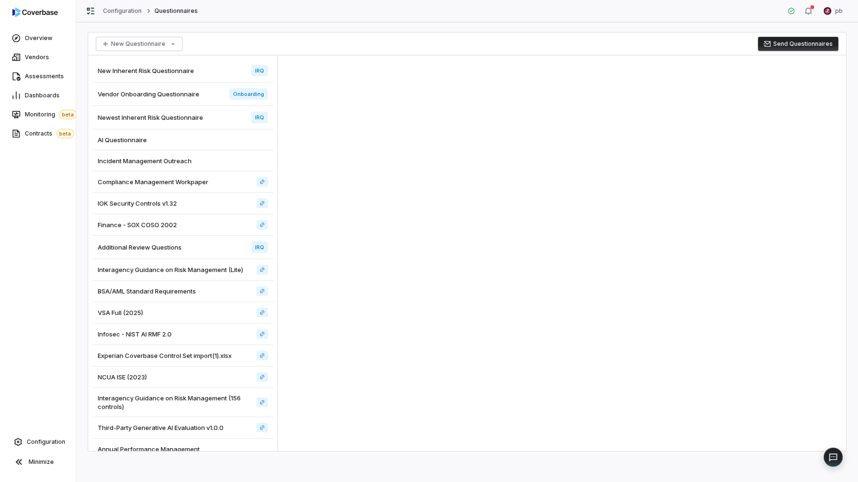
click at [185, 99] on div "Vendor Onboarding Questionnaire Onboarding" at bounding box center [183, 93] width 182 height 23
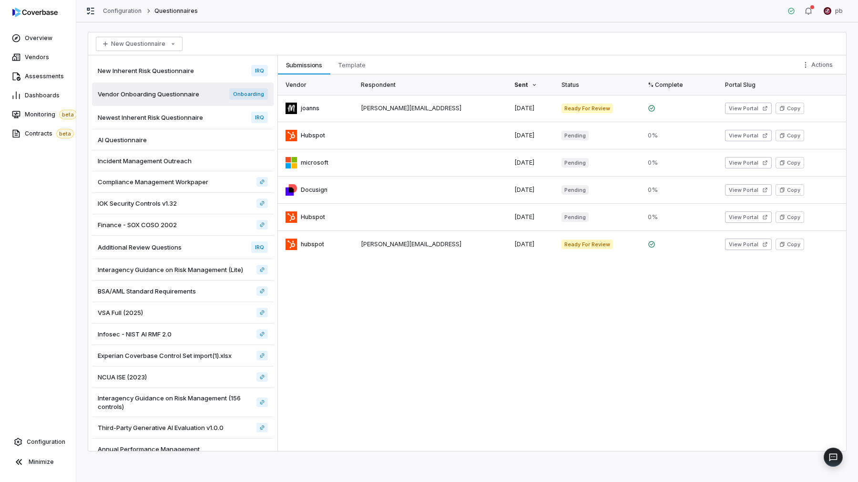
click at [191, 81] on div "New Inherent Risk Questionnaire IRQ" at bounding box center [183, 70] width 182 height 23
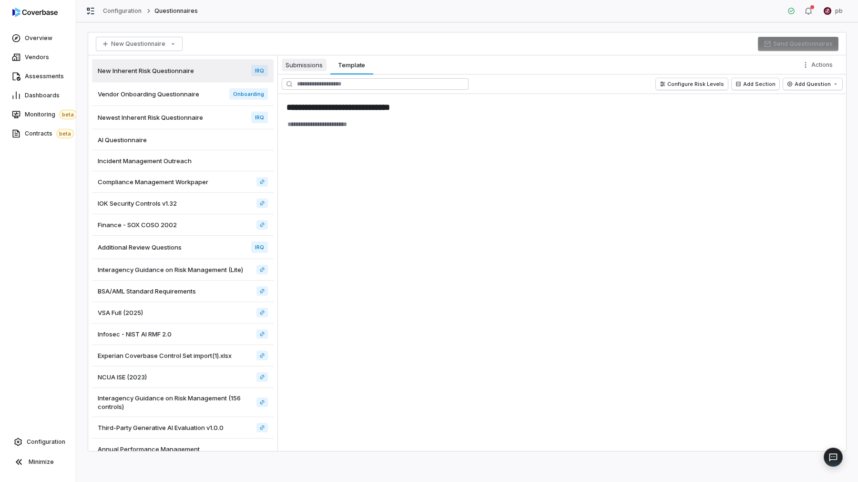
click at [299, 65] on span "Submissions" at bounding box center [304, 65] width 45 height 12
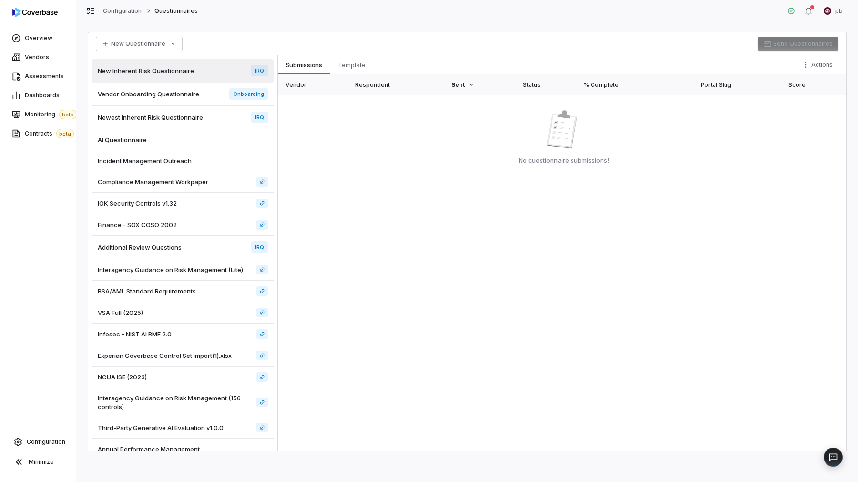
click at [188, 111] on div "Newest Inherent Risk Questionnaire IRQ" at bounding box center [183, 117] width 182 height 23
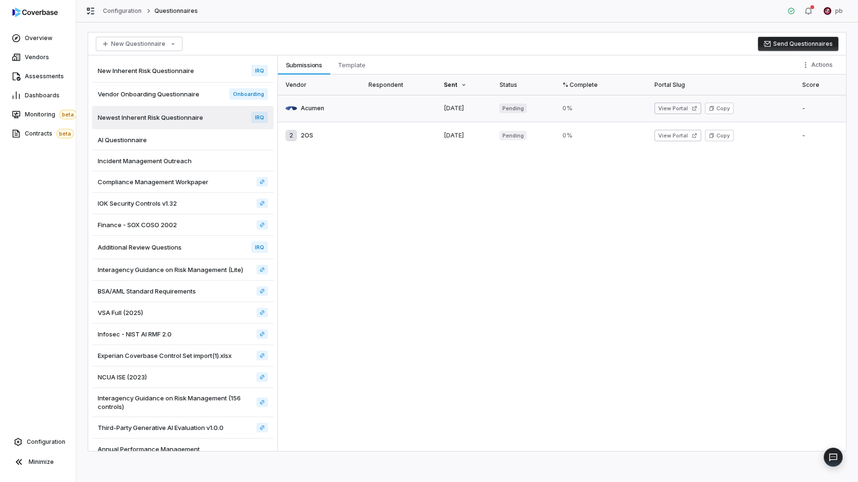
click at [357, 102] on link at bounding box center [320, 108] width 85 height 27
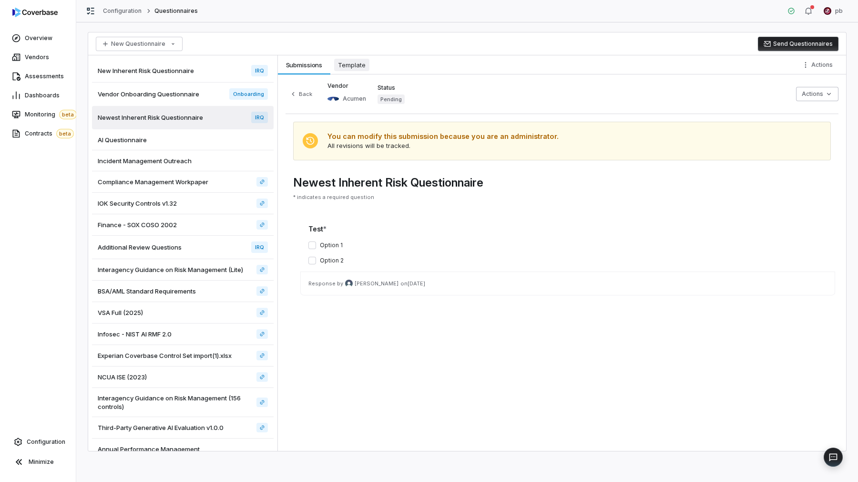
click at [353, 68] on span "Template" at bounding box center [351, 65] width 35 height 12
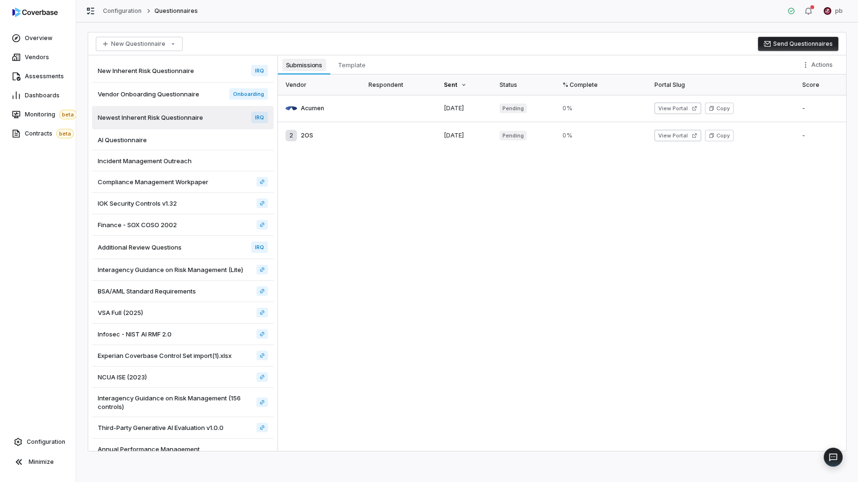
click at [311, 65] on span "Submissions" at bounding box center [304, 65] width 44 height 12
click at [340, 62] on span "Template" at bounding box center [351, 65] width 35 height 12
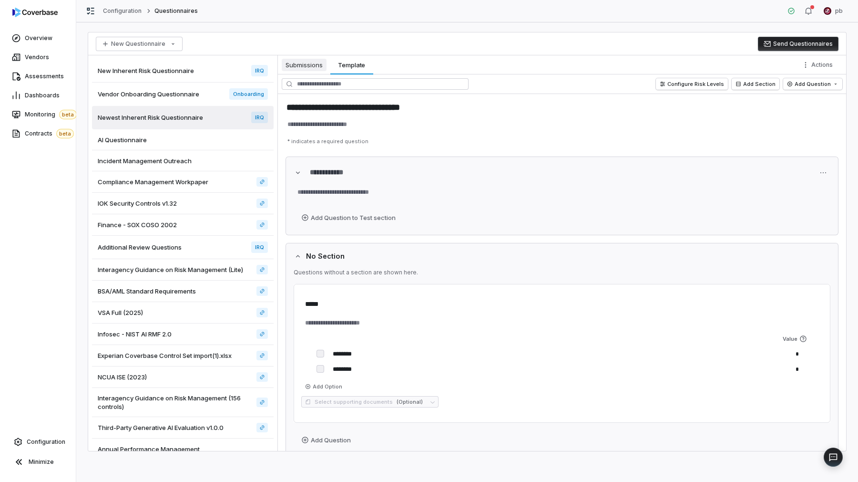
click at [318, 61] on span "Submissions" at bounding box center [304, 65] width 45 height 12
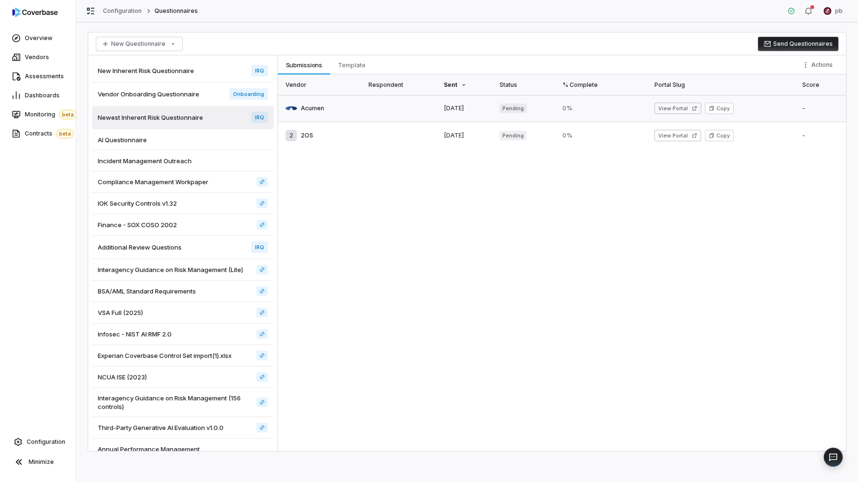
click at [333, 106] on link at bounding box center [320, 108] width 85 height 27
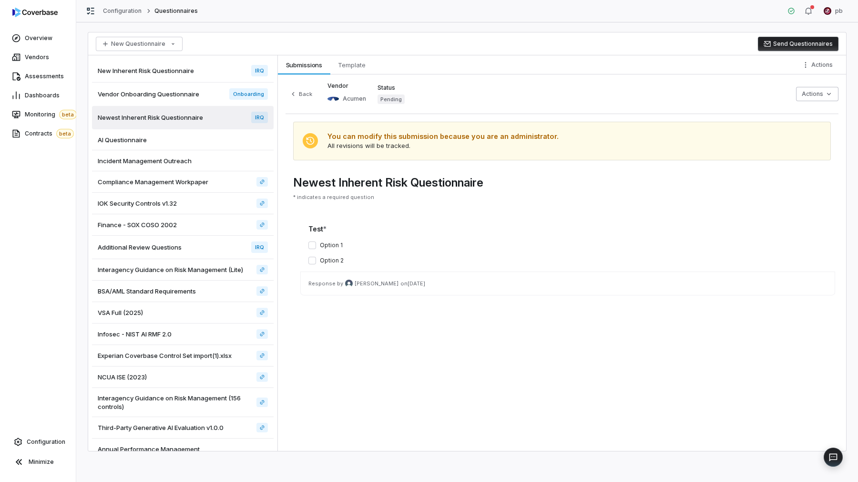
click at [315, 242] on button "Option 1" at bounding box center [312, 245] width 8 height 8
click at [501, 321] on div "Back Vendor Acumen Status Pending Actions You can modify this submission becaus…" at bounding box center [562, 262] width 568 height 376
click at [224, 135] on div "AI Questionnaire" at bounding box center [183, 139] width 182 height 21
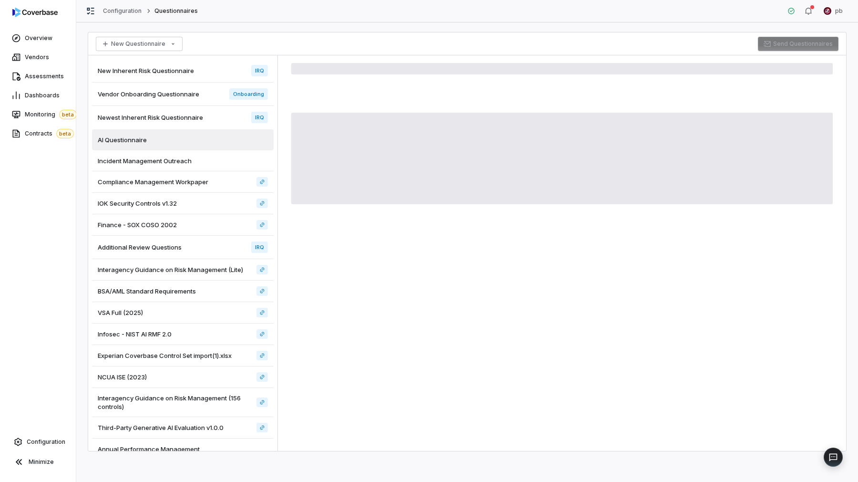
click at [223, 119] on div "Newest Inherent Risk Questionnaire IRQ" at bounding box center [183, 117] width 182 height 23
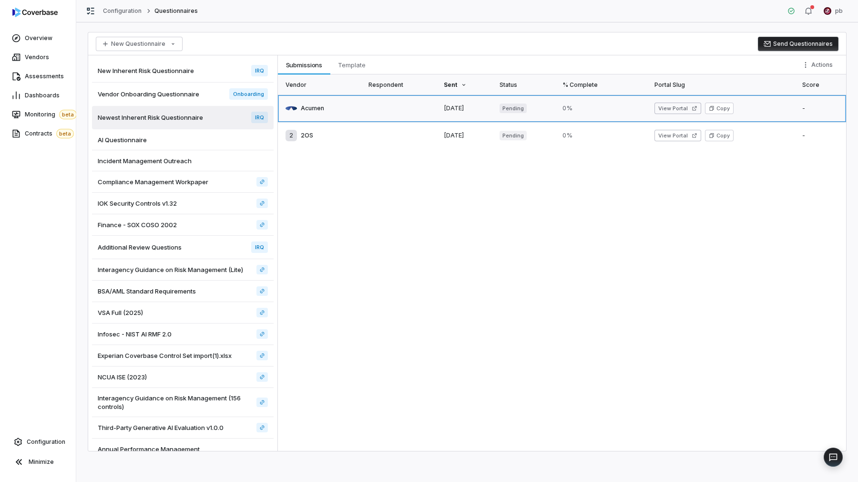
click at [318, 120] on link at bounding box center [320, 108] width 85 height 27
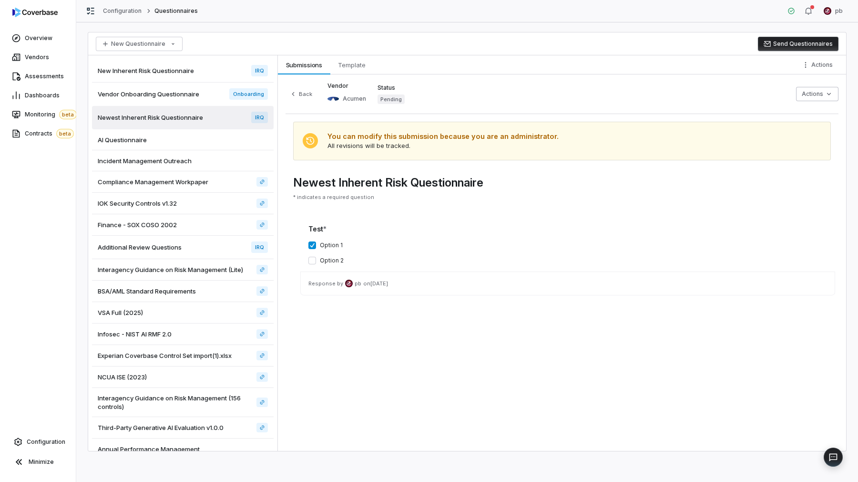
click at [310, 260] on button "Option 2" at bounding box center [312, 260] width 8 height 8
click at [312, 244] on button "Option 1" at bounding box center [312, 245] width 8 height 8
click at [387, 285] on p "Response by pb on Oct 7, 2025" at bounding box center [567, 283] width 519 height 8
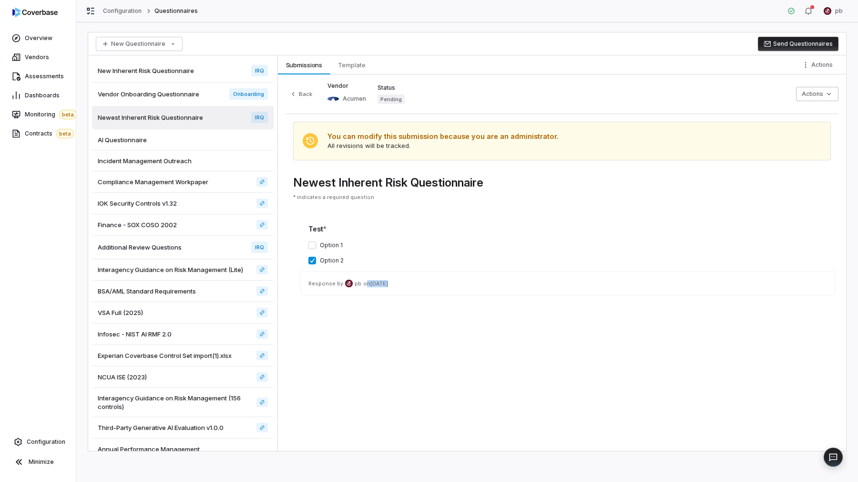
click at [197, 183] on span "Compliance Management Workpaper" at bounding box center [153, 181] width 111 height 9
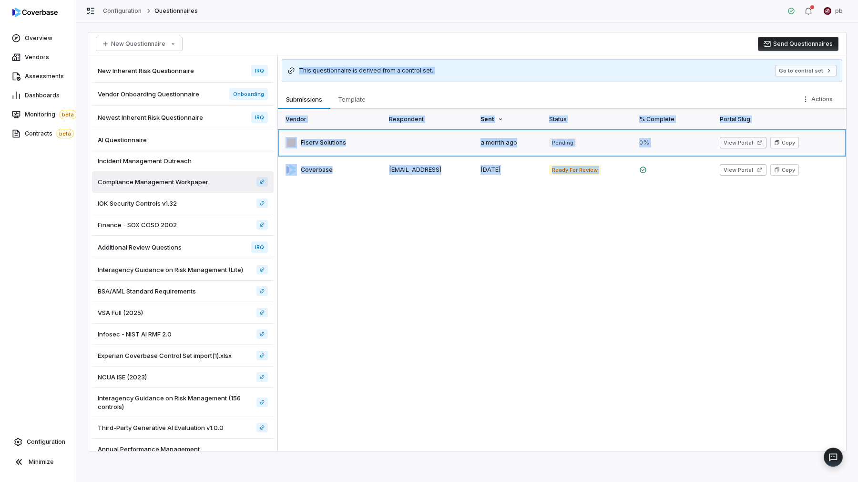
click at [368, 149] on link at bounding box center [330, 142] width 105 height 27
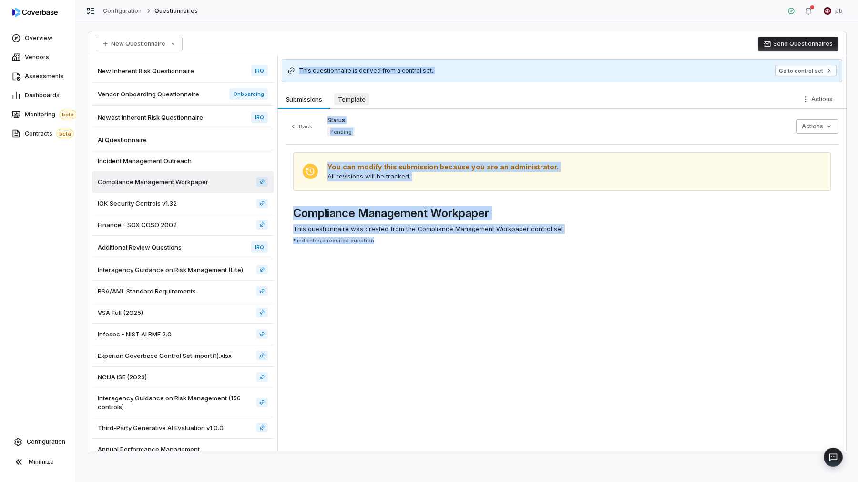
click at [346, 103] on span "Template" at bounding box center [351, 99] width 35 height 12
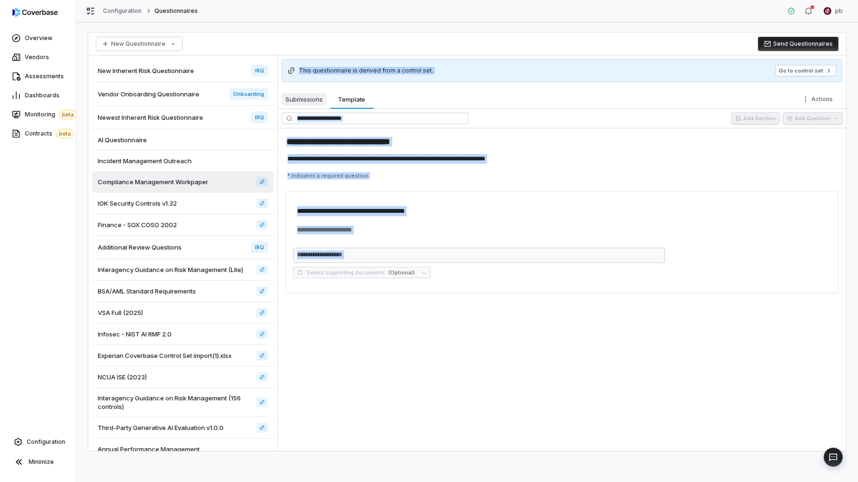
type textarea "*"
click at [324, 101] on span "Submissions" at bounding box center [304, 99] width 45 height 12
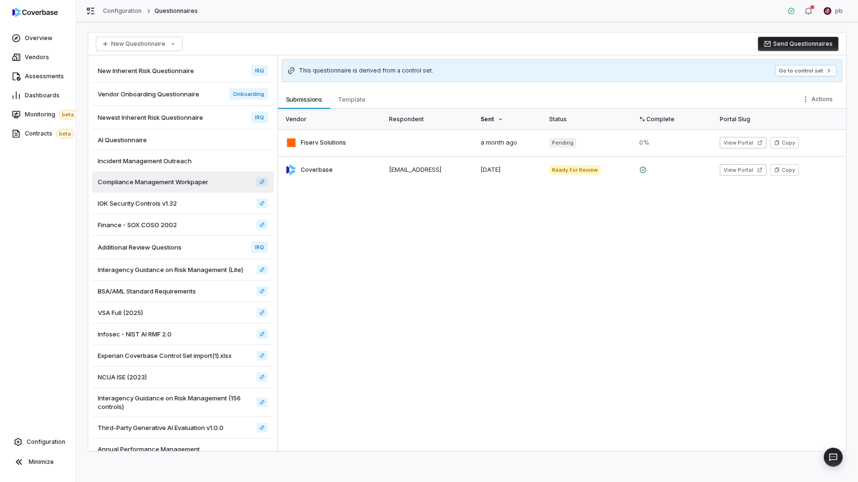
click at [379, 264] on div "Vendor Respondent Sent Status % Complete Portal Slug Fiserv Solutions a month a…" at bounding box center [562, 280] width 568 height 342
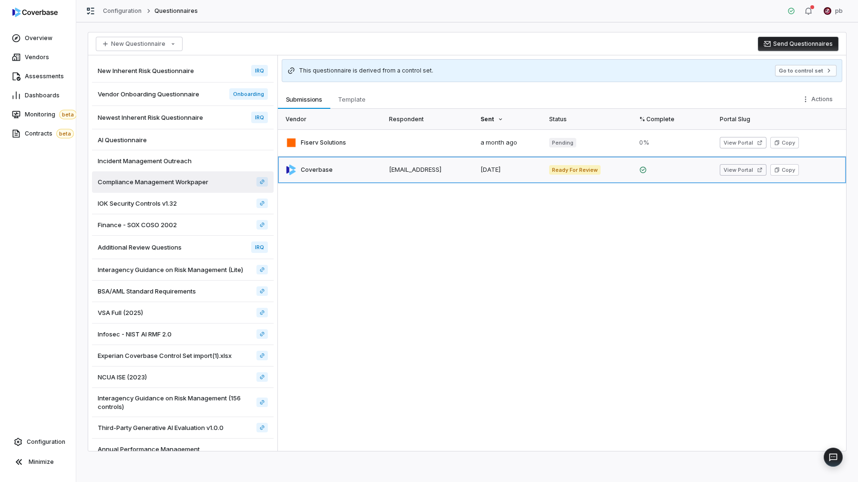
click at [353, 162] on link at bounding box center [330, 169] width 105 height 27
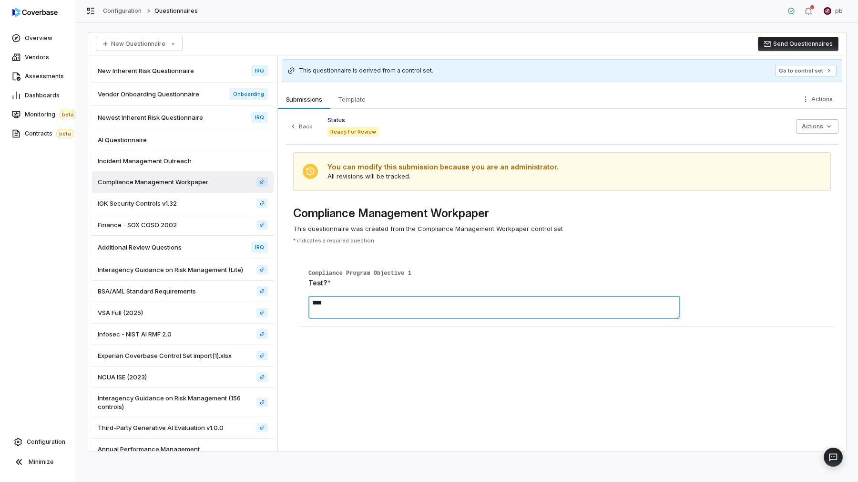
click at [359, 304] on textarea "****" at bounding box center [494, 307] width 372 height 23
type textarea "**********"
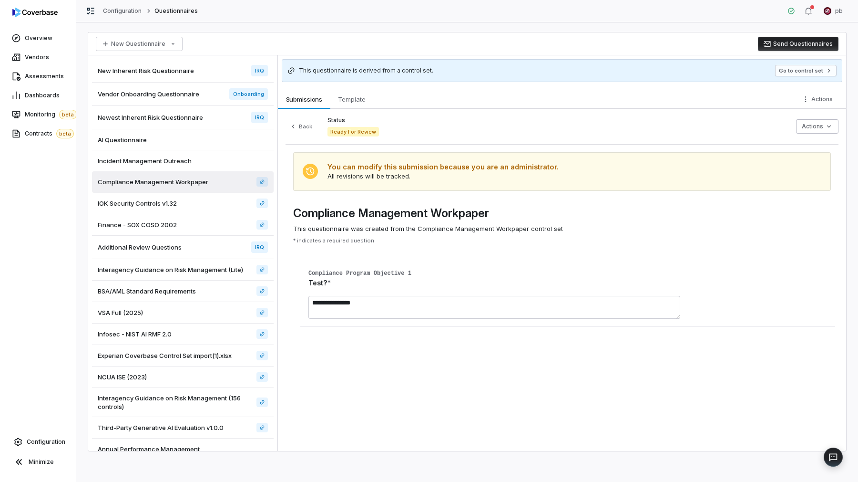
click at [377, 380] on div "**********" at bounding box center [562, 280] width 568 height 342
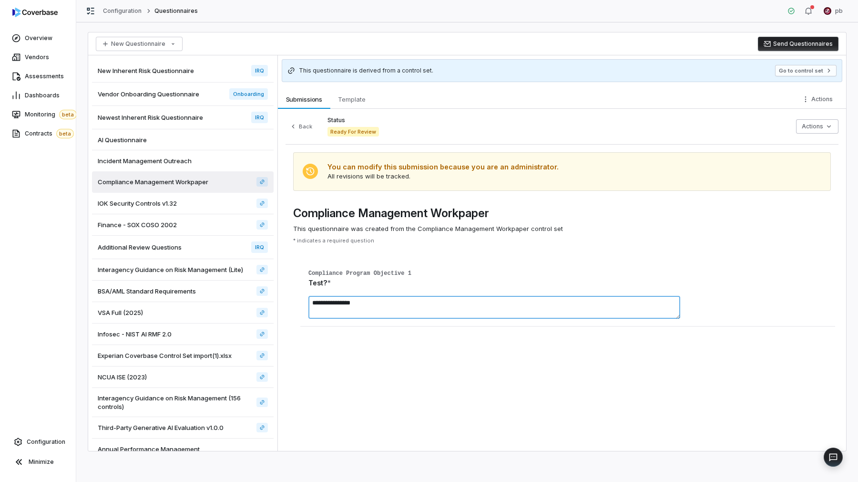
click at [407, 300] on textarea "**********" at bounding box center [494, 307] width 372 height 23
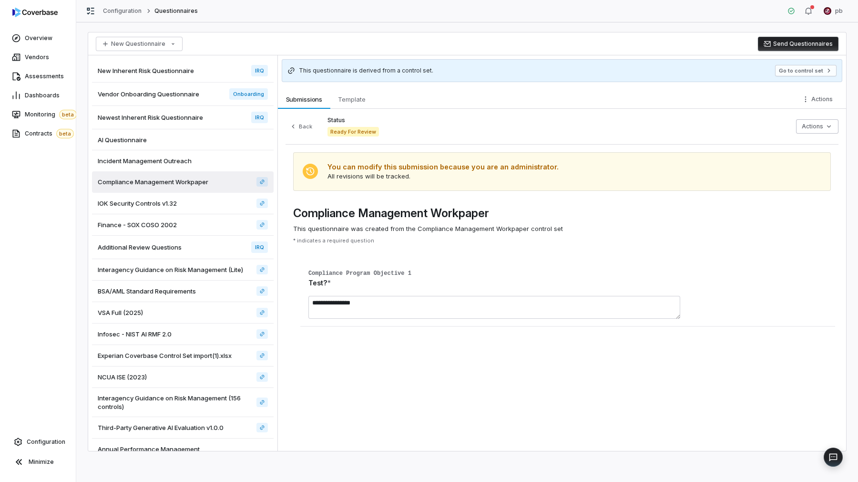
click at [424, 253] on div "**********" at bounding box center [562, 291] width 538 height 78
click at [305, 132] on button "Back" at bounding box center [301, 126] width 31 height 11
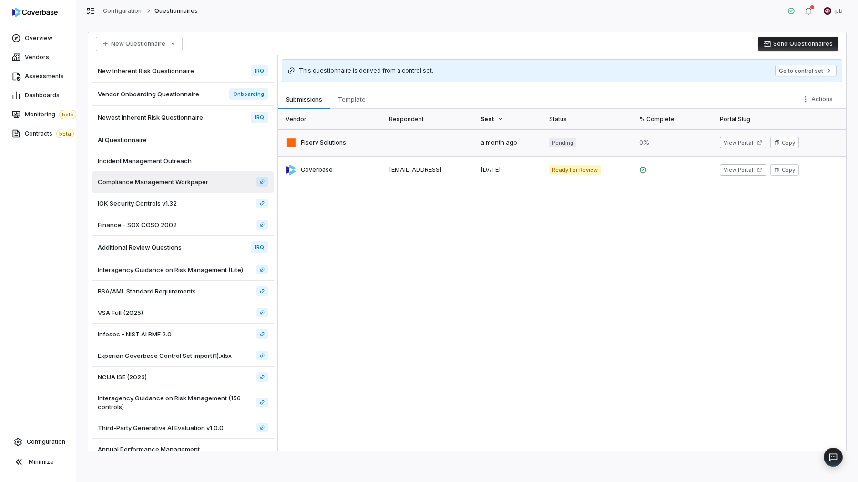
click at [339, 146] on link at bounding box center [330, 142] width 105 height 27
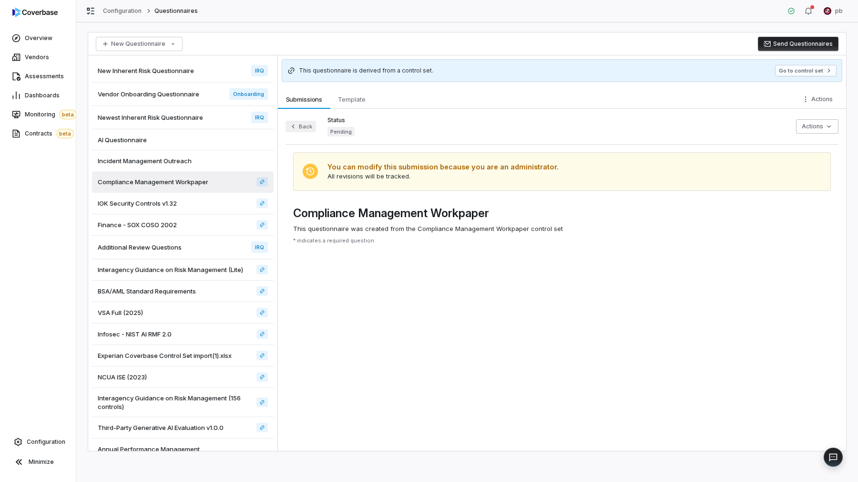
click at [299, 126] on button "Back" at bounding box center [301, 126] width 31 height 11
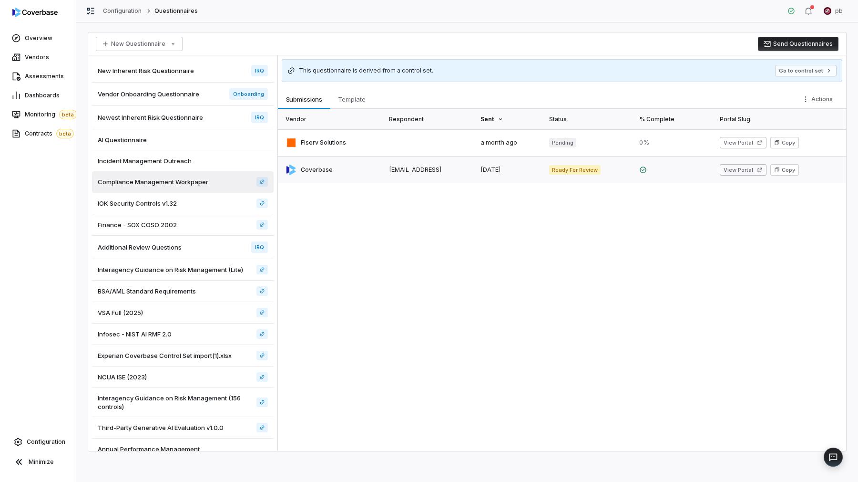
click at [341, 165] on link at bounding box center [330, 169] width 105 height 27
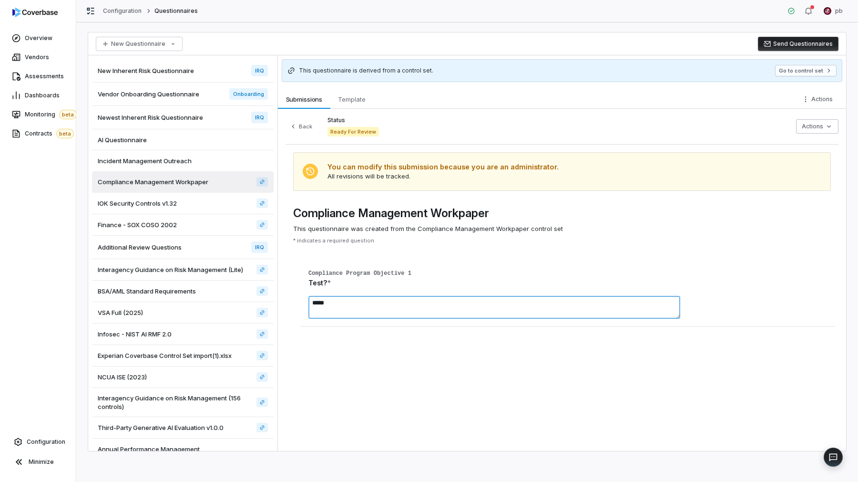
click at [340, 314] on textarea "*****" at bounding box center [494, 307] width 372 height 23
type textarea "**********"
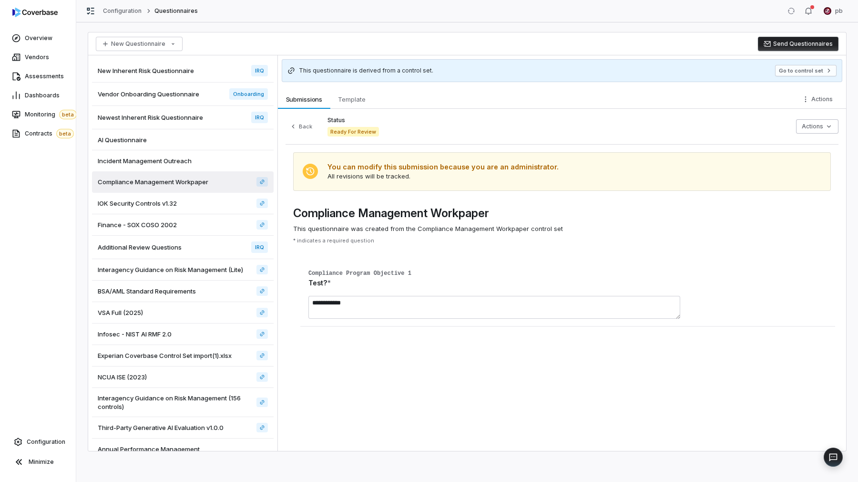
click at [345, 357] on div "**********" at bounding box center [562, 280] width 568 height 342
click at [201, 243] on div "Additional Review Questions IRQ" at bounding box center [183, 247] width 182 height 23
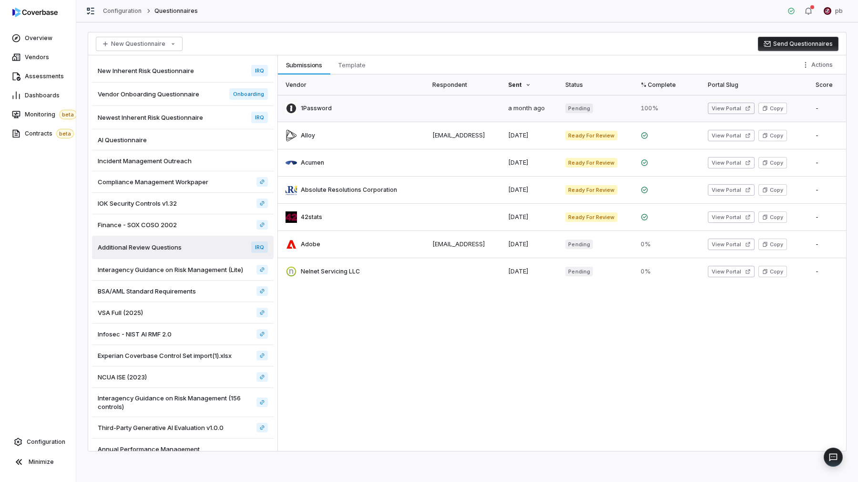
click at [324, 109] on link at bounding box center [352, 108] width 149 height 27
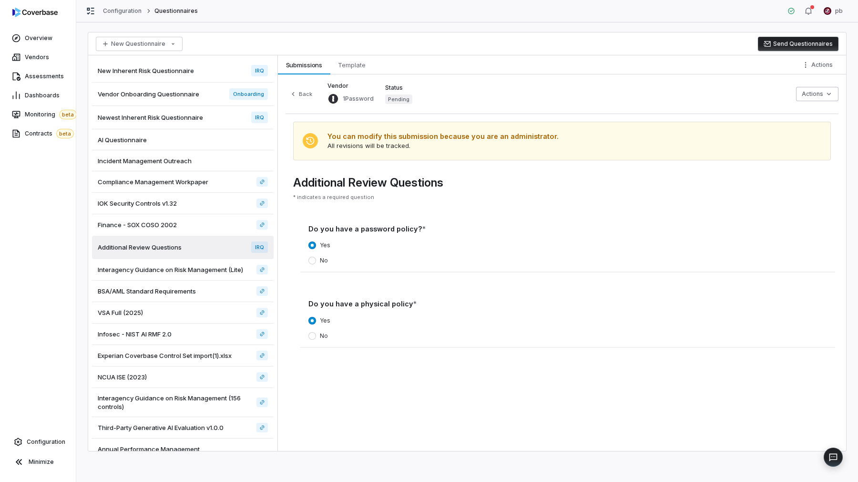
click at [320, 258] on label "No" at bounding box center [324, 260] width 8 height 8
click at [316, 258] on button "No" at bounding box center [312, 260] width 8 height 8
drag, startPoint x: 466, startPoint y: 282, endPoint x: 714, endPoint y: 282, distance: 247.9
click at [714, 282] on p "Response by pb on Oct 7, 2025" at bounding box center [567, 283] width 519 height 8
click at [729, 287] on p "Response by pb on Oct 7, 2025" at bounding box center [567, 283] width 519 height 8
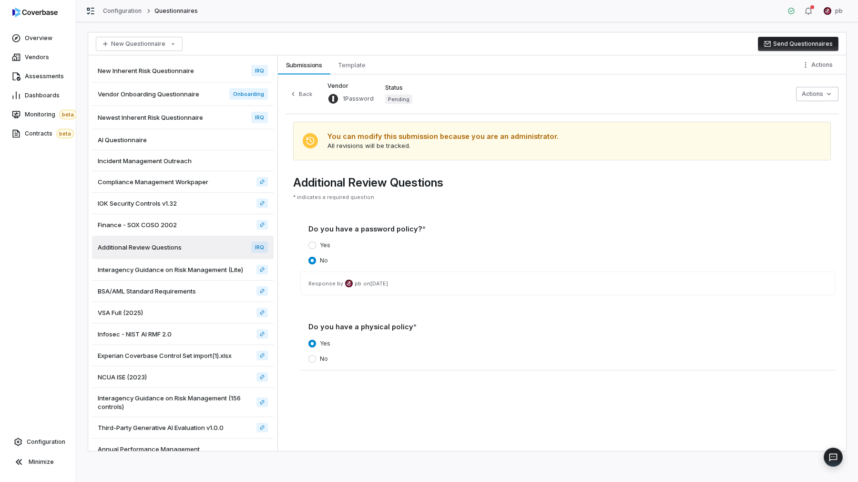
click at [452, 298] on div "Do you have a password policy? * Yes No Response by pb on Oct 7, 2025 Do you ha…" at bounding box center [562, 291] width 530 height 158
click at [47, 65] on link "Vendors" at bounding box center [38, 57] width 72 height 17
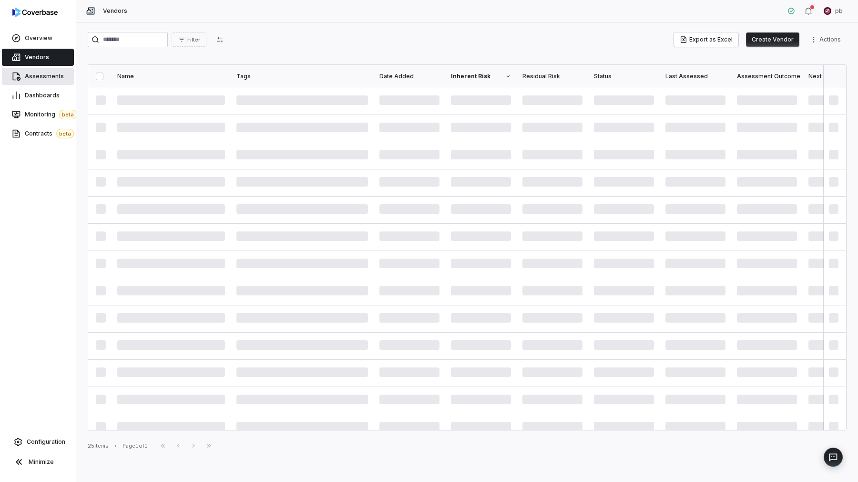
click at [43, 76] on span "Assessments" at bounding box center [44, 76] width 39 height 8
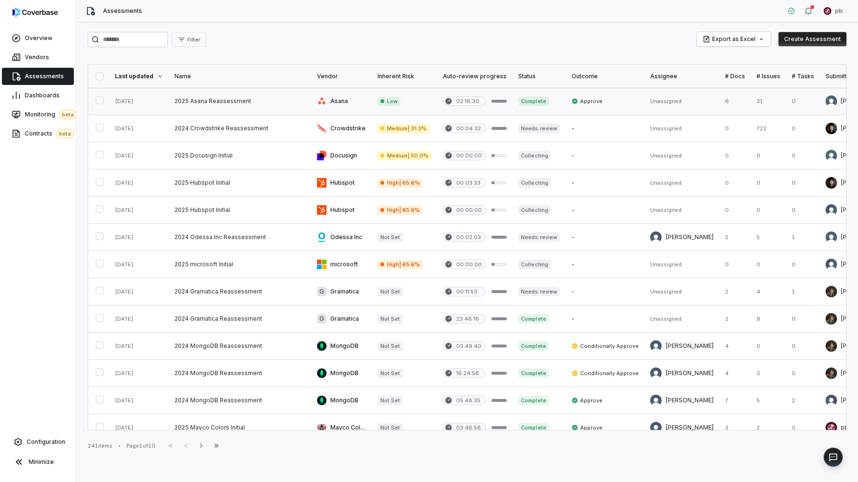
click at [248, 113] on link at bounding box center [240, 101] width 143 height 27
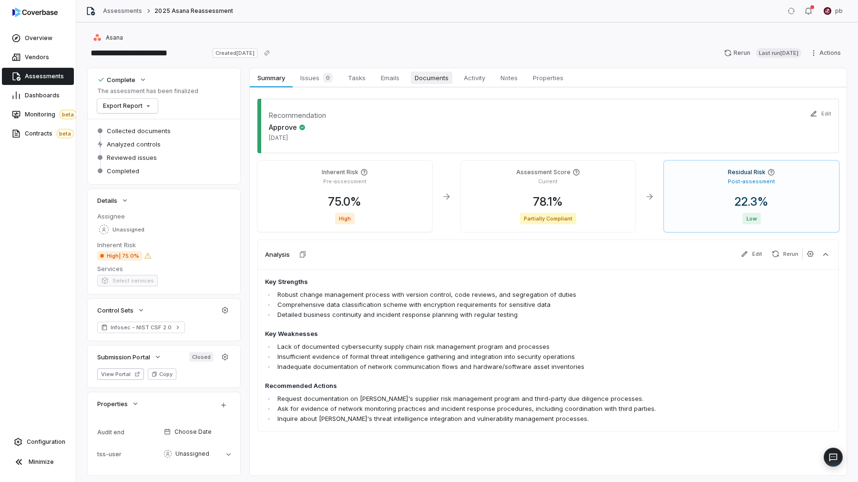
click at [416, 80] on span "Documents" at bounding box center [431, 78] width 41 height 12
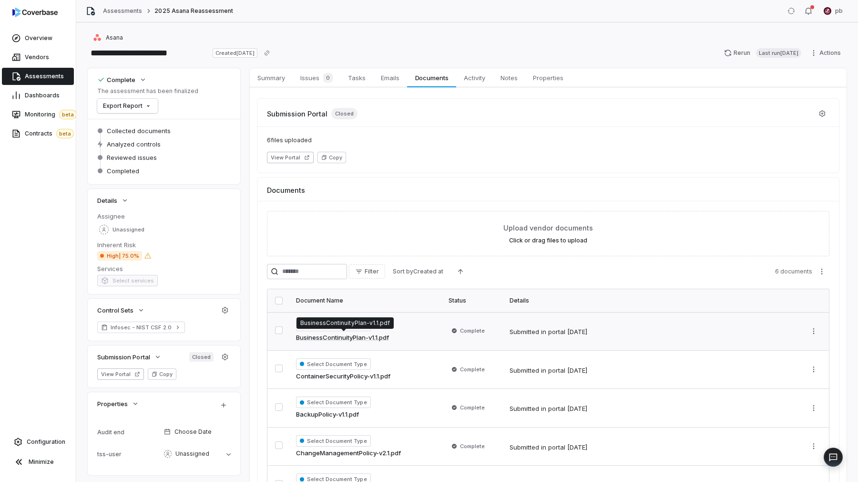
click at [351, 333] on link "BusinessContinuityPlan-v1.1.pdf" at bounding box center [342, 338] width 93 height 10
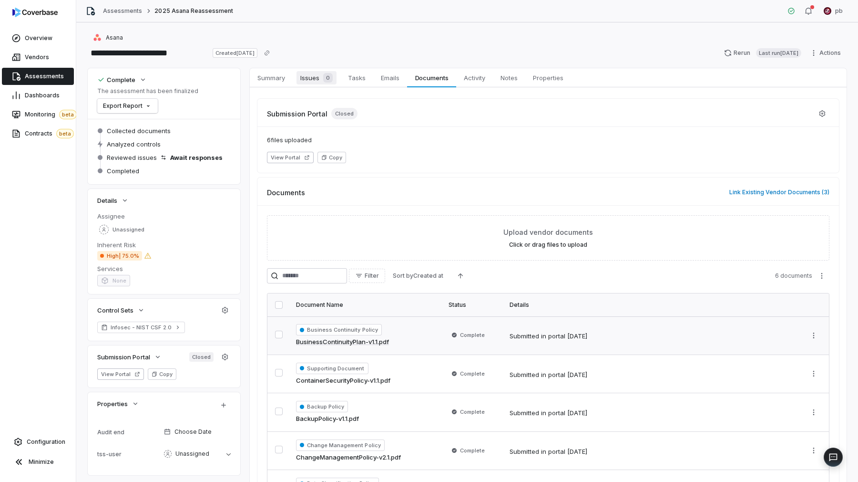
click at [322, 79] on div "0" at bounding box center [325, 78] width 13 height 10
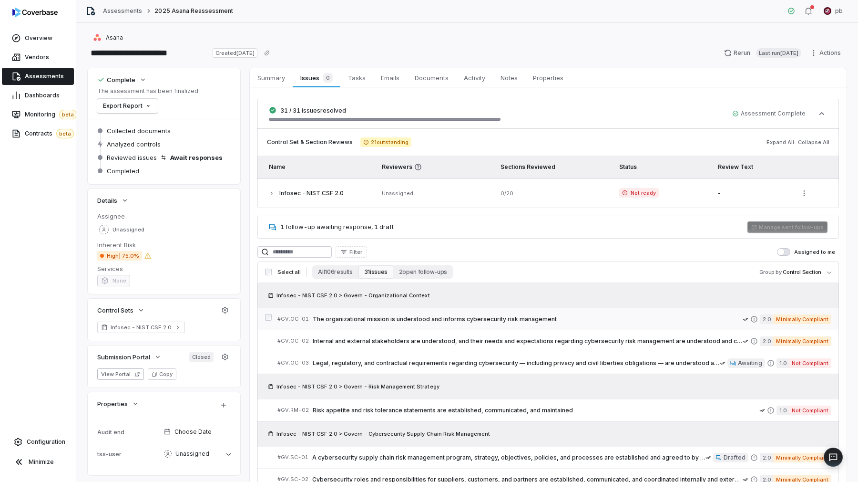
click at [371, 322] on span "The organizational mission is understood and informs cybersecurity risk managem…" at bounding box center [528, 319] width 430 height 8
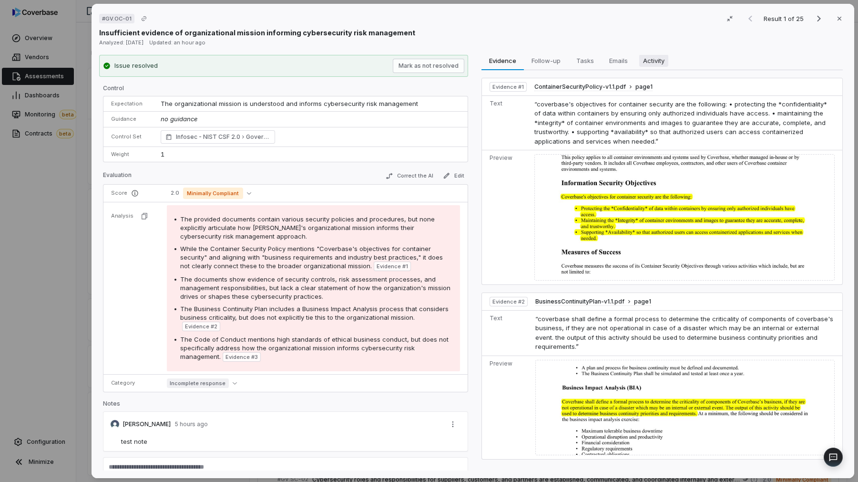
click at [652, 60] on span "Activity" at bounding box center [653, 60] width 29 height 12
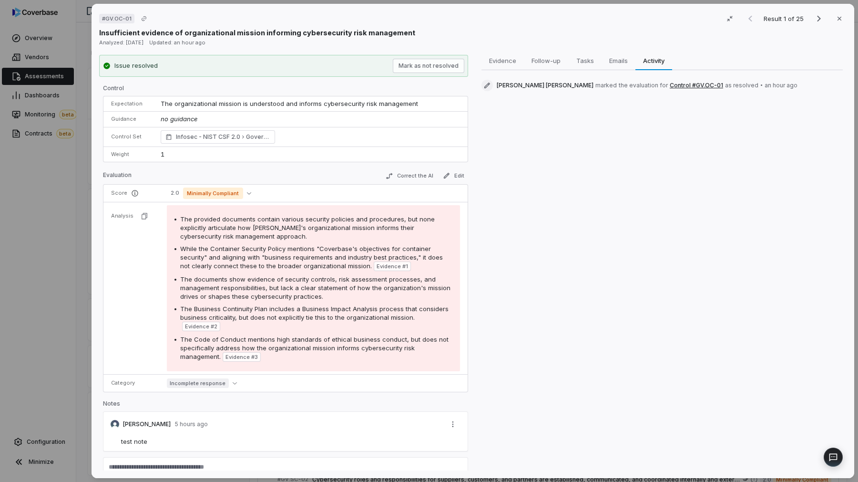
click at [35, 147] on div "# GV.OC-01 Result 1 of 25 Close Insufficient evidence of organizational mission…" at bounding box center [429, 241] width 858 height 482
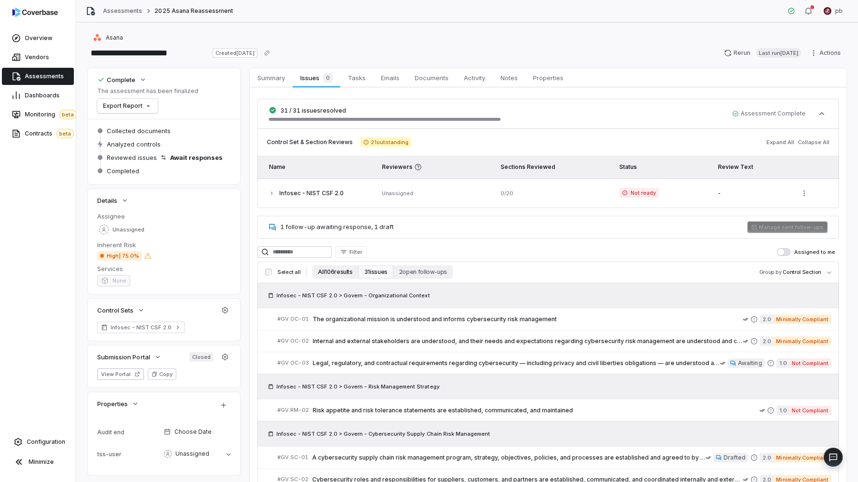
click at [327, 267] on button "All 106 results" at bounding box center [335, 271] width 46 height 13
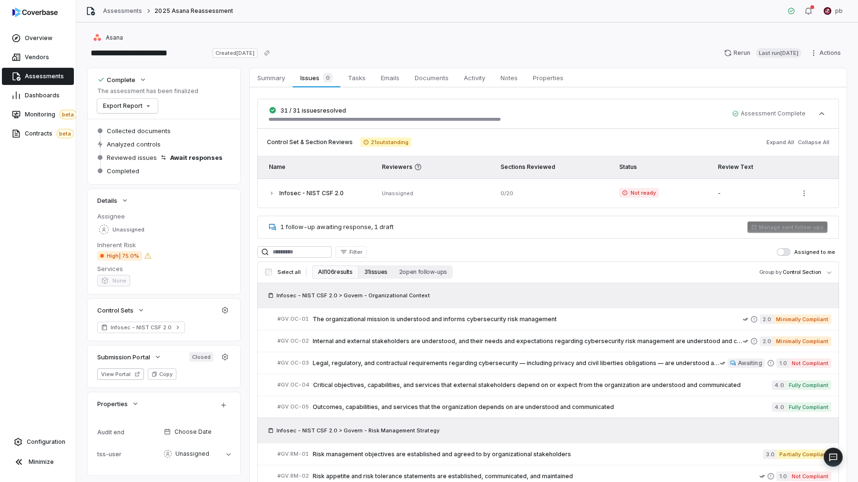
click at [377, 275] on button "31 issues" at bounding box center [376, 271] width 35 height 13
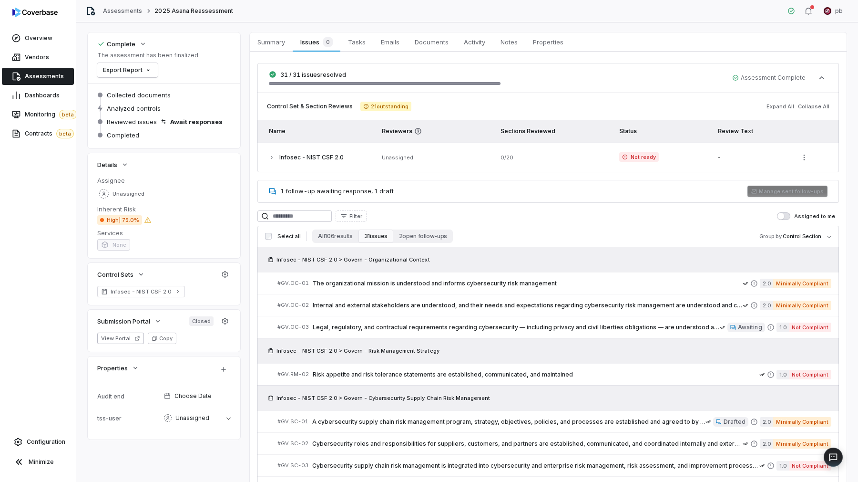
scroll to position [40, 0]
